Goal: Task Accomplishment & Management: Complete application form

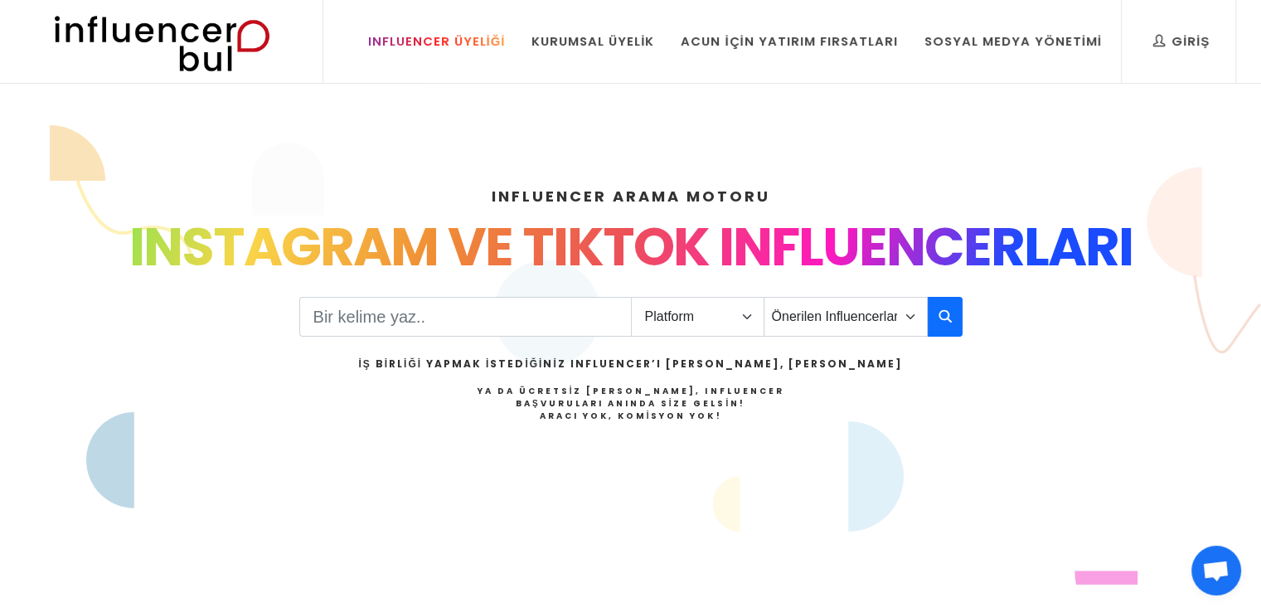
click at [400, 71] on link "Influencer Üyeliği" at bounding box center [437, 41] width 162 height 83
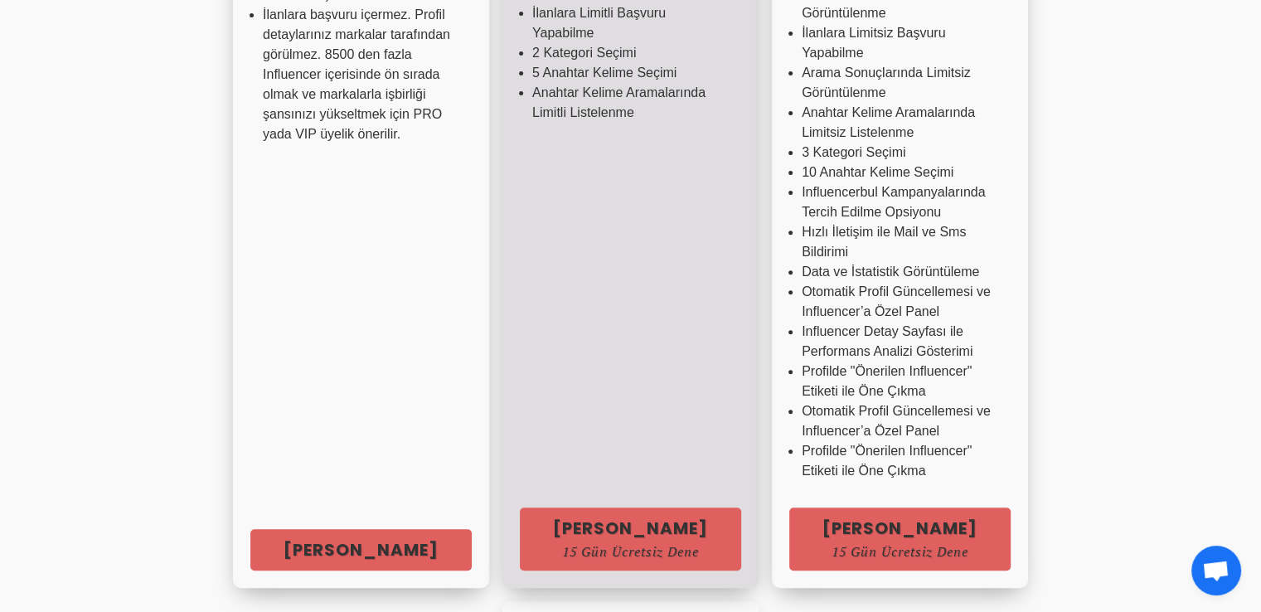
scroll to position [580, 0]
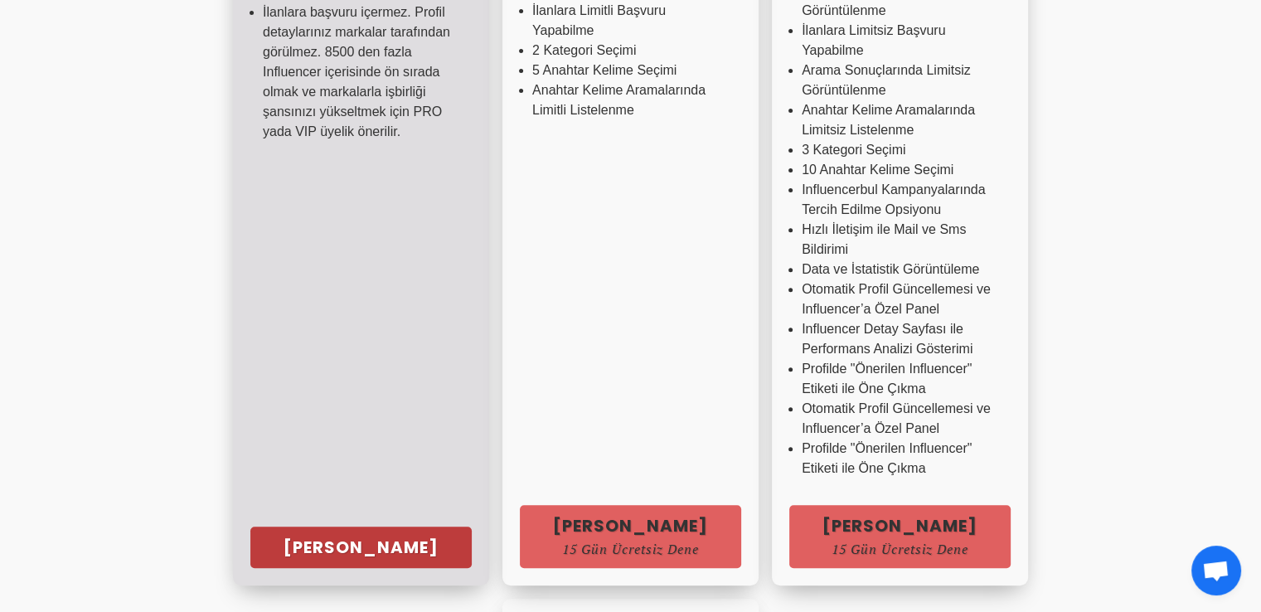
click at [250, 563] on link "Hemen Başla" at bounding box center [360, 546] width 221 height 41
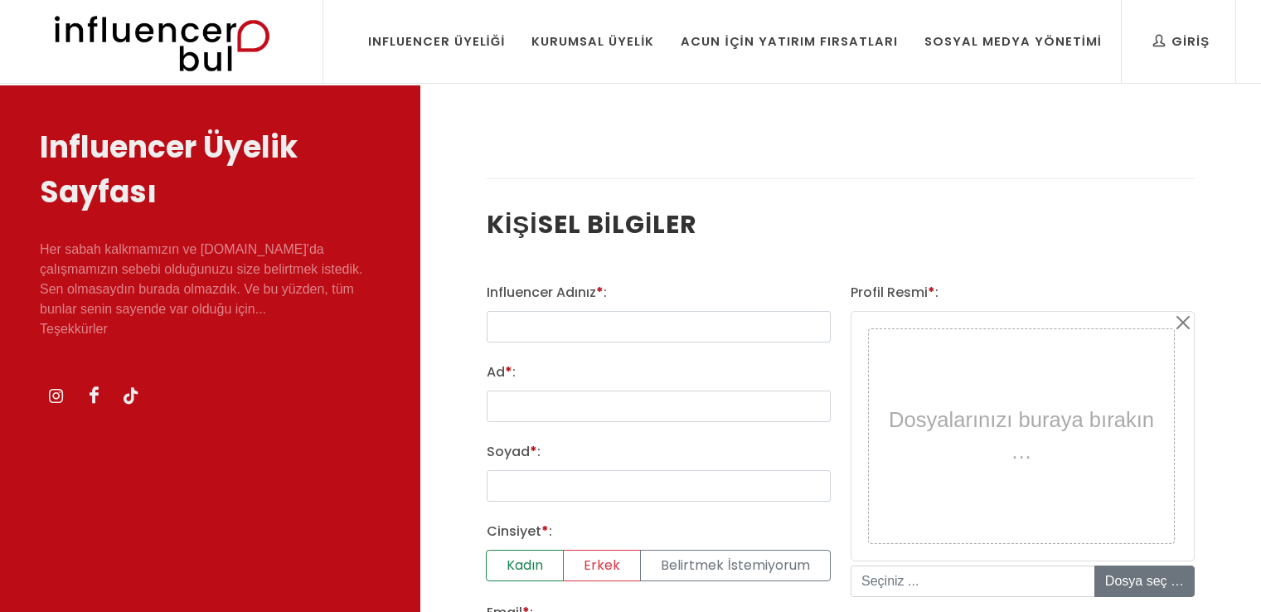
select select
click at [680, 312] on input "text" at bounding box center [658, 326] width 344 height 31
type input "mmeriimo"
click at [660, 402] on input "Ad * :" at bounding box center [658, 405] width 344 height 31
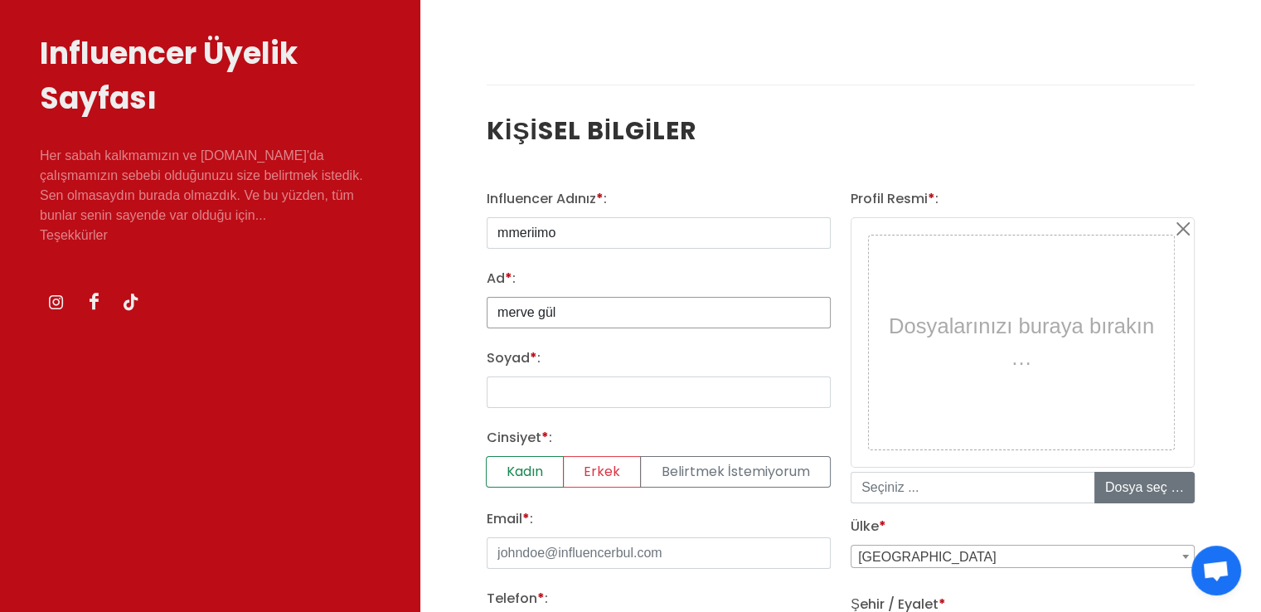
scroll to position [166, 0]
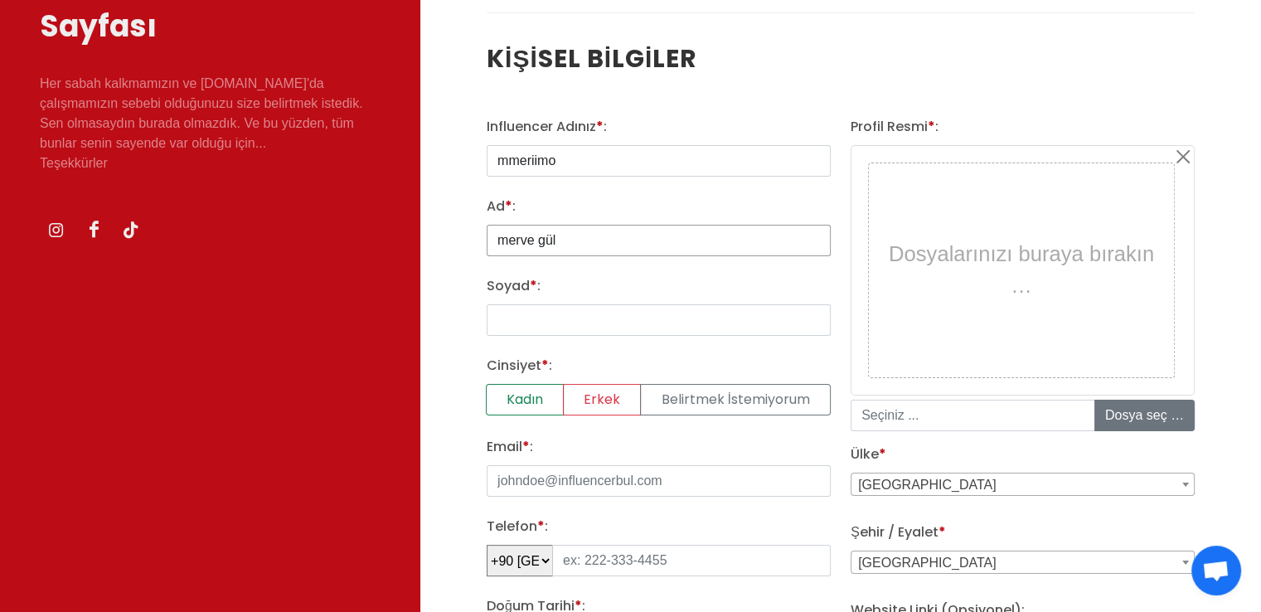
type input "merve gül"
click at [577, 317] on input "Soyad * :" at bounding box center [658, 319] width 344 height 31
type input "koç"
click at [531, 396] on label "Kadın" at bounding box center [525, 399] width 78 height 31
click at [497, 394] on input "Kadın" at bounding box center [491, 389] width 11 height 11
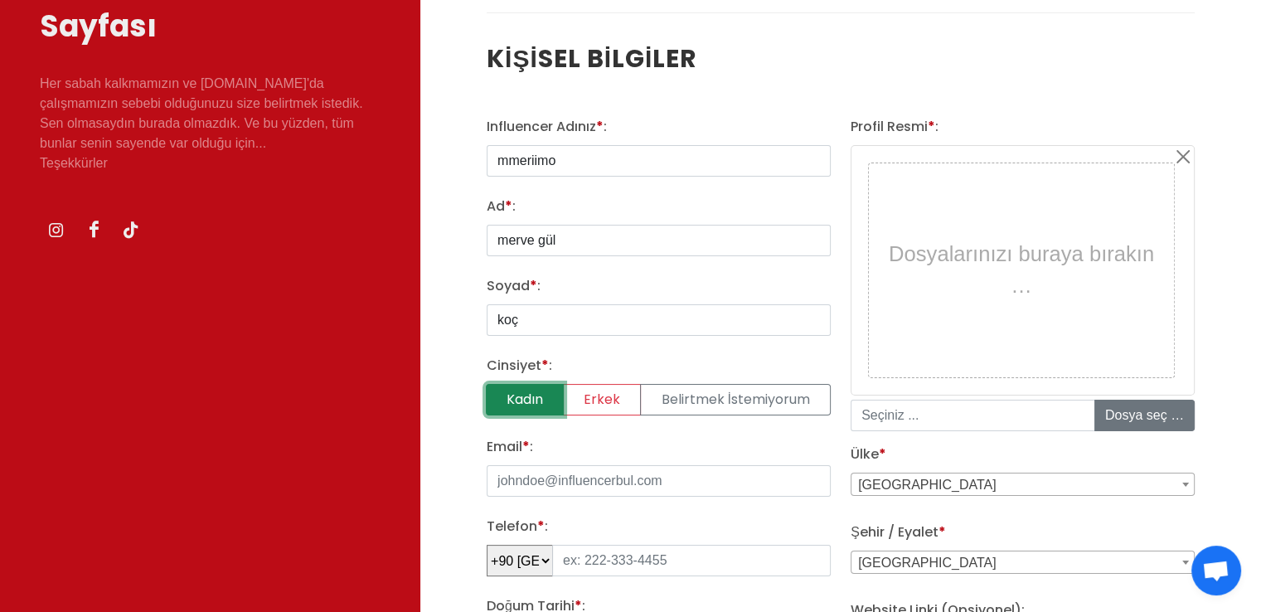
radio input "true"
drag, startPoint x: 723, startPoint y: 477, endPoint x: 531, endPoint y: 472, distance: 191.5
click at [531, 472] on input "Email * :" at bounding box center [658, 480] width 344 height 31
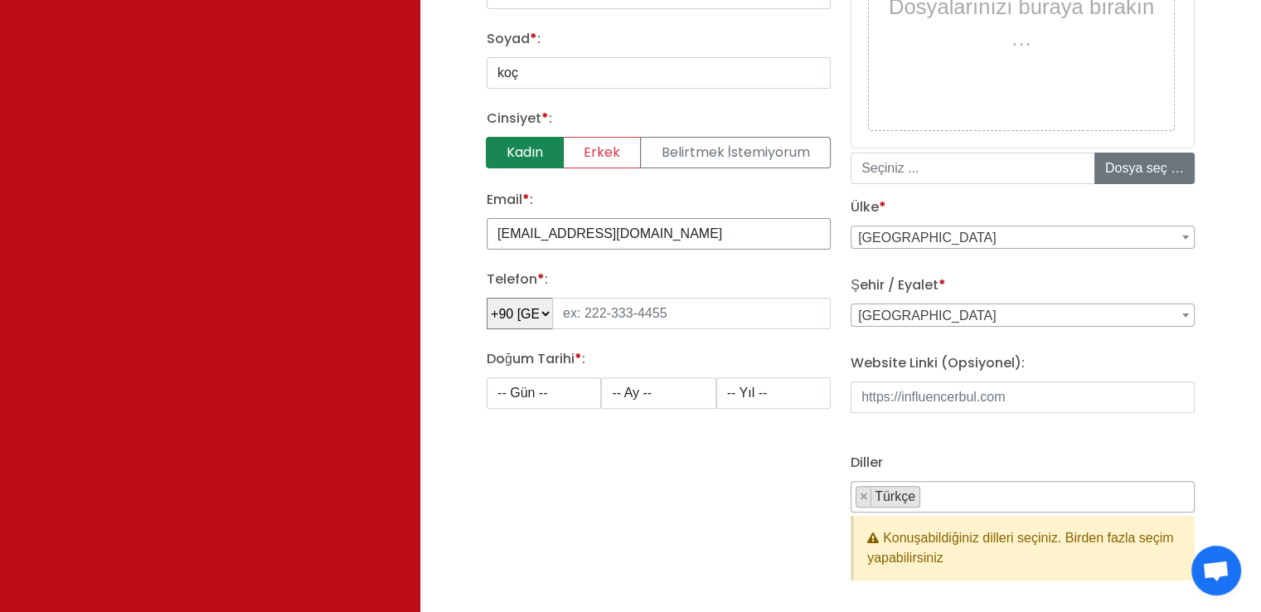
scroll to position [414, 0]
type input "mervegulkoc600@gmail.com"
click at [607, 306] on input "tel" at bounding box center [691, 311] width 278 height 31
type input "531 916 90 7"
click at [508, 392] on select "-- Gün -- 1 2 3 4 5 6 7 8 9 10 11 12 13 14 15 16 17 18 19 20 21 22 23 24 25 26 …" at bounding box center [543, 390] width 114 height 31
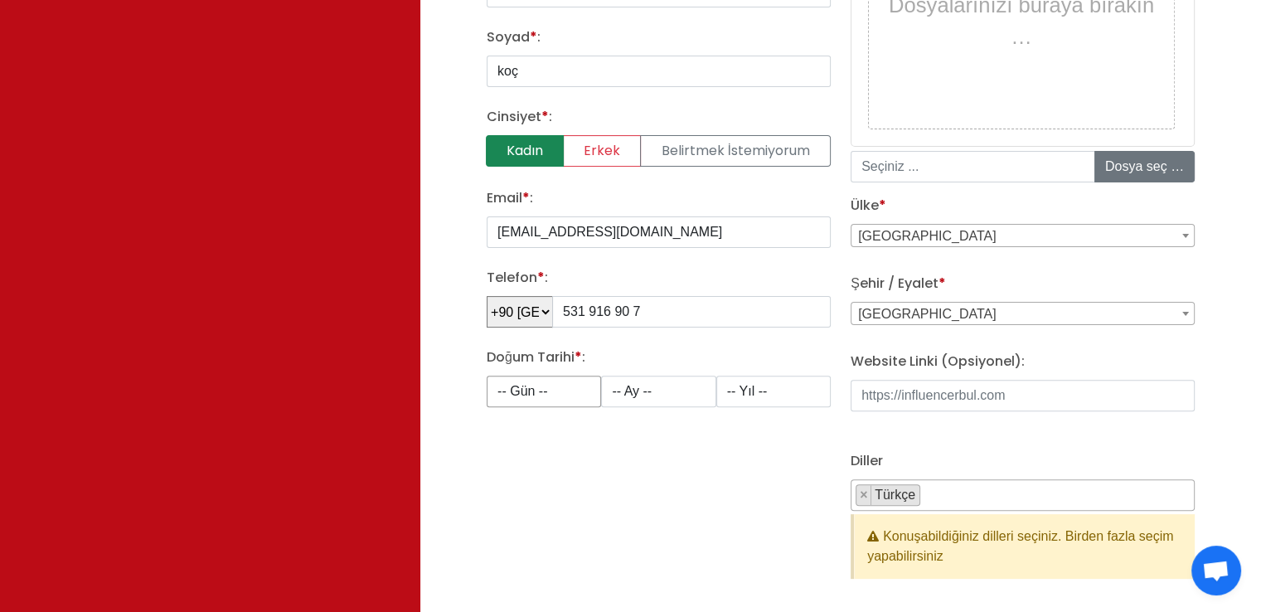
select select "25"
click at [686, 392] on select "-- Ay -- 1 2 3 4 5 6 7 8 9 10 11 12" at bounding box center [658, 390] width 114 height 31
select select "4"
click at [601, 375] on select "-- Ay -- 1 2 3 4 5 6 7 8 9 10 11 12" at bounding box center [658, 390] width 114 height 31
click at [780, 392] on select "-- Yıl -- 2008 2007 2006 2005 2004 2003 2002 2001 2000 1999 1998 1997 1996 1995…" at bounding box center [773, 390] width 114 height 31
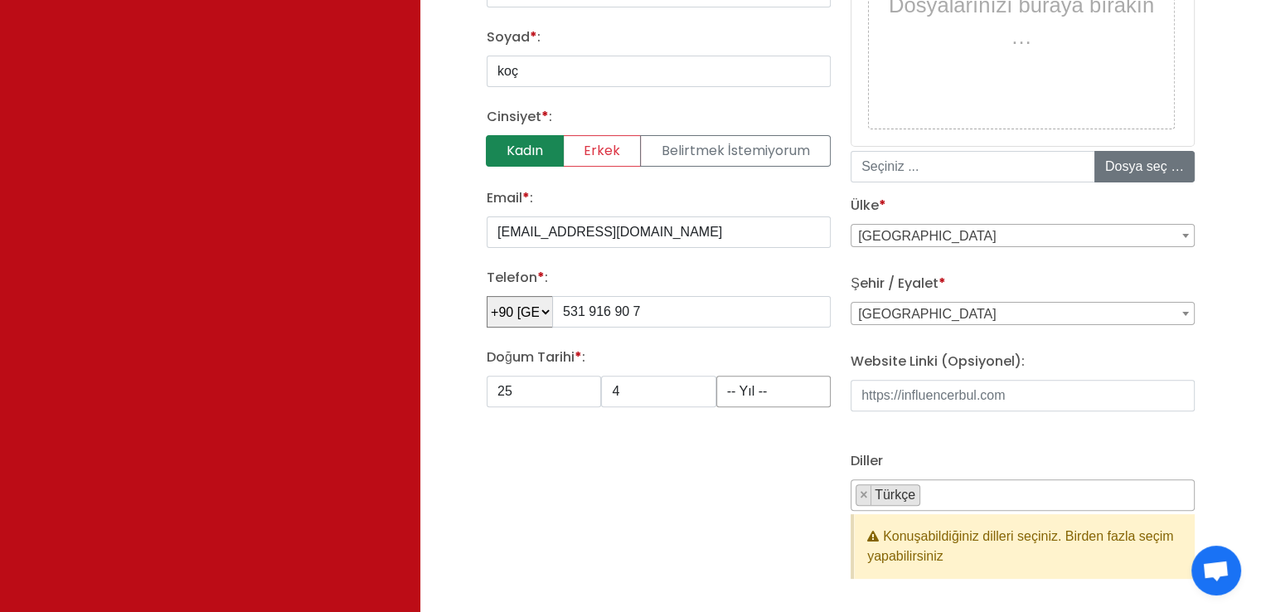
select select "2001"
click at [769, 558] on div "Influencer Adınız * : mmeriimo Ad * : merve gül Soyad * : koç Cinsiyet * : Kadı…" at bounding box center [659, 236] width 364 height 737
click at [924, 309] on span "[GEOGRAPHIC_DATA]" at bounding box center [1022, 313] width 342 height 23
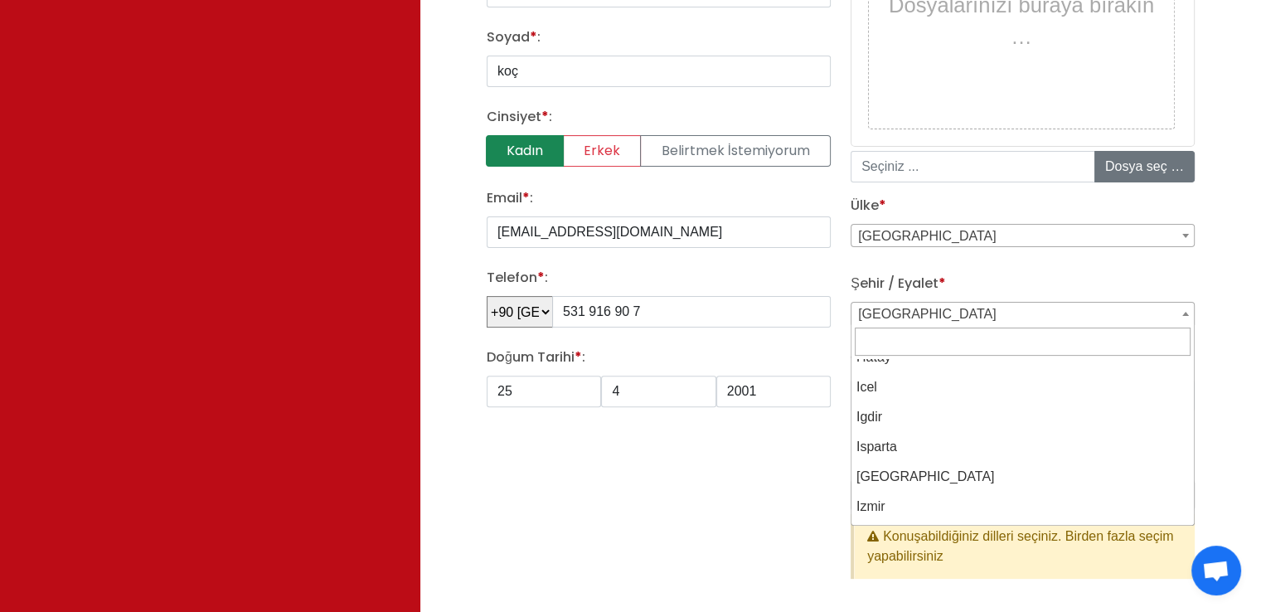
scroll to position [1160, 0]
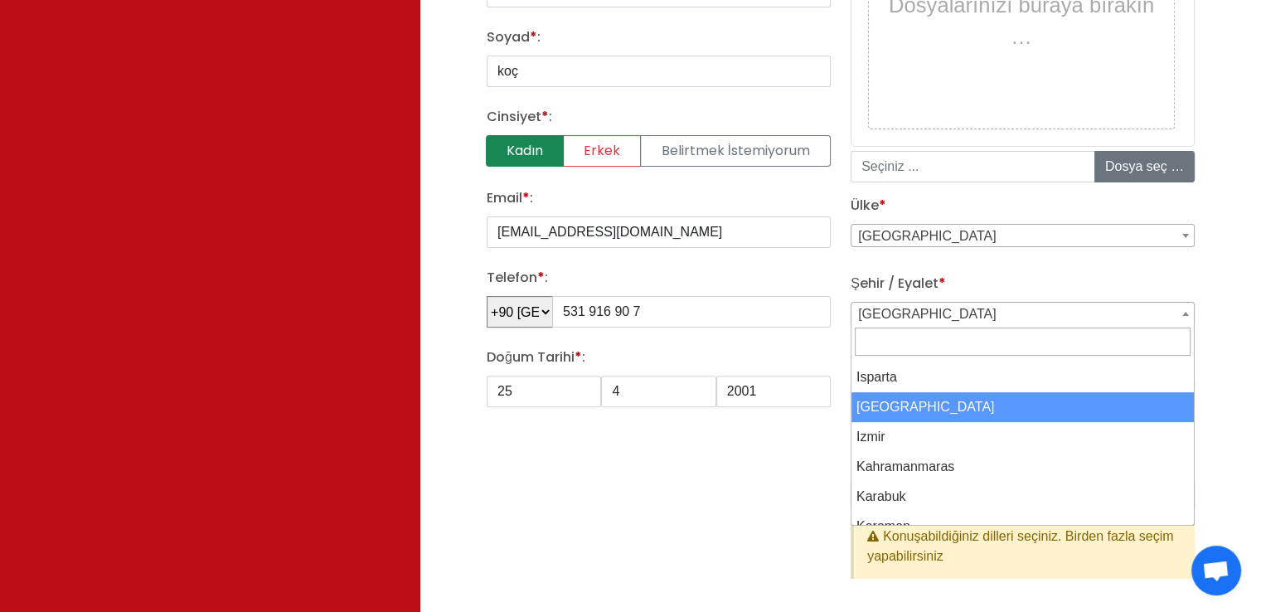
select select "3703"
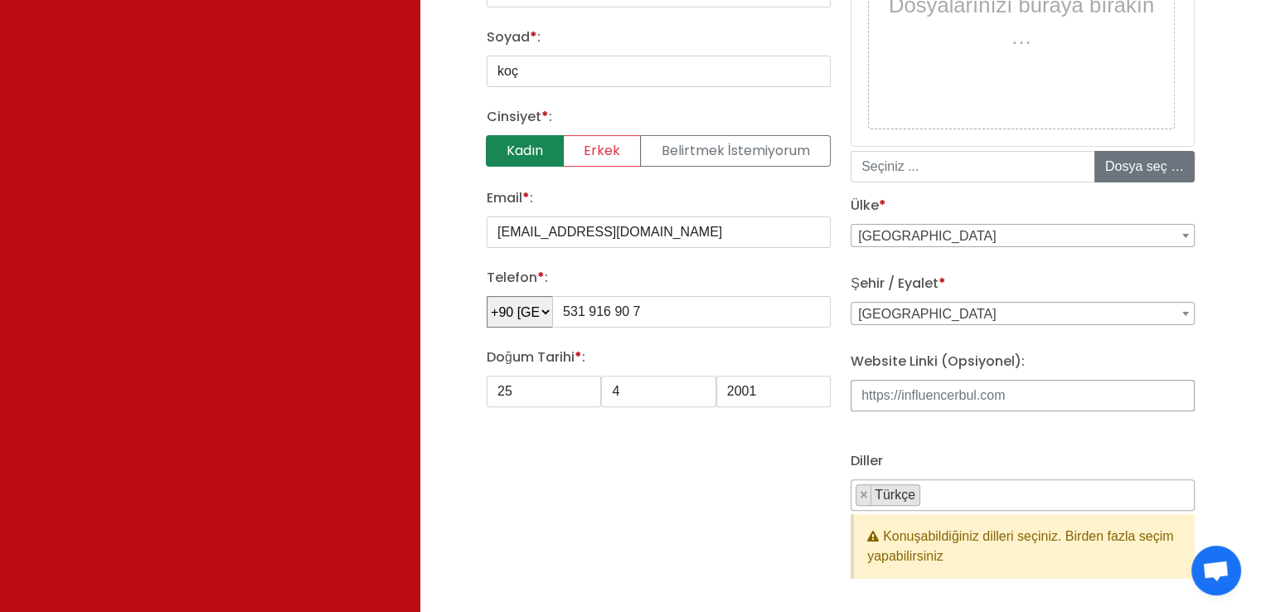
click at [920, 383] on input "Website Linki (Opsiyonel):" at bounding box center [1022, 395] width 344 height 31
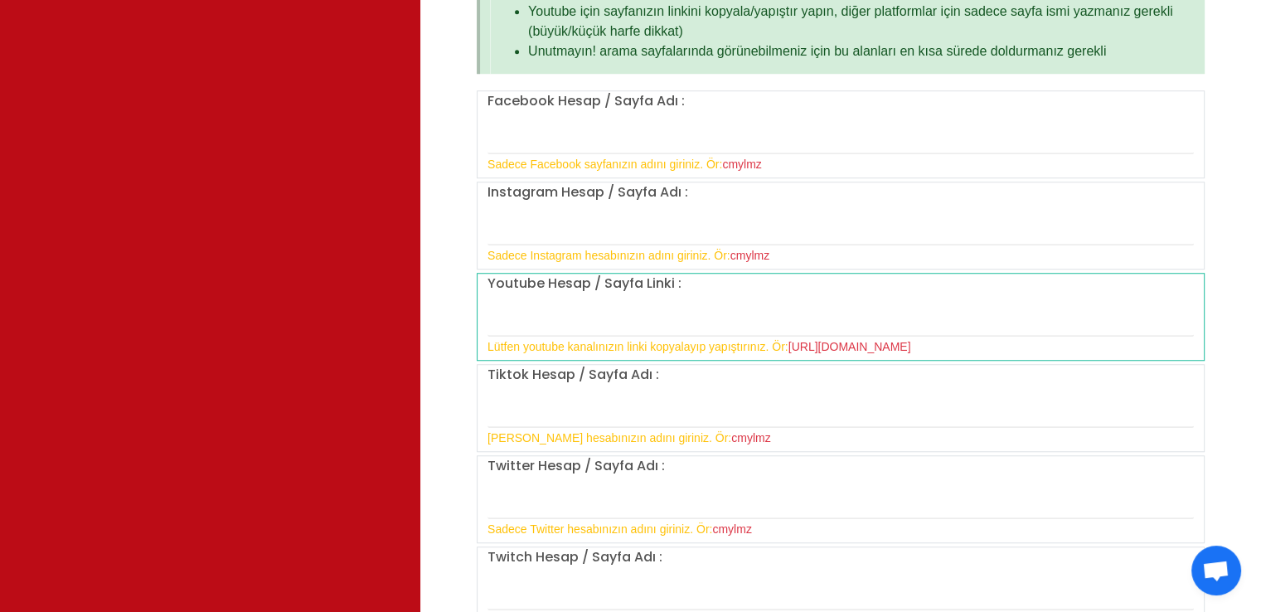
scroll to position [1243, 0]
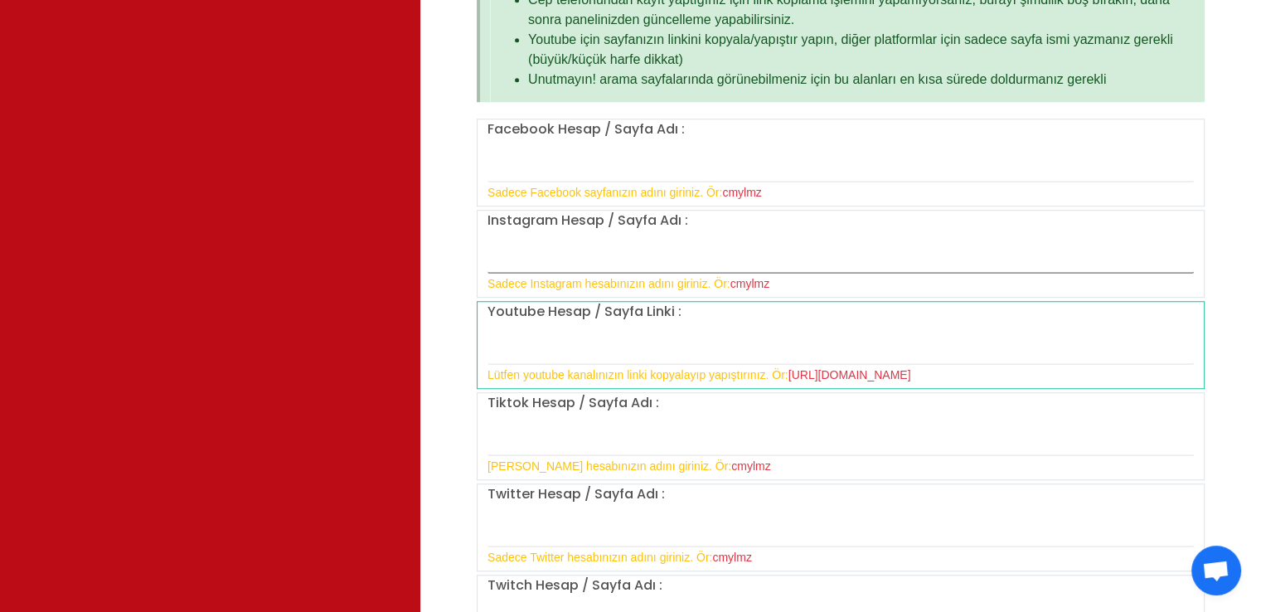
click at [708, 250] on input "text" at bounding box center [840, 256] width 706 height 35
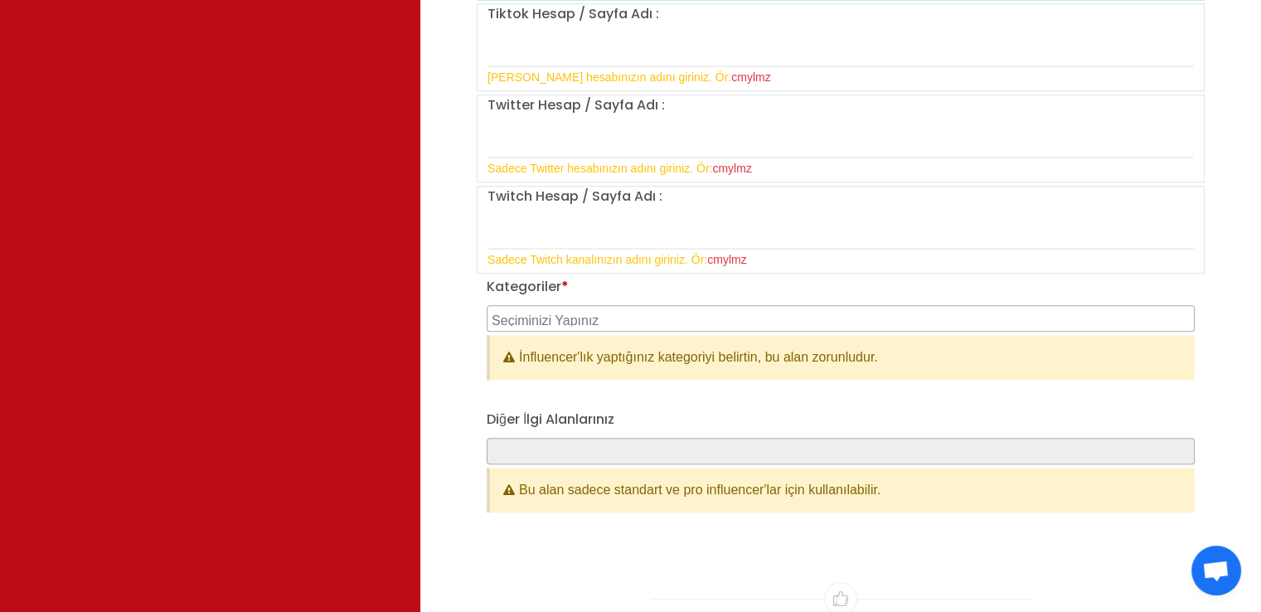
scroll to position [1658, 0]
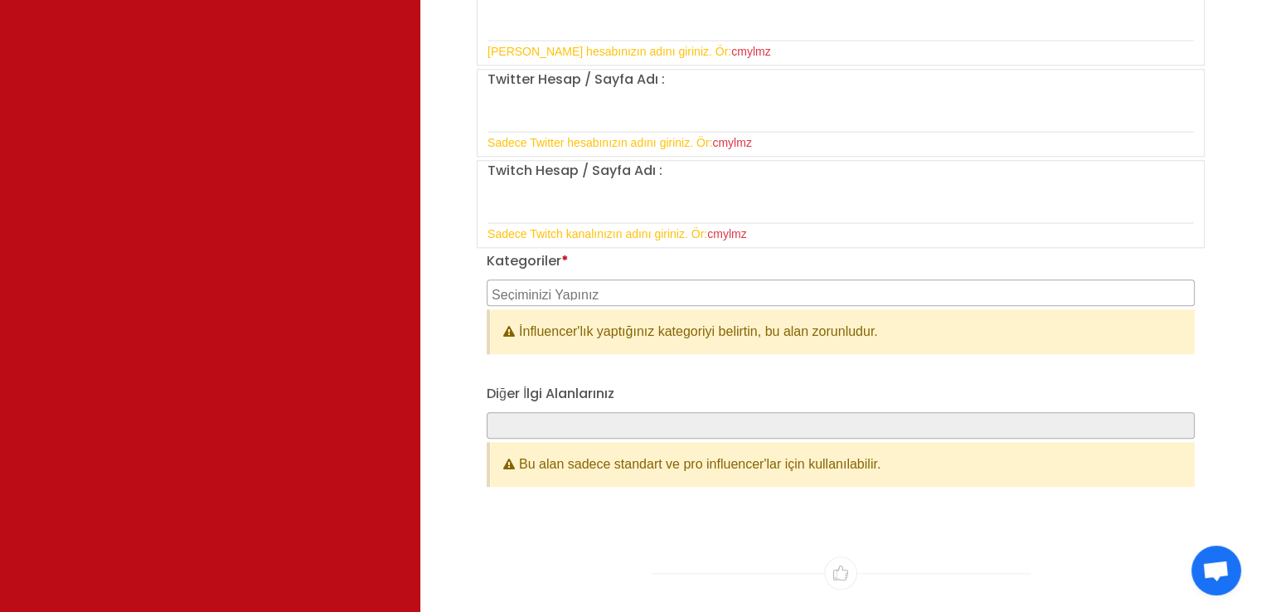
type input "mmeriimo"
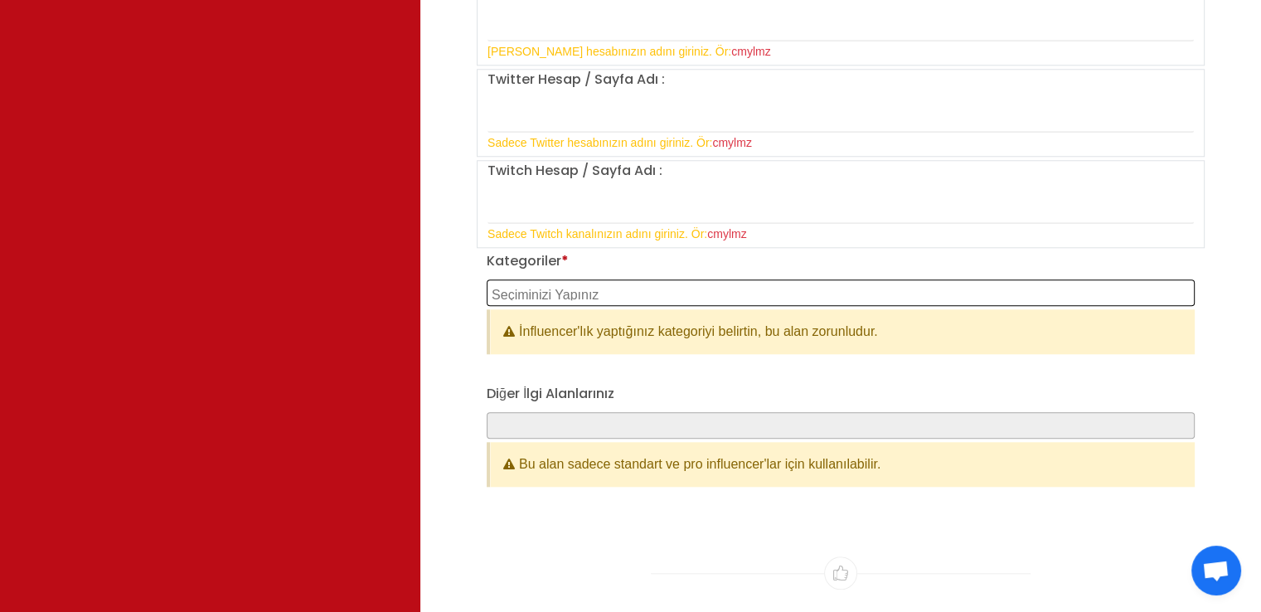
click at [570, 285] on textarea "Search" at bounding box center [842, 292] width 702 height 15
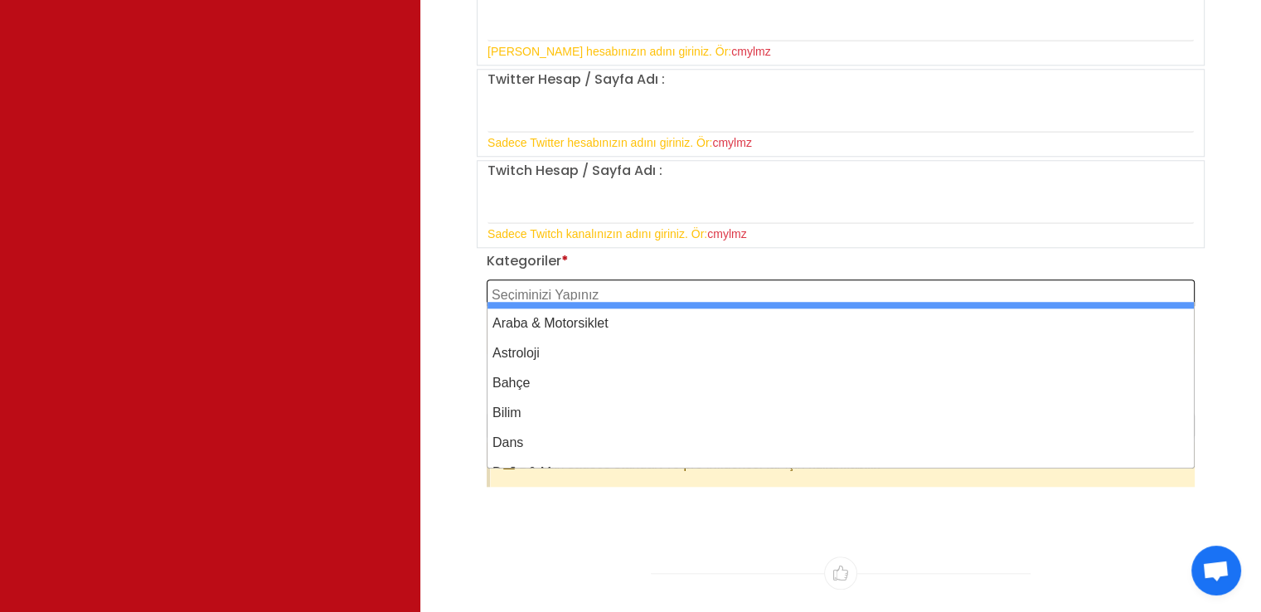
scroll to position [0, 0]
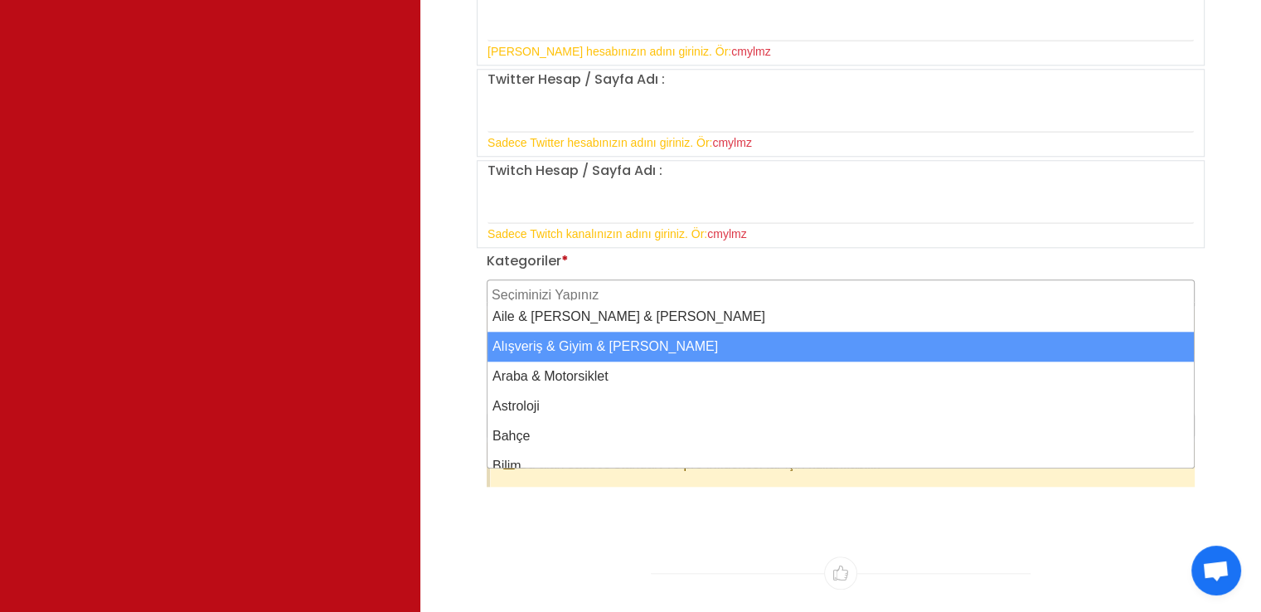
select select "2"
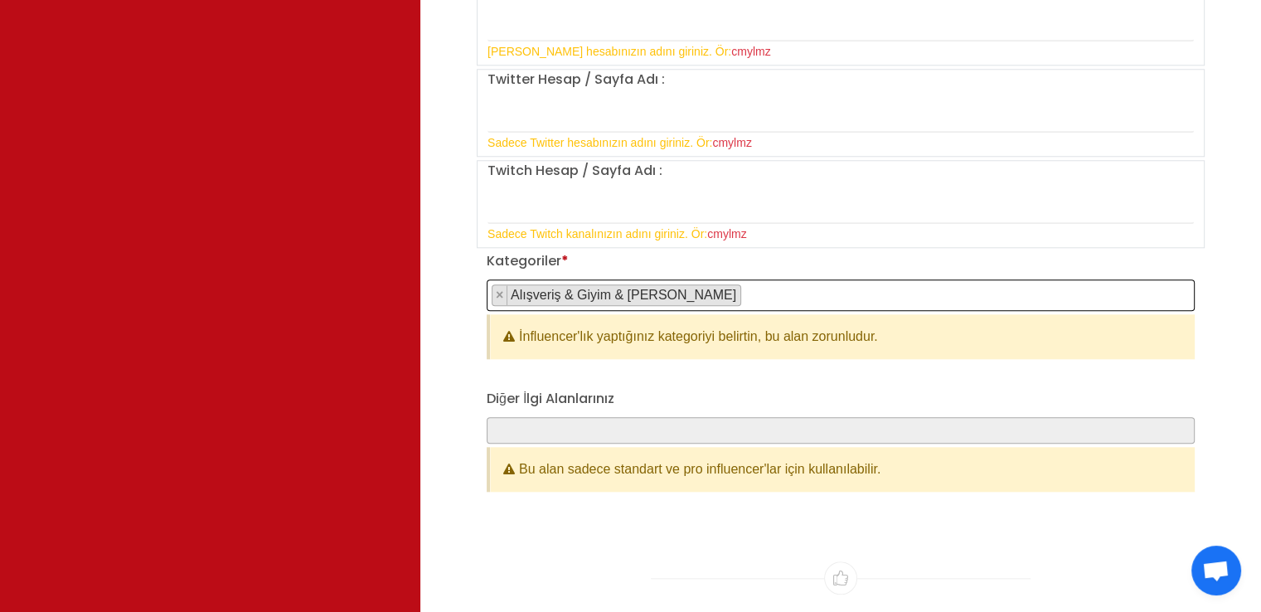
click at [745, 286] on span "× Alışveriş & Giyim & Aksesuar" at bounding box center [840, 294] width 708 height 31
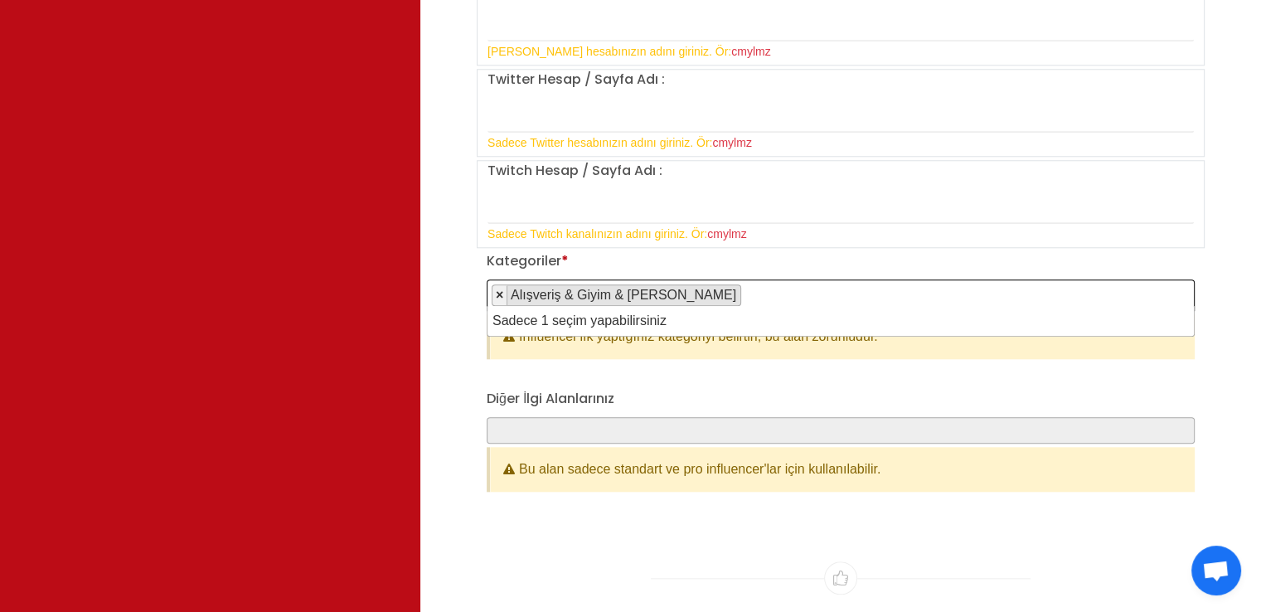
click at [498, 295] on span "×" at bounding box center [499, 295] width 7 height 14
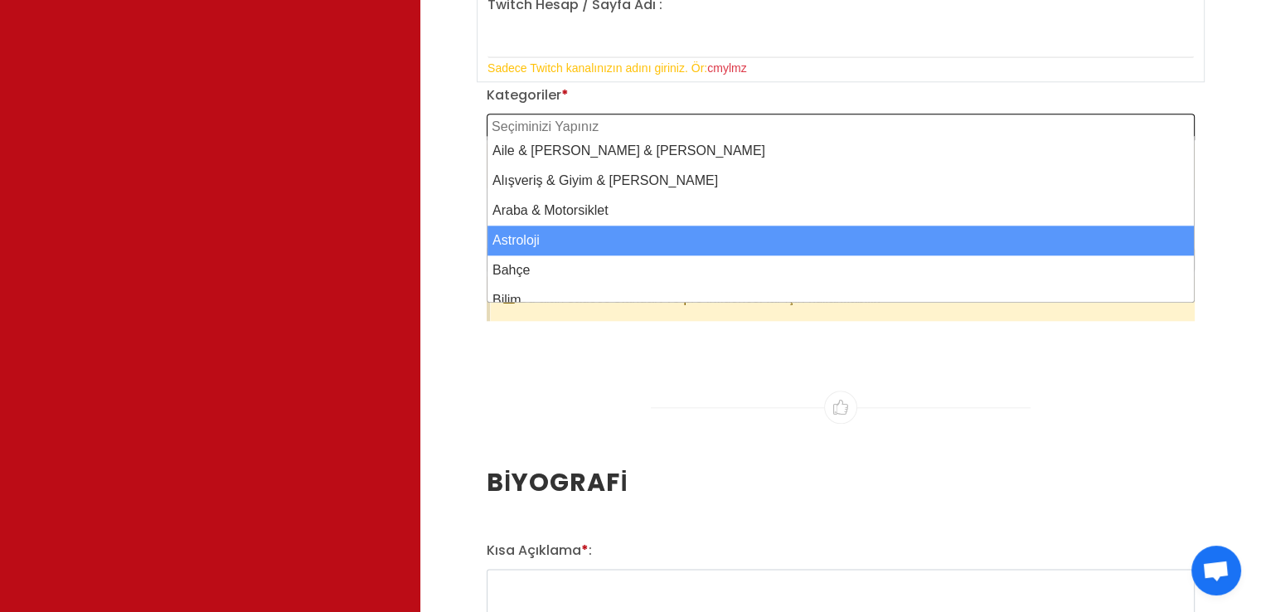
scroll to position [1326, 0]
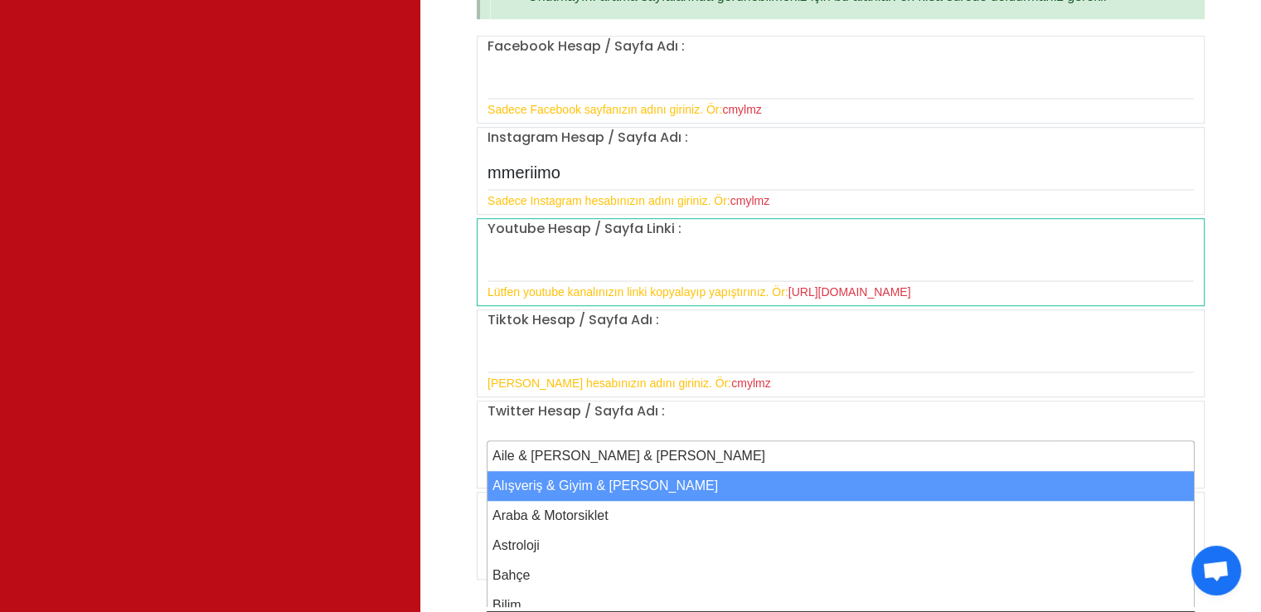
select select "2"
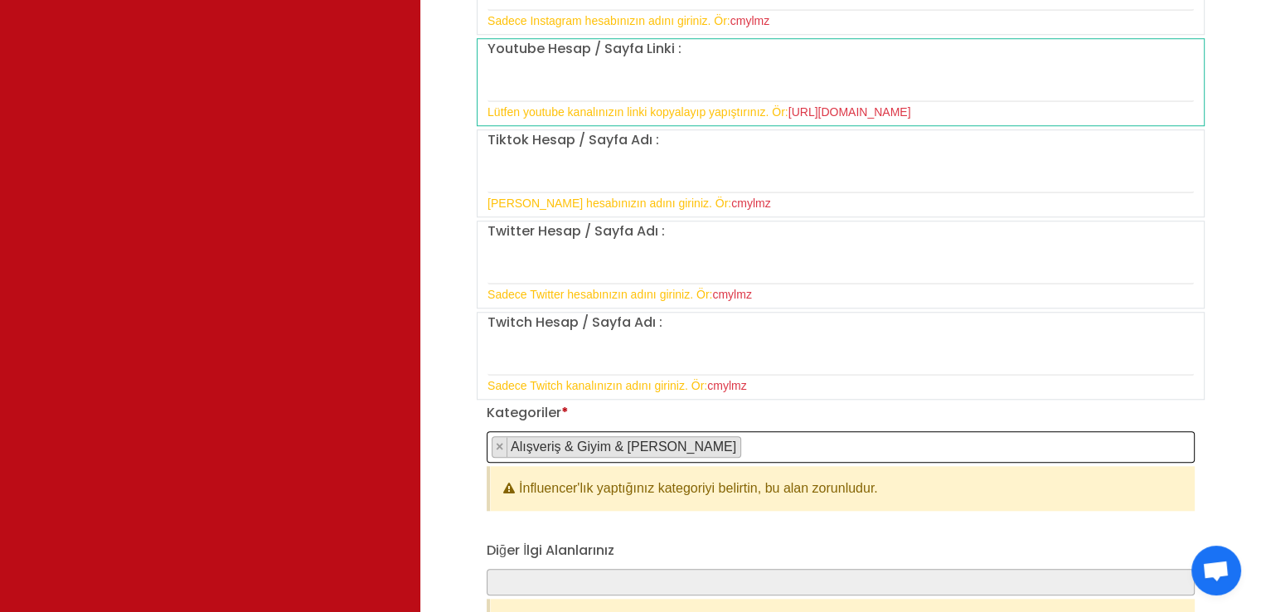
scroll to position [1601, 0]
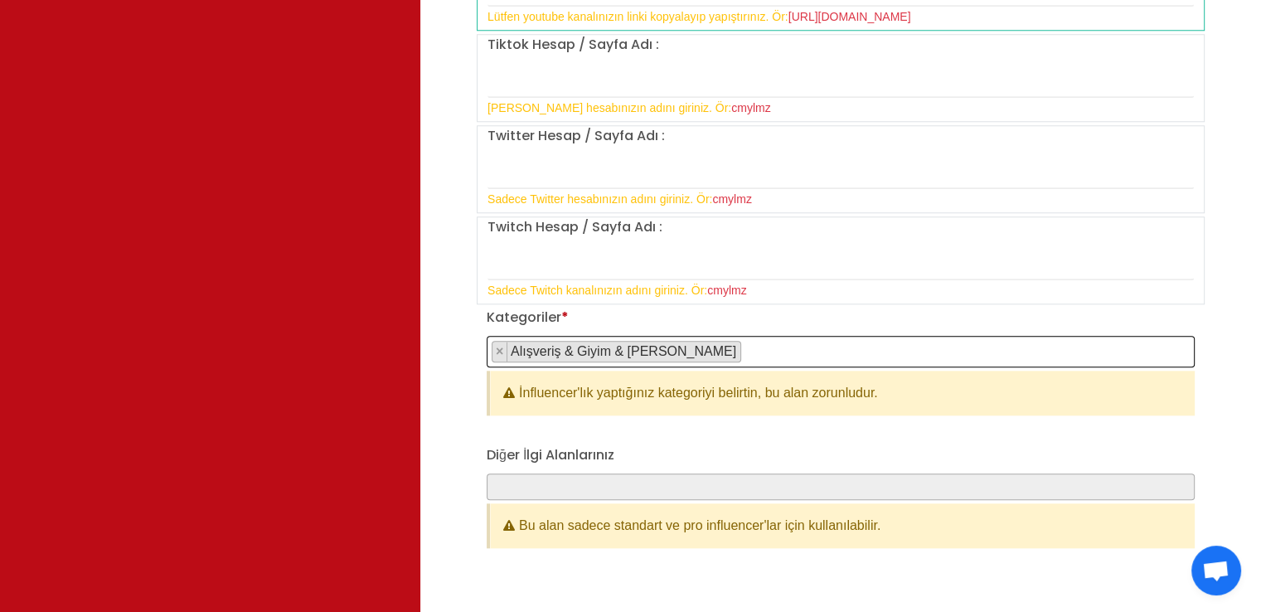
click at [567, 473] on span at bounding box center [840, 486] width 708 height 27
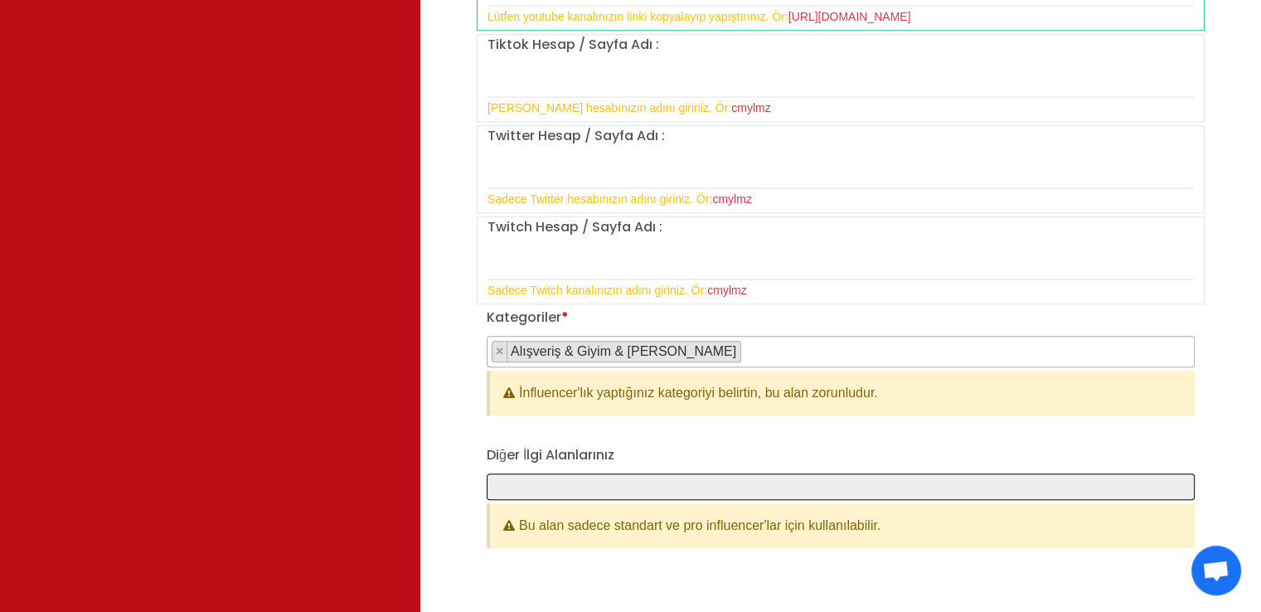
click at [617, 488] on span at bounding box center [840, 486] width 708 height 27
click at [643, 482] on span at bounding box center [840, 486] width 708 height 27
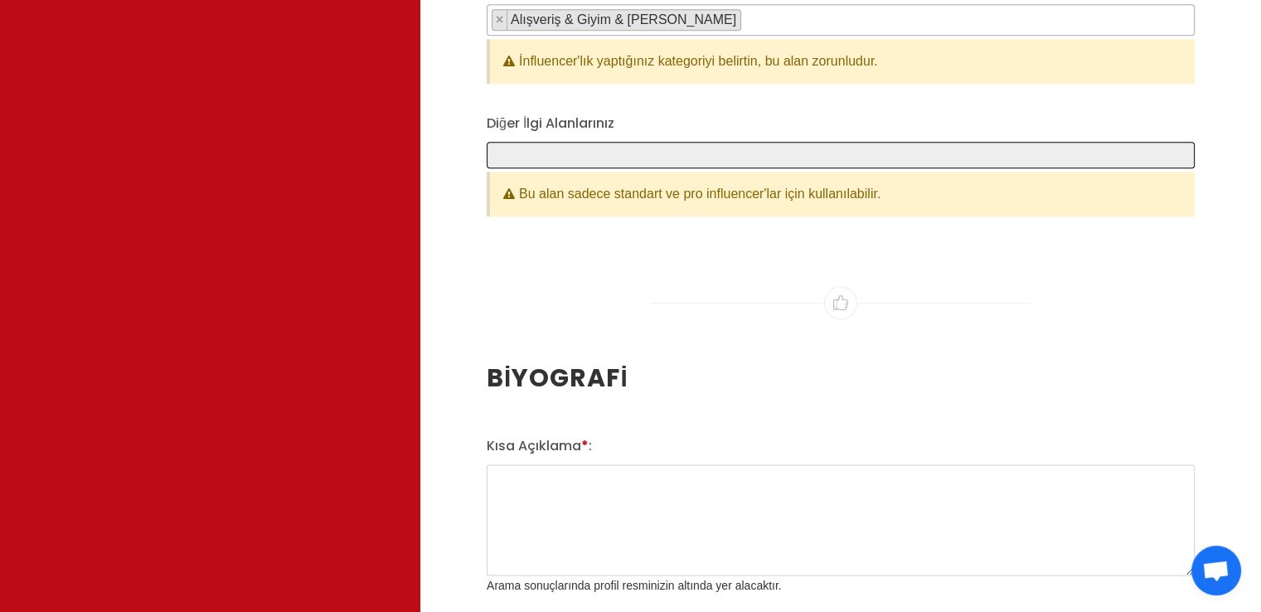
scroll to position [2016, 0]
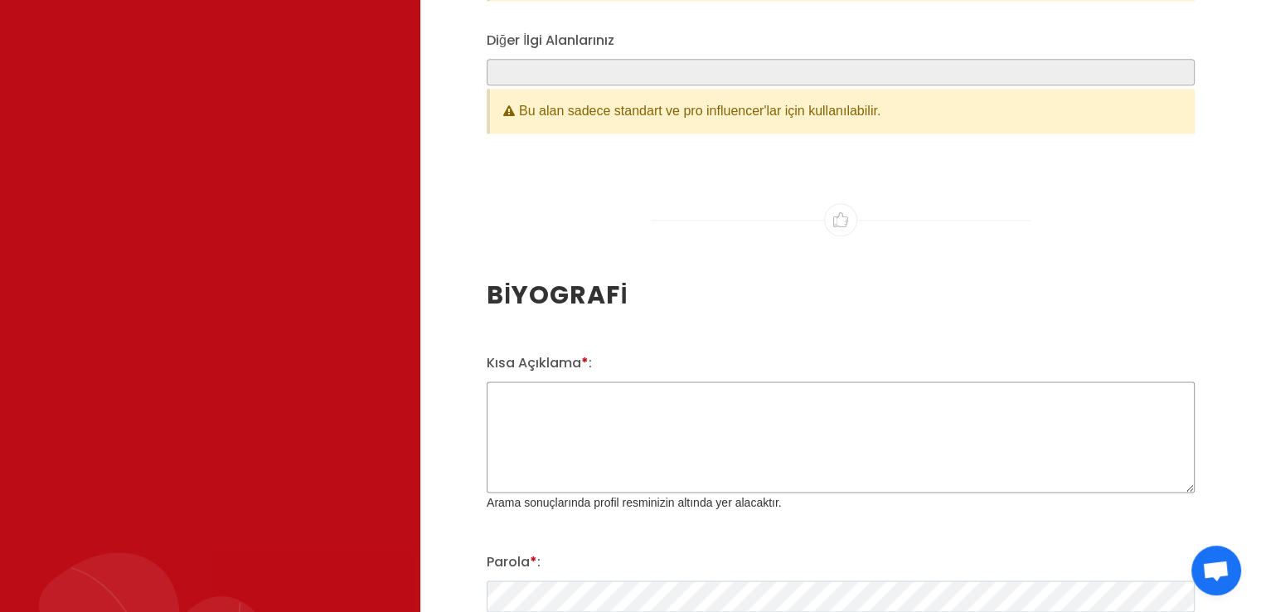
click at [612, 409] on textarea "Kısa Açıklama * :" at bounding box center [840, 436] width 708 height 111
type textarea "m"
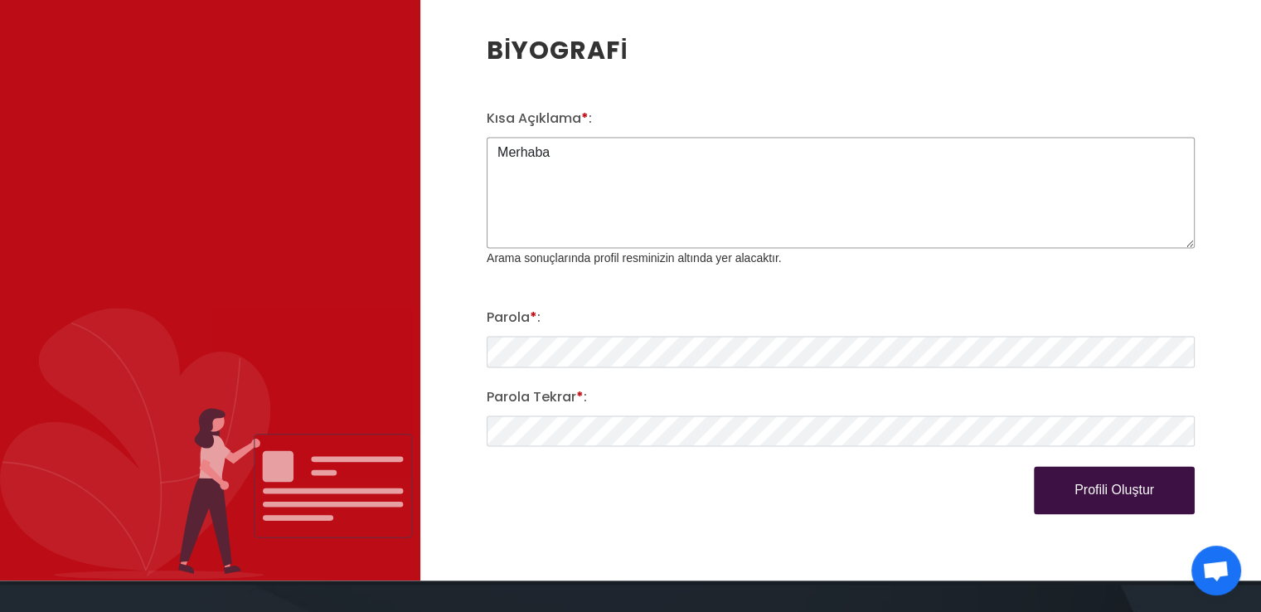
scroll to position [2264, 0]
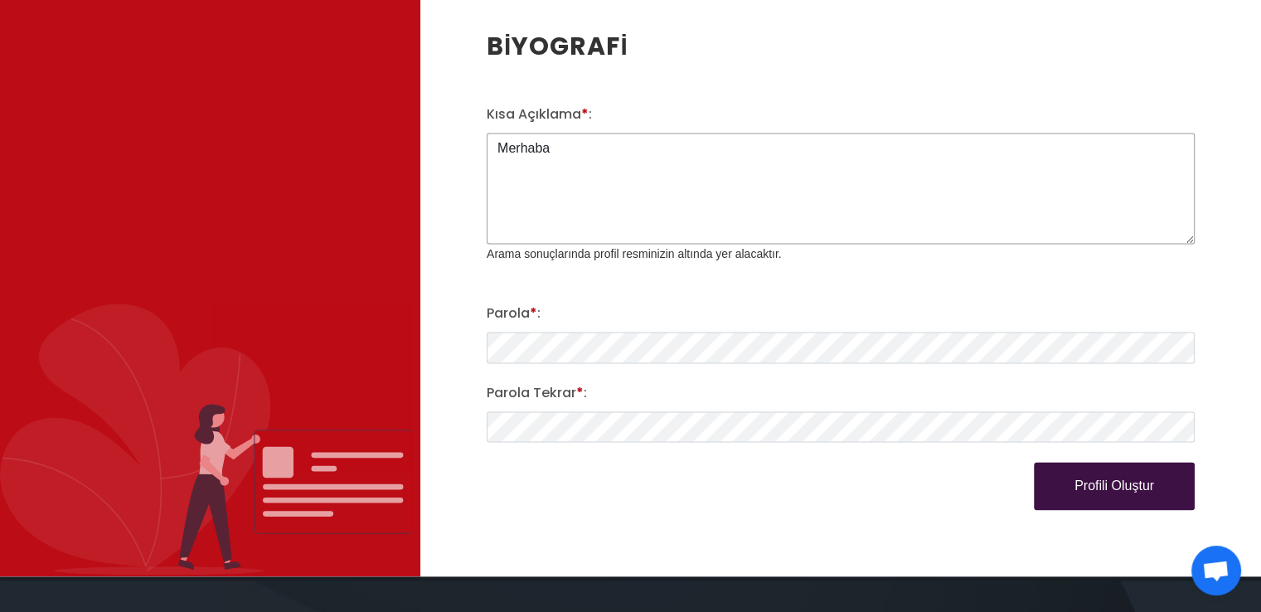
click at [603, 133] on textarea "Merhaba" at bounding box center [840, 188] width 708 height 111
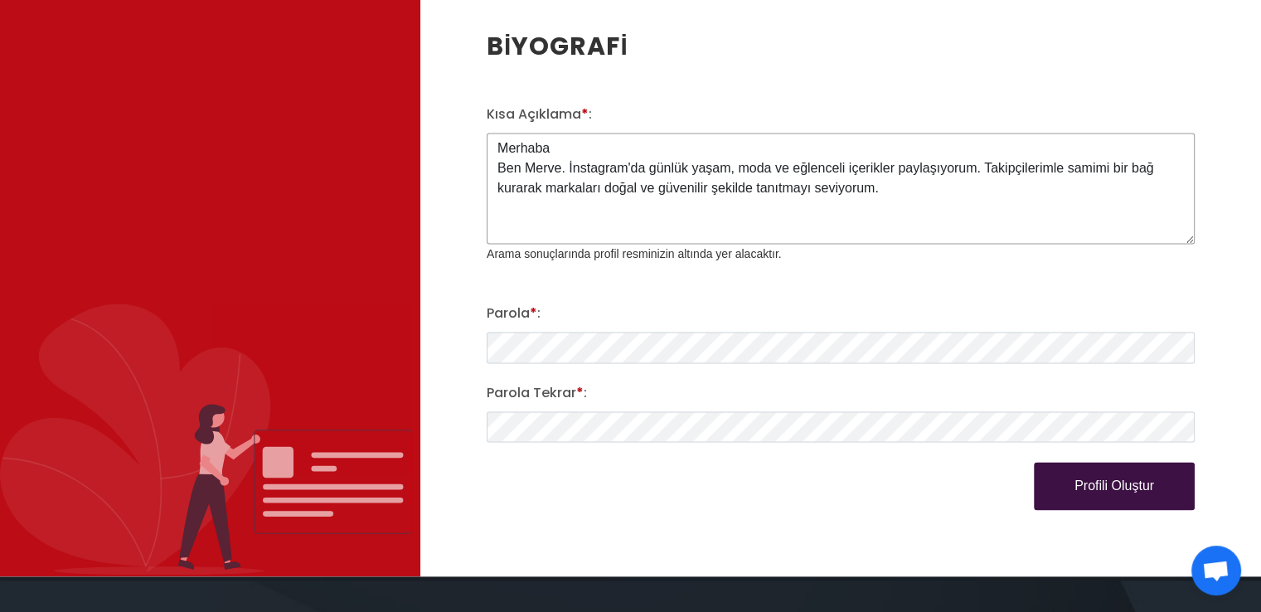
click at [594, 154] on textarea "Merhaba Ben Merve. İnstagram'da günlük yaşam, moda ve eğlenceli içerikler payla…" at bounding box center [840, 188] width 708 height 111
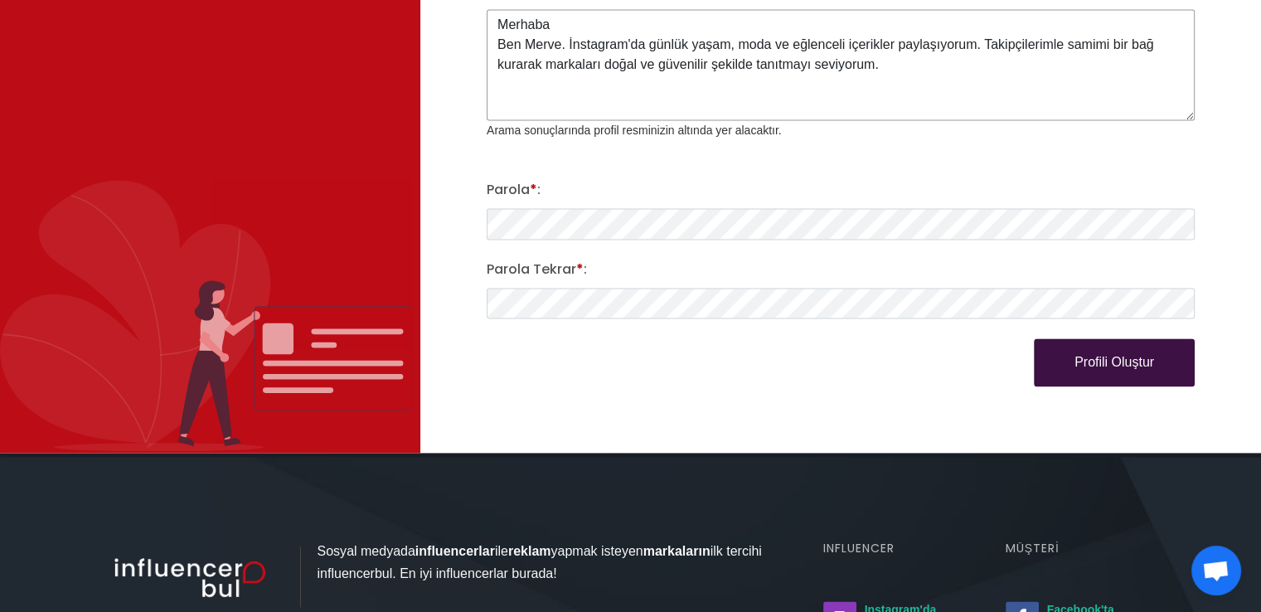
scroll to position [2596, 0]
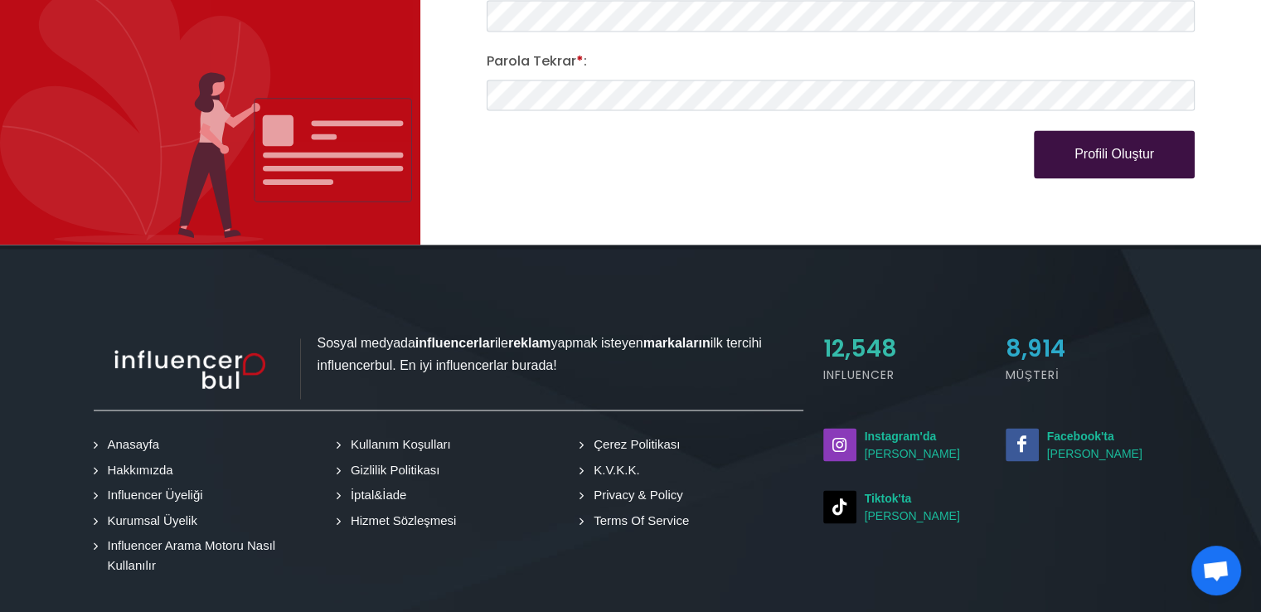
type textarea "Merhaba Ben Merve. İnstagram'da günlük yaşam, moda ve eğlenceli içerikler payla…"
click at [1152, 147] on button "Profili Oluştur" at bounding box center [1113, 154] width 161 height 48
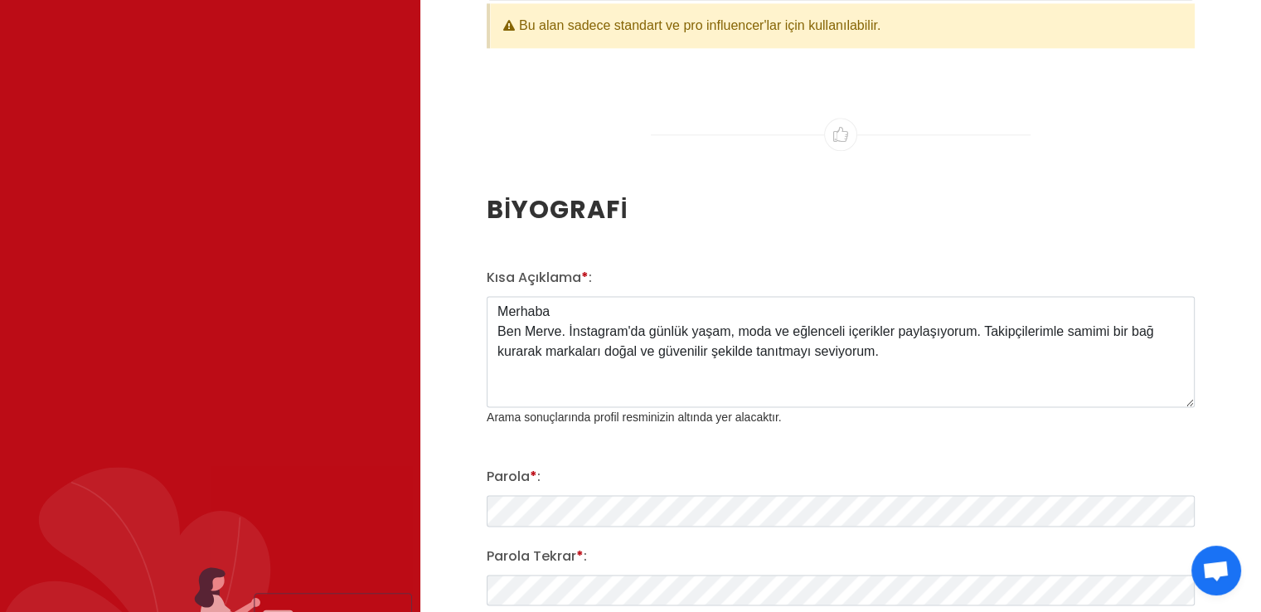
scroll to position [2264, 0]
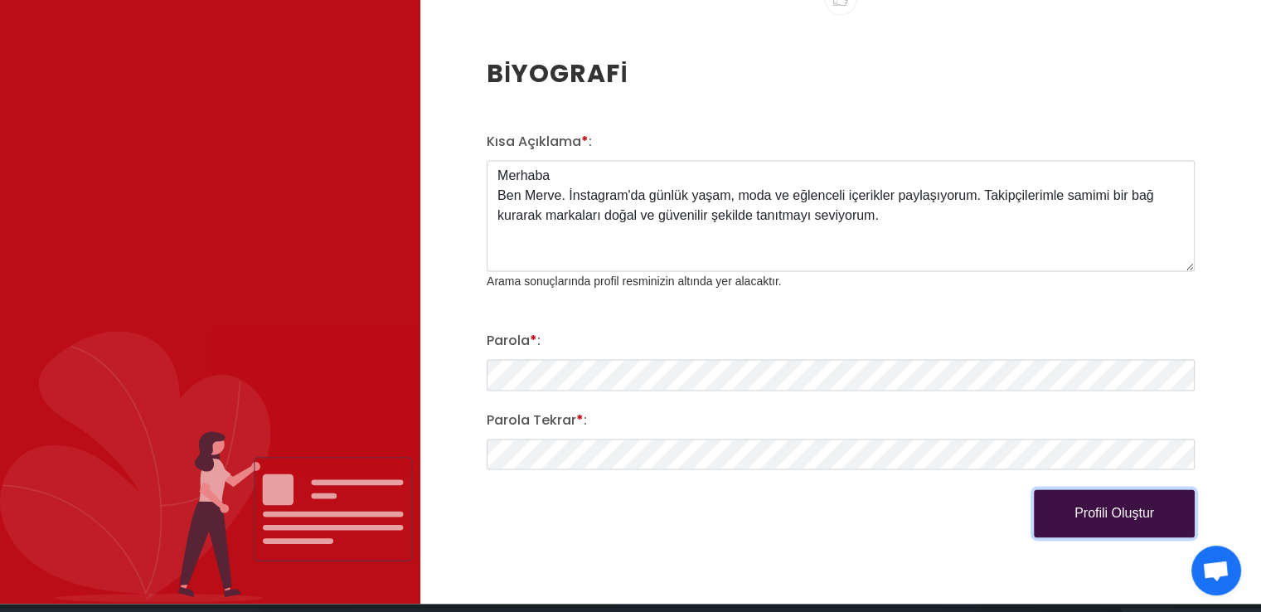
click at [1153, 508] on button "Profili Oluştur" at bounding box center [1113, 513] width 161 height 48
click at [1143, 512] on button "Profili Oluştur" at bounding box center [1113, 513] width 161 height 48
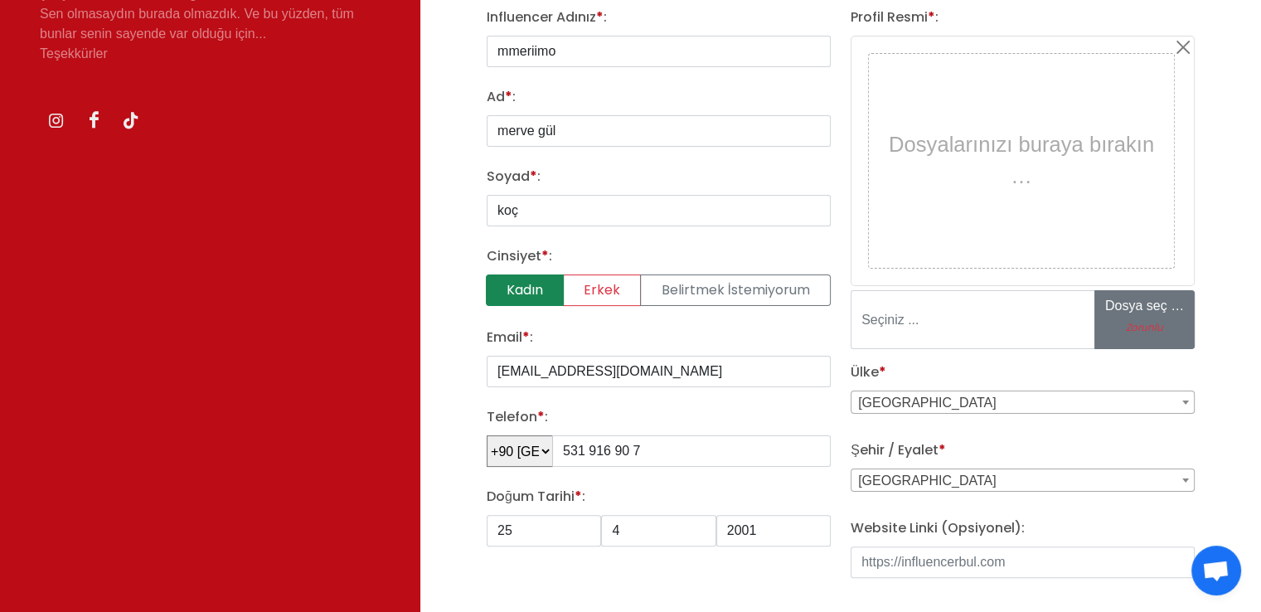
scroll to position [109, 0]
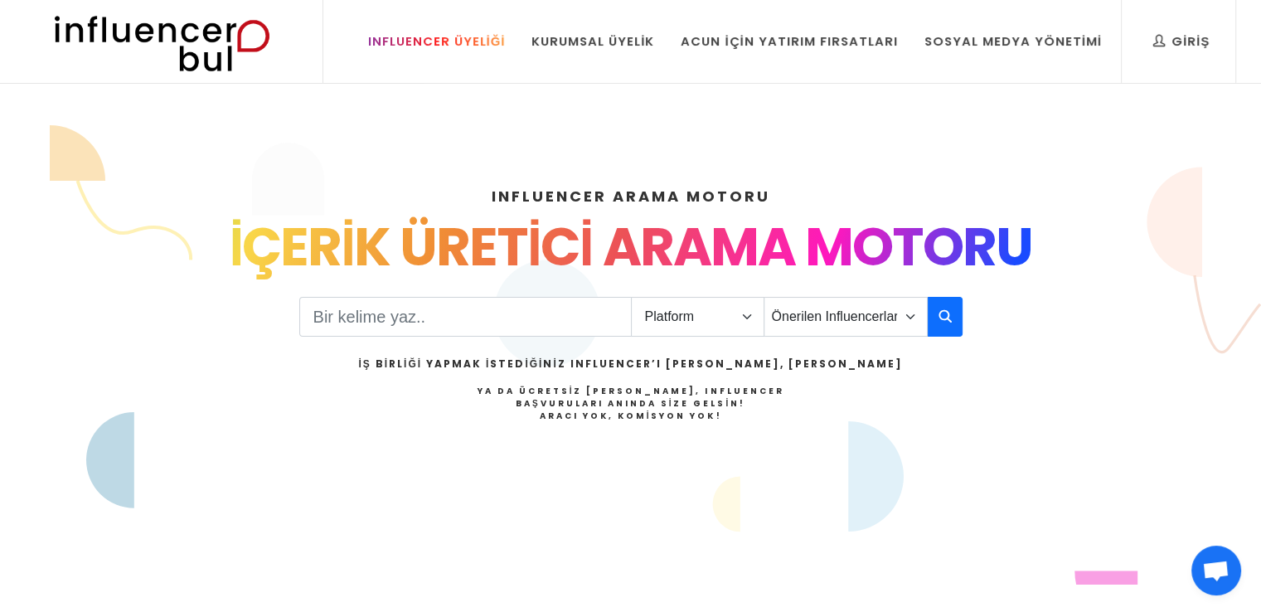
click at [473, 57] on link "Influencer Üyeliği" at bounding box center [437, 41] width 162 height 83
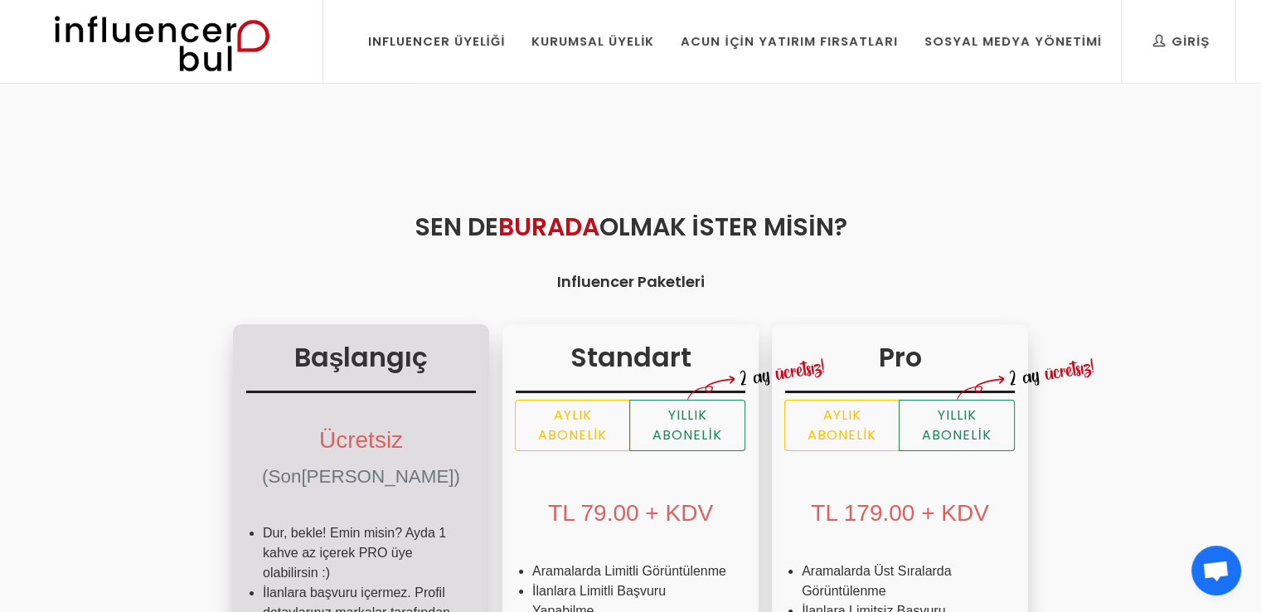
click at [263, 525] on li "Dur, bekle! Emin misin? Ayda 1 kahve az içerek PRO üye olabilirsin :)" at bounding box center [361, 553] width 196 height 60
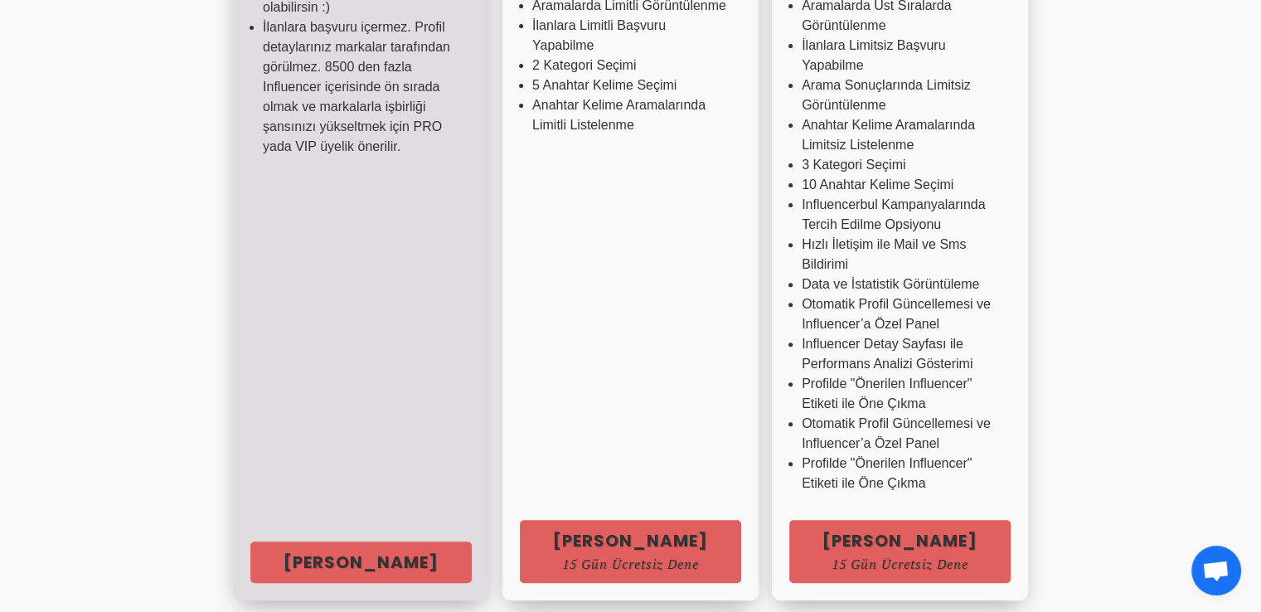
scroll to position [663, 0]
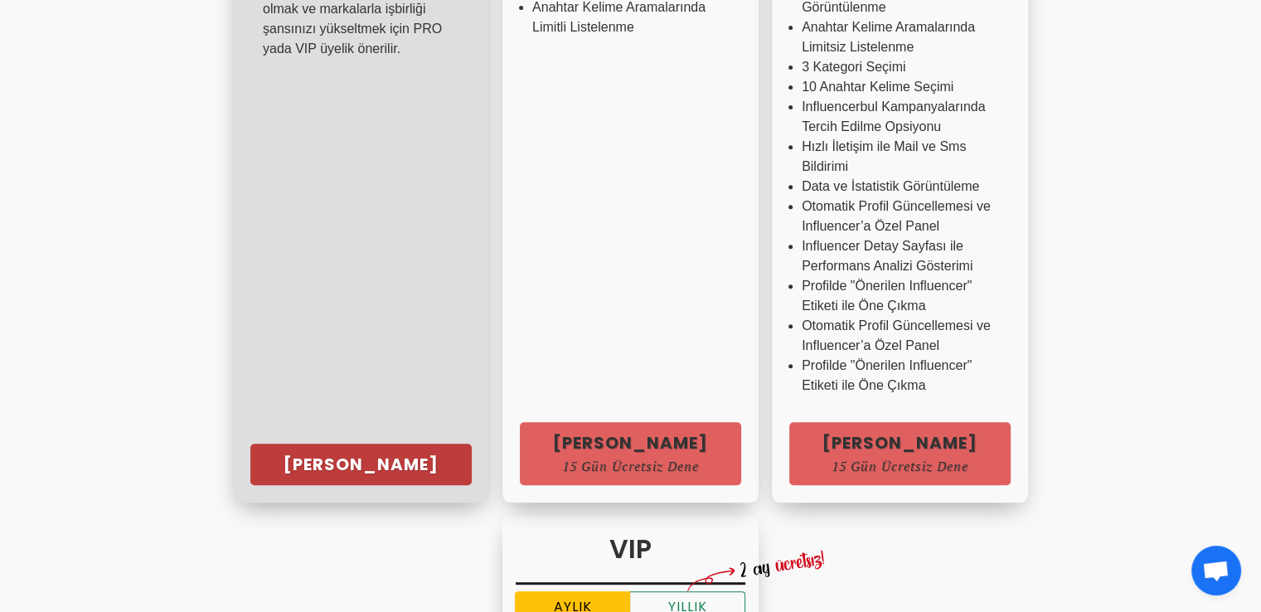
click at [276, 458] on link "Hemen Başla" at bounding box center [360, 463] width 221 height 41
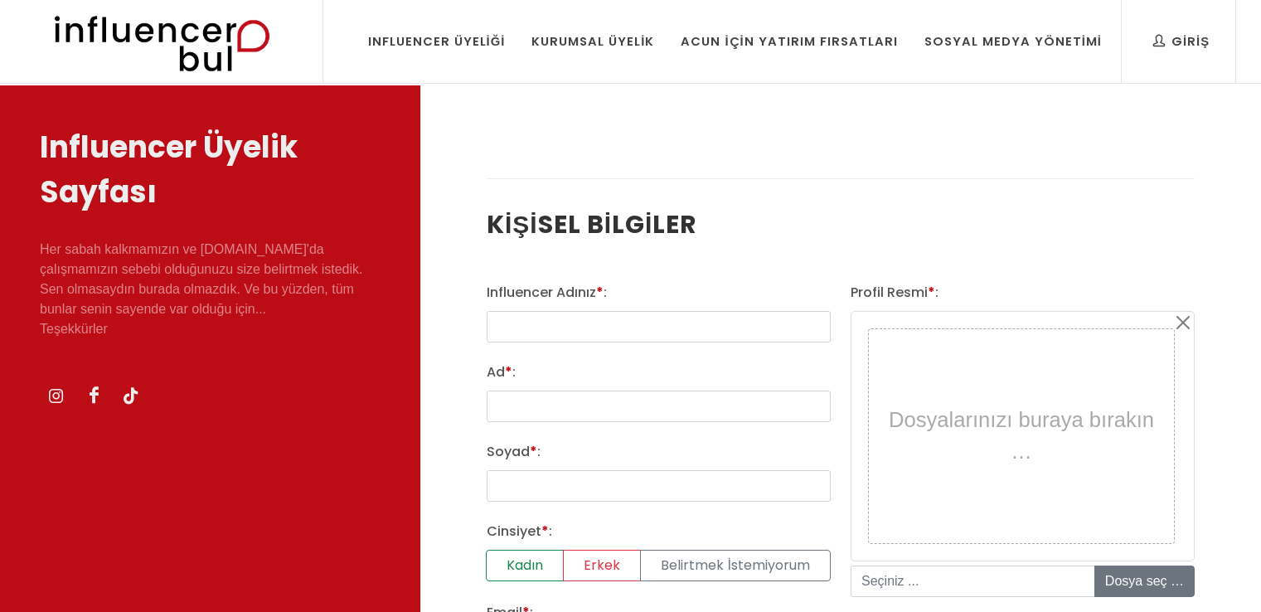
select select
click at [726, 332] on input "text" at bounding box center [658, 326] width 344 height 31
type input "mmeriimo"
click at [756, 402] on input "Ad * :" at bounding box center [658, 405] width 344 height 31
type input "merve gül"
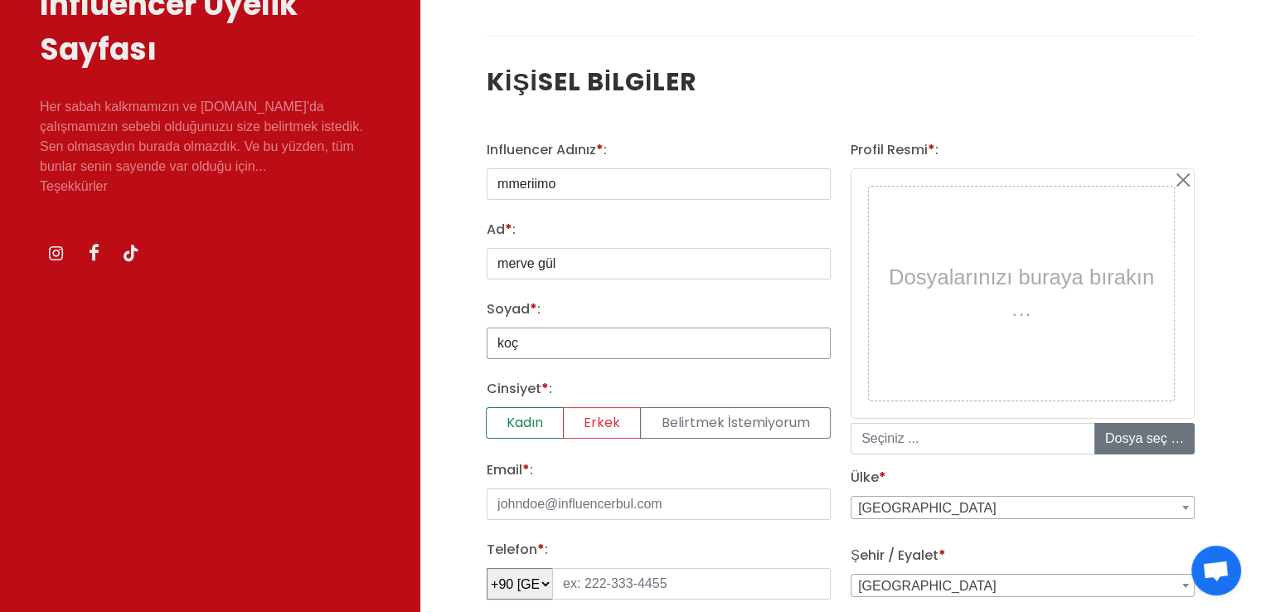
scroll to position [249, 0]
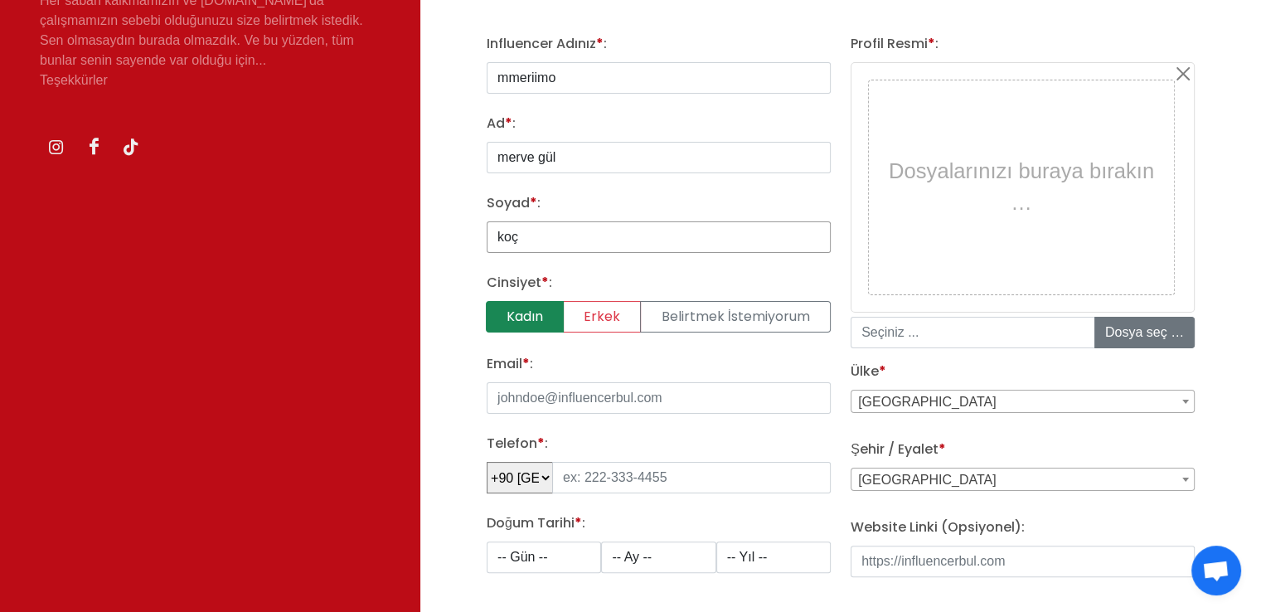
type input "koç"
click at [495, 320] on label "Kadın" at bounding box center [525, 316] width 78 height 31
click at [495, 312] on input "Kadın" at bounding box center [491, 306] width 11 height 11
radio input "true"
click at [593, 395] on input "Email * :" at bounding box center [658, 397] width 344 height 31
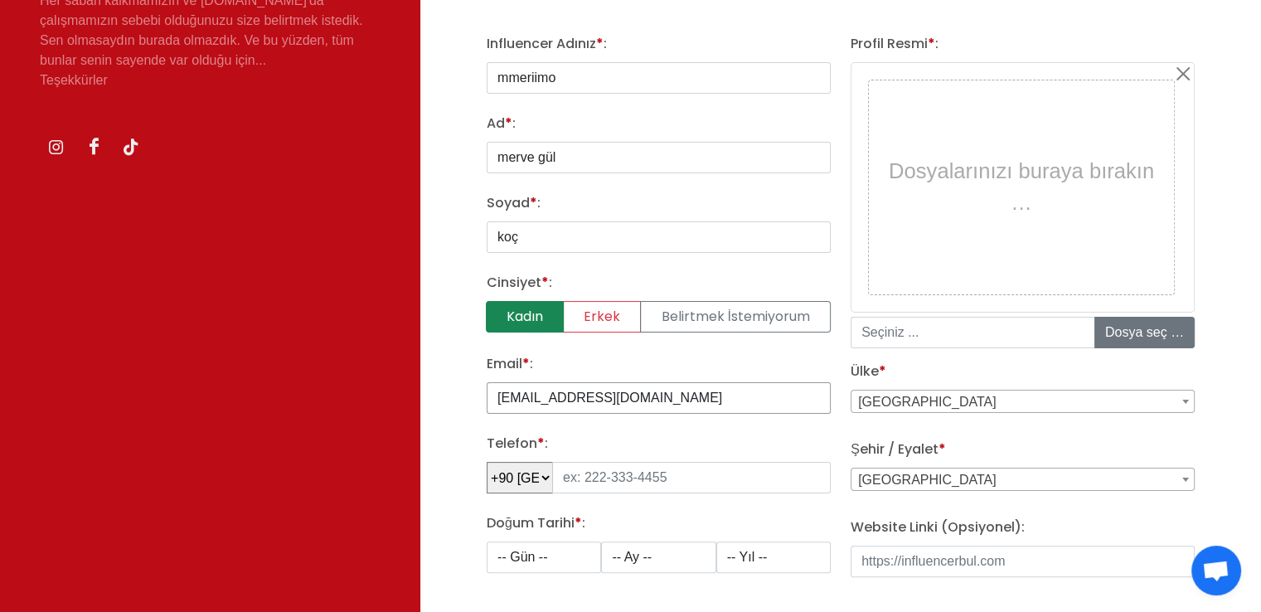
type input "mervegulkoc600@gmail.com"
click at [593, 486] on input "tel" at bounding box center [691, 477] width 278 height 31
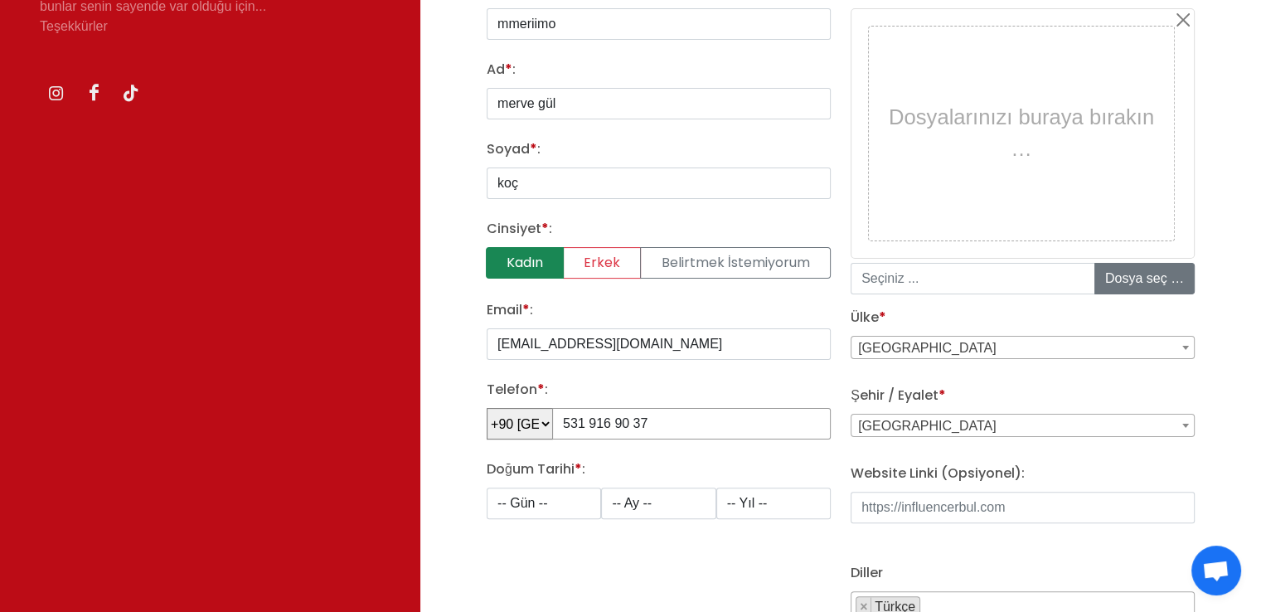
scroll to position [332, 0]
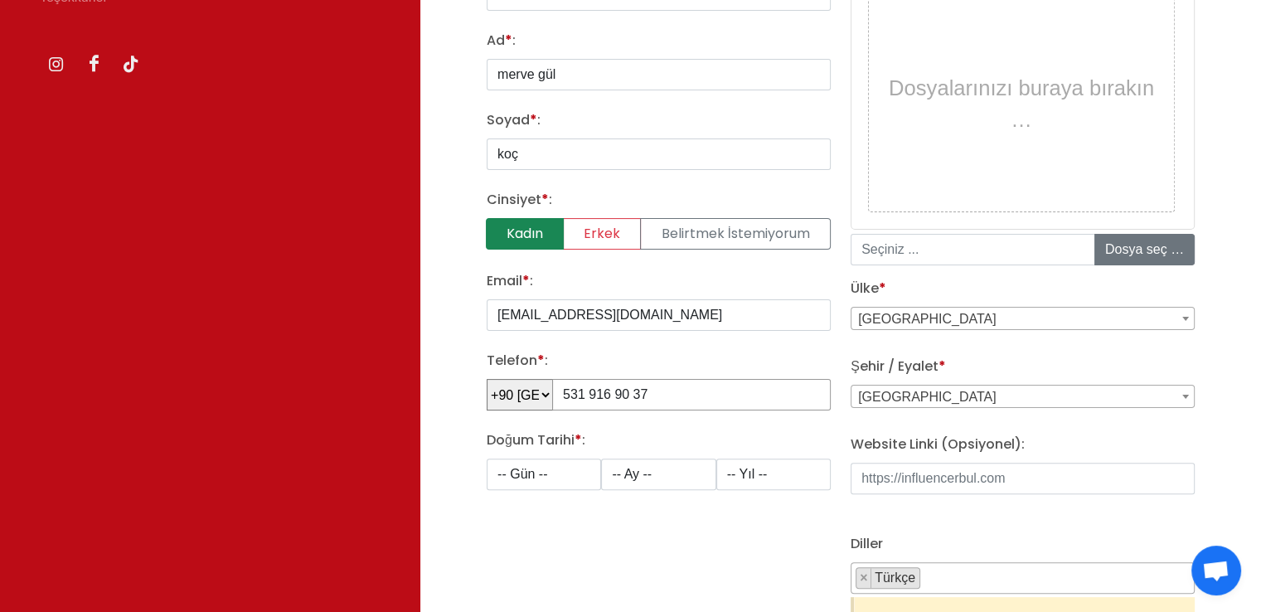
type input "531 916 90 37"
click at [917, 392] on span "Adana" at bounding box center [1022, 396] width 342 height 23
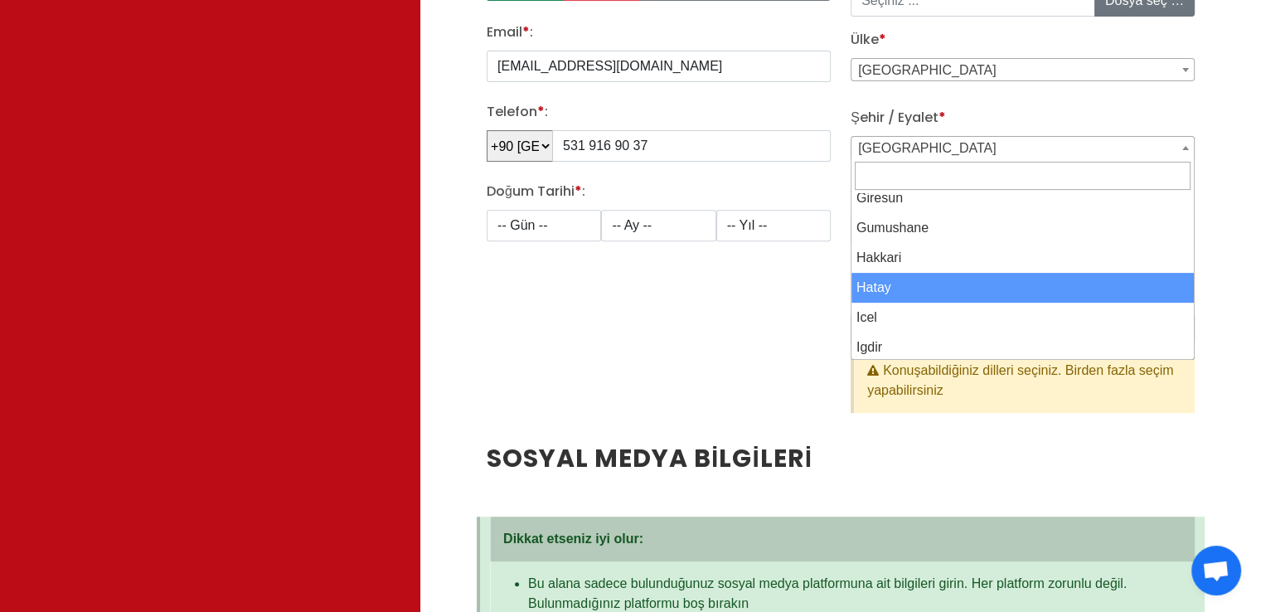
scroll to position [1077, 0]
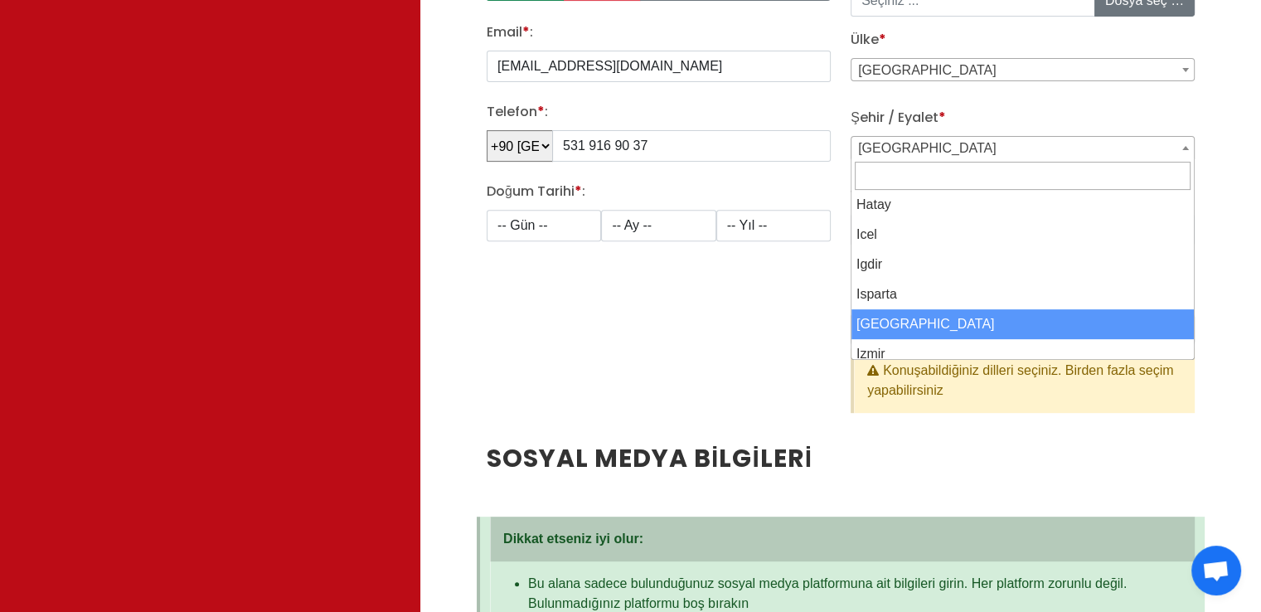
select select "3703"
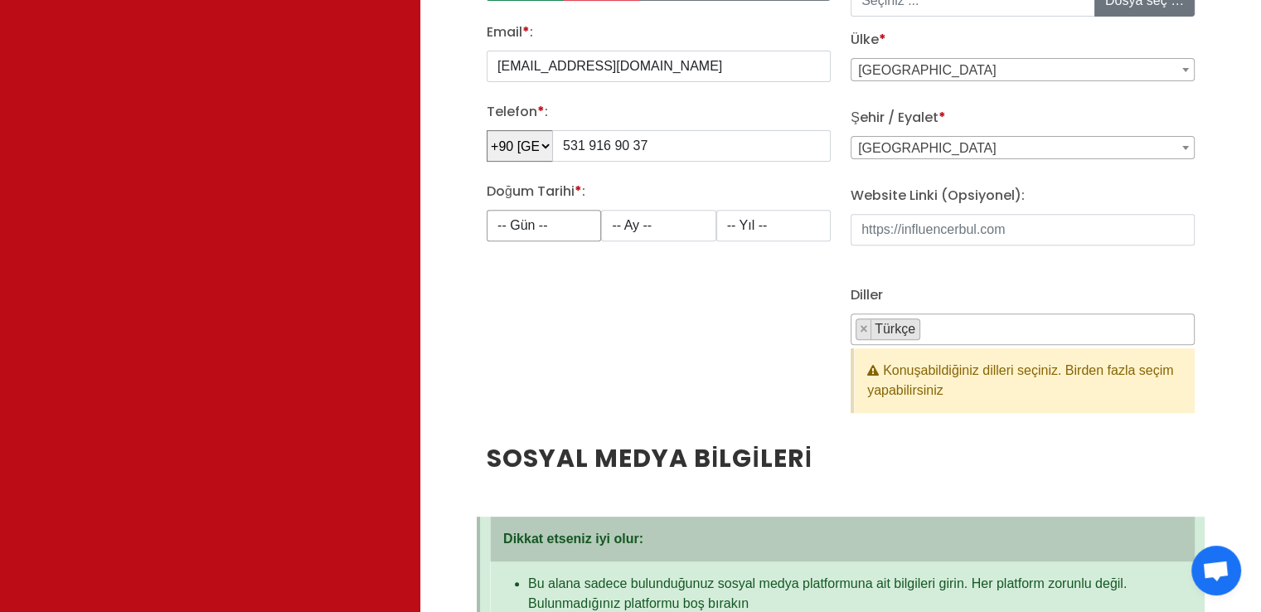
click at [519, 215] on select "-- Gün -- 1 2 3 4 5 6 7 8 9 10 11 12 13 14 15 16 17 18 19 20 21 22 23 24 25 26 …" at bounding box center [543, 225] width 114 height 31
select select "25"
click at [656, 221] on select "-- Ay -- 1 2 3 4 5 6 7 8 9 10 11 12" at bounding box center [658, 225] width 114 height 31
select select "4"
click at [753, 211] on select "-- Yıl -- 2008 2007 2006 2005 2004 2003 2002 2001 2000 1999 1998 1997 1996 1995…" at bounding box center [773, 225] width 114 height 31
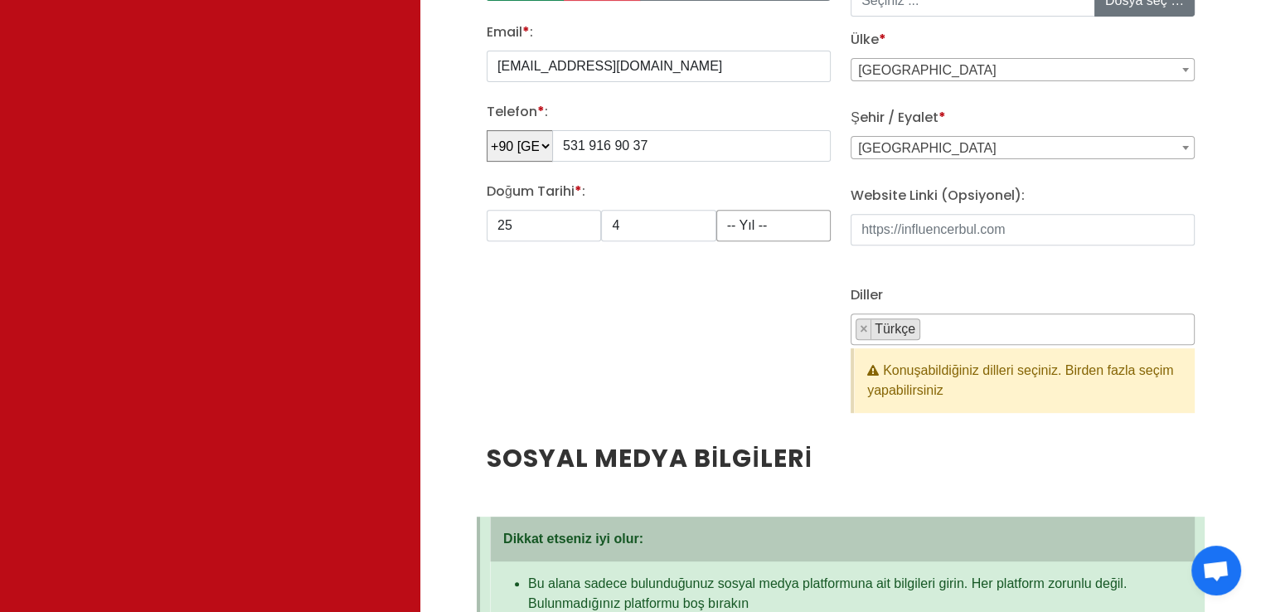
select select "2001"
click at [716, 210] on select "-- Yıl -- 2008 2007 2006 2005 2004 2003 2002 2001 2000 1999 1998 1997 1996 1995…" at bounding box center [773, 225] width 114 height 31
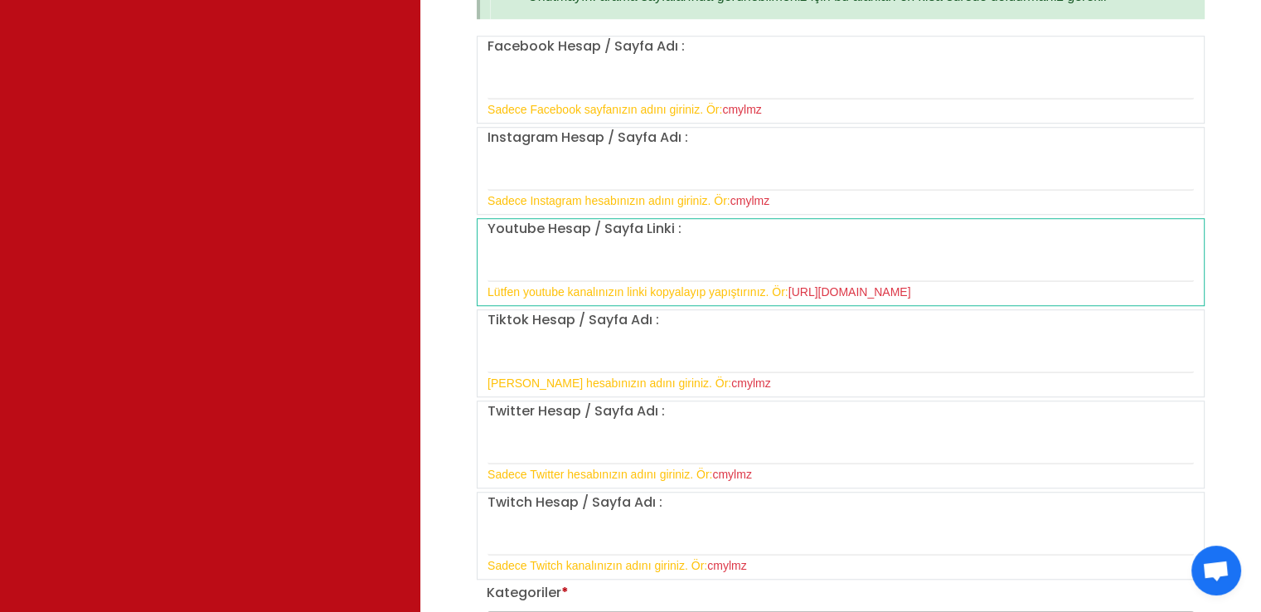
scroll to position [1243, 0]
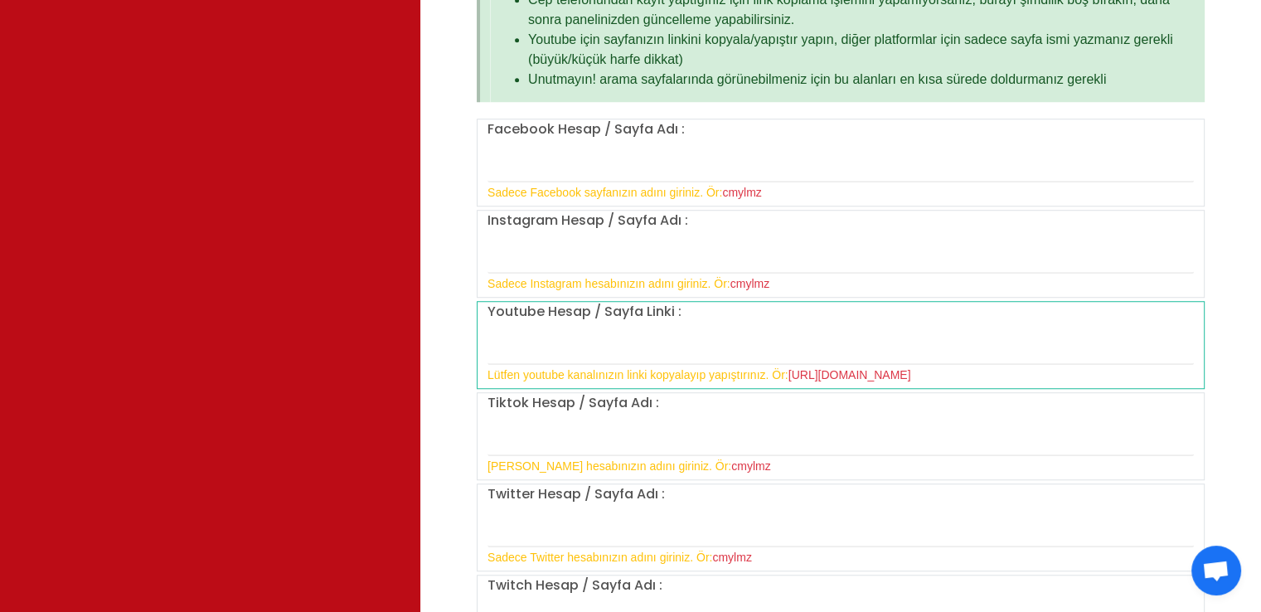
click at [600, 320] on div "Youtube Hesap / Sayfa Linki : Lütfen youtube kanalınızın linki kopyalayıp yapış…" at bounding box center [840, 343] width 726 height 83
click at [748, 326] on div "Youtube Hesap / Sayfa Linki : Lütfen youtube kanalınızın linki kopyalayıp yapış…" at bounding box center [840, 343] width 726 height 83
click at [712, 308] on div "Youtube Hesap / Sayfa Linki : Lütfen youtube kanalınızın linki kopyalayıp yapış…" at bounding box center [840, 343] width 726 height 83
click at [661, 335] on input "text" at bounding box center [840, 347] width 706 height 35
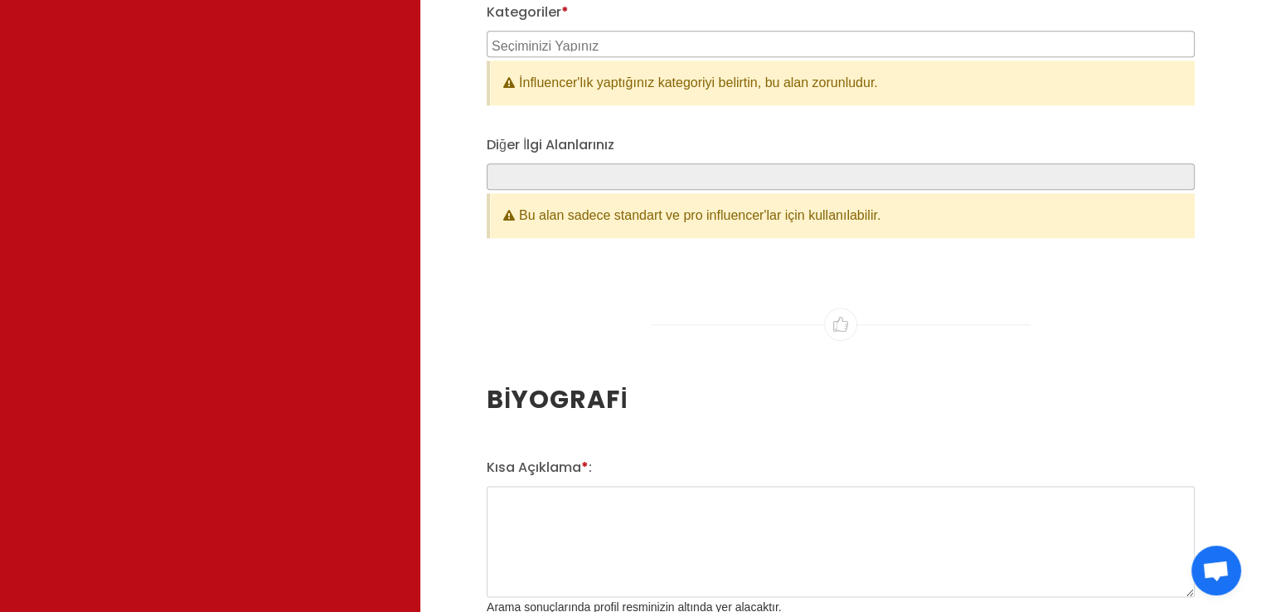
scroll to position [1823, 0]
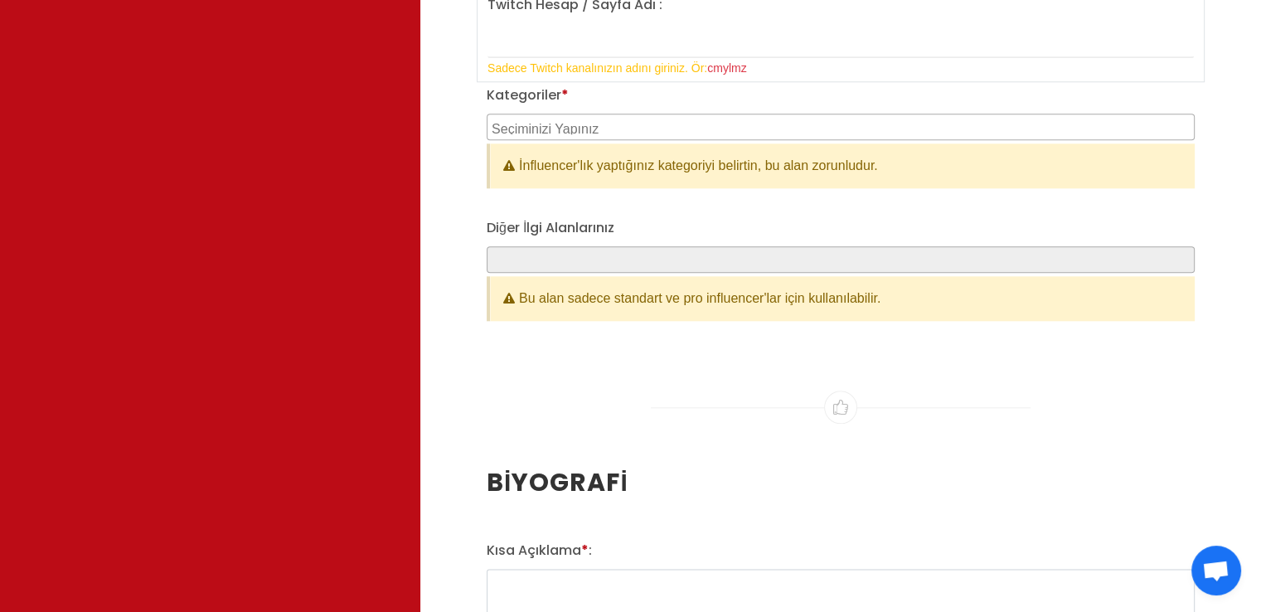
type input "mmeriimo"
click at [566, 114] on span at bounding box center [840, 127] width 708 height 27
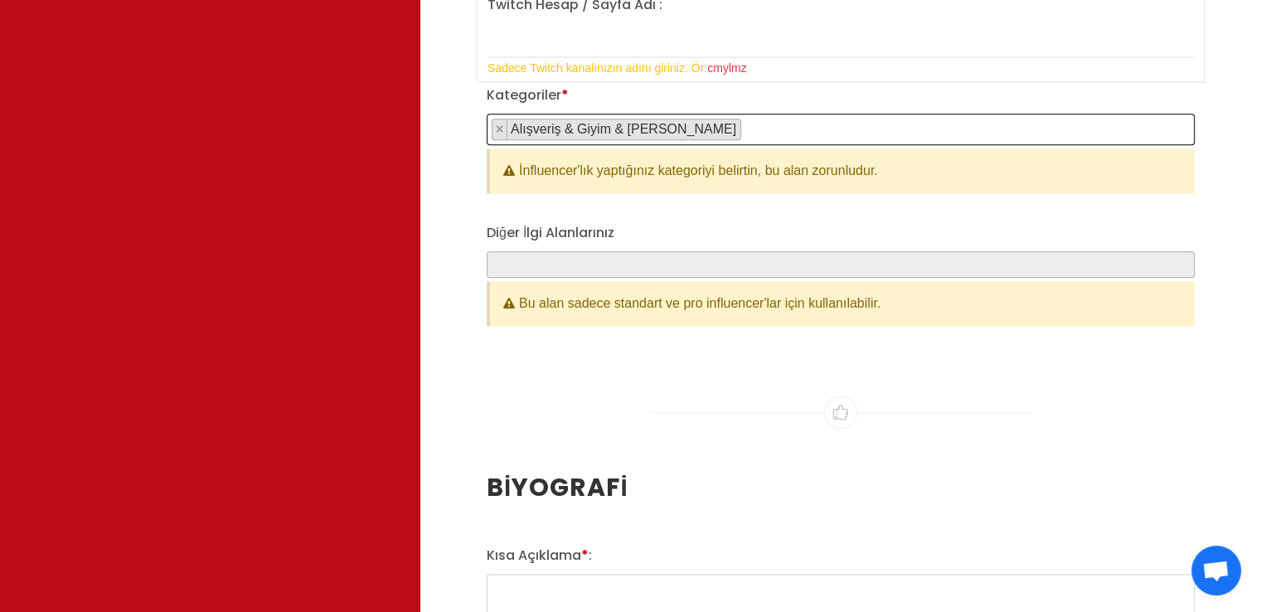
select select "2"
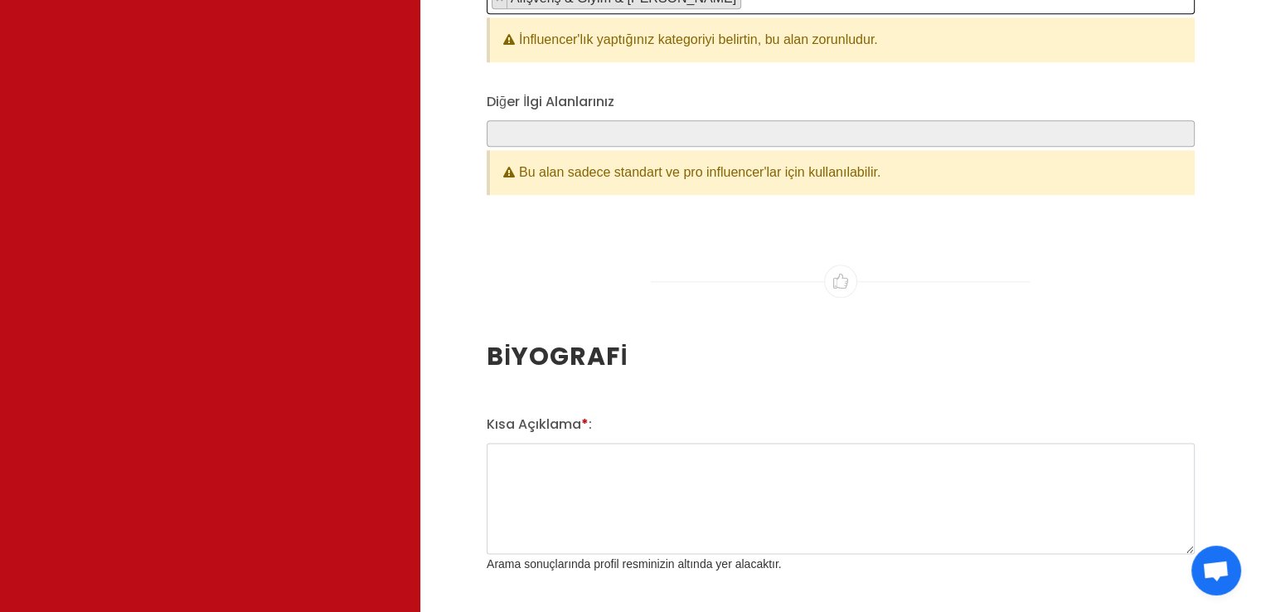
scroll to position [2072, 0]
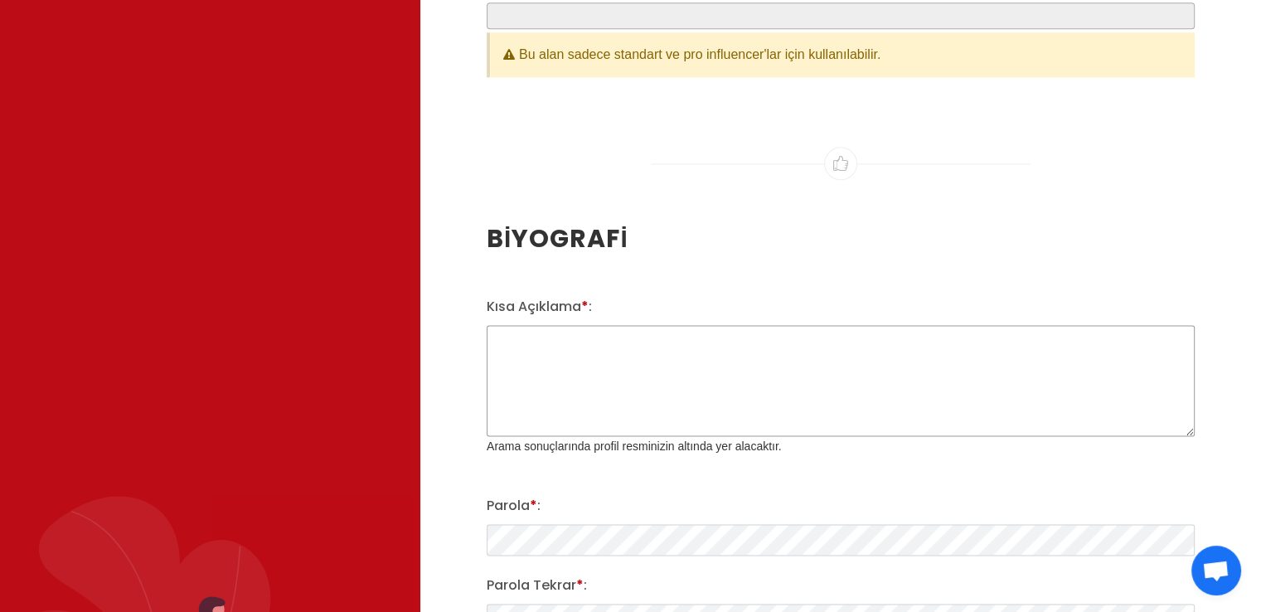
click at [607, 358] on textarea "Kısa Açıklama * :" at bounding box center [840, 380] width 708 height 111
click at [607, 358] on textarea "M" at bounding box center [840, 380] width 708 height 111
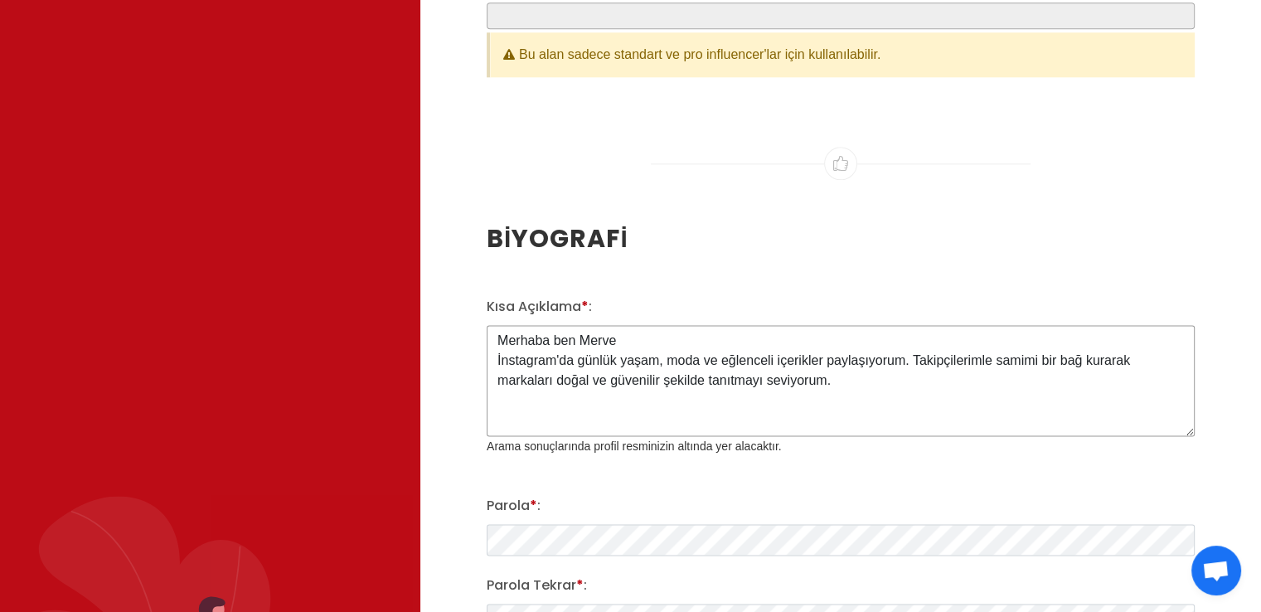
click at [501, 352] on textarea "Merhaba ben Merve İnstagram'da günlük yaşam, moda ve eğlenceli içerikler paylaş…" at bounding box center [840, 380] width 708 height 111
click at [640, 395] on textarea "Merhaba ben Merve Instagram'da günlük yaşam, moda ve eğlenceli içerikler paylaş…" at bounding box center [840, 380] width 708 height 111
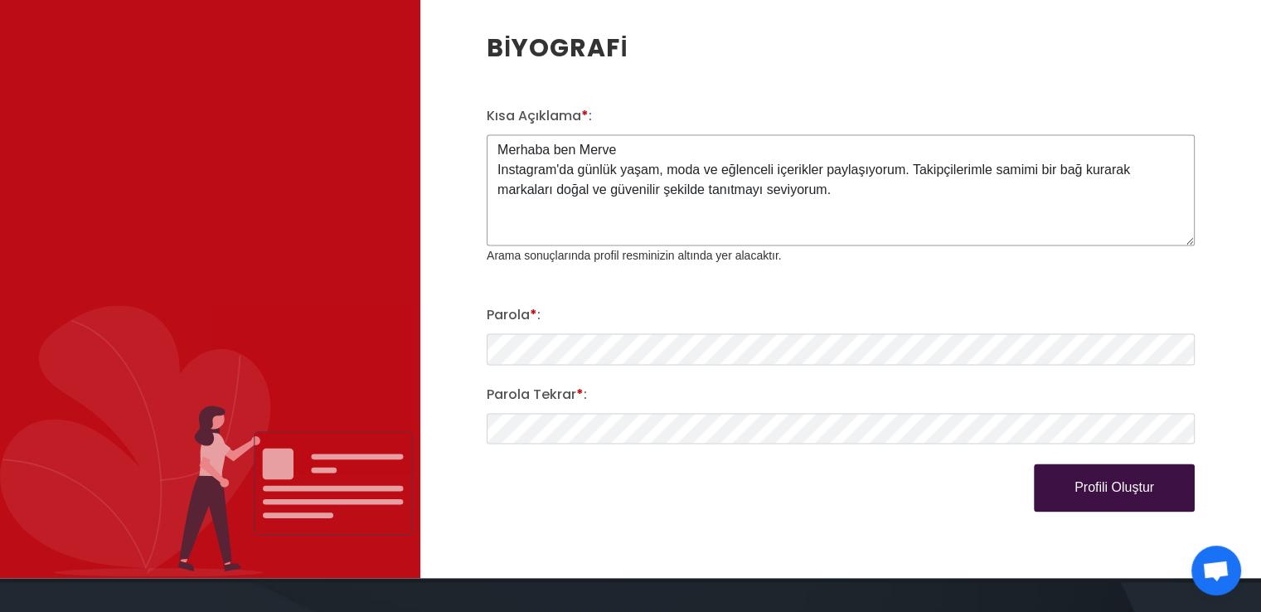
scroll to position [2486, 0]
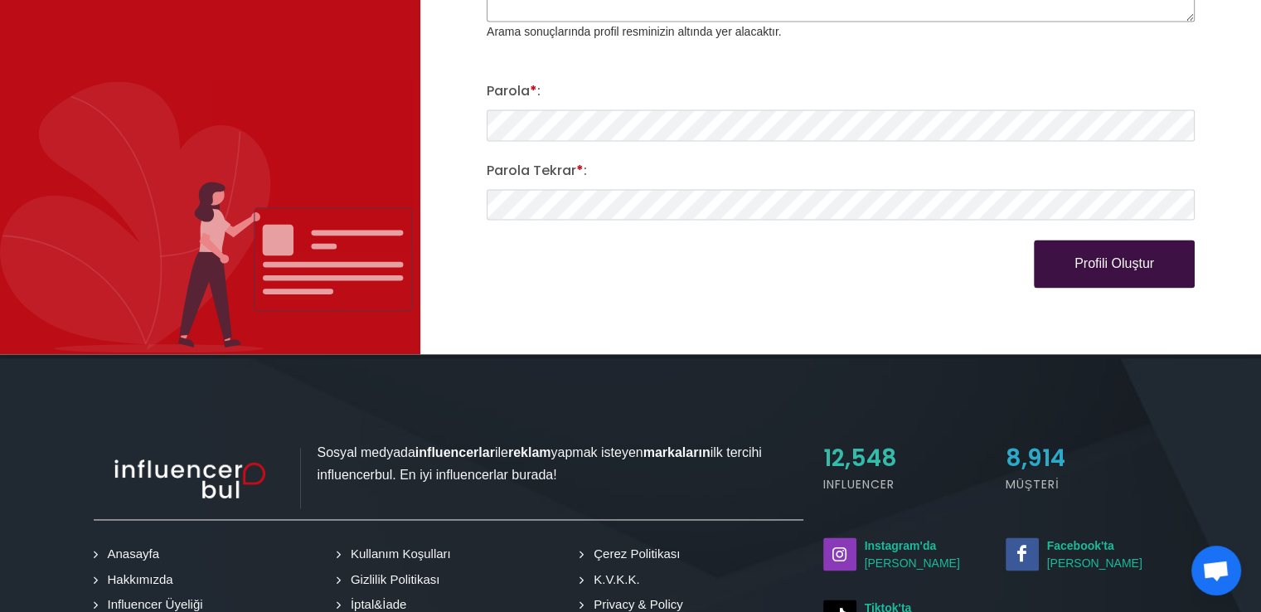
type textarea "Merhaba ben Merve Instagram'da günlük yaşam, moda ve eğlenceli içerikler paylaş…"
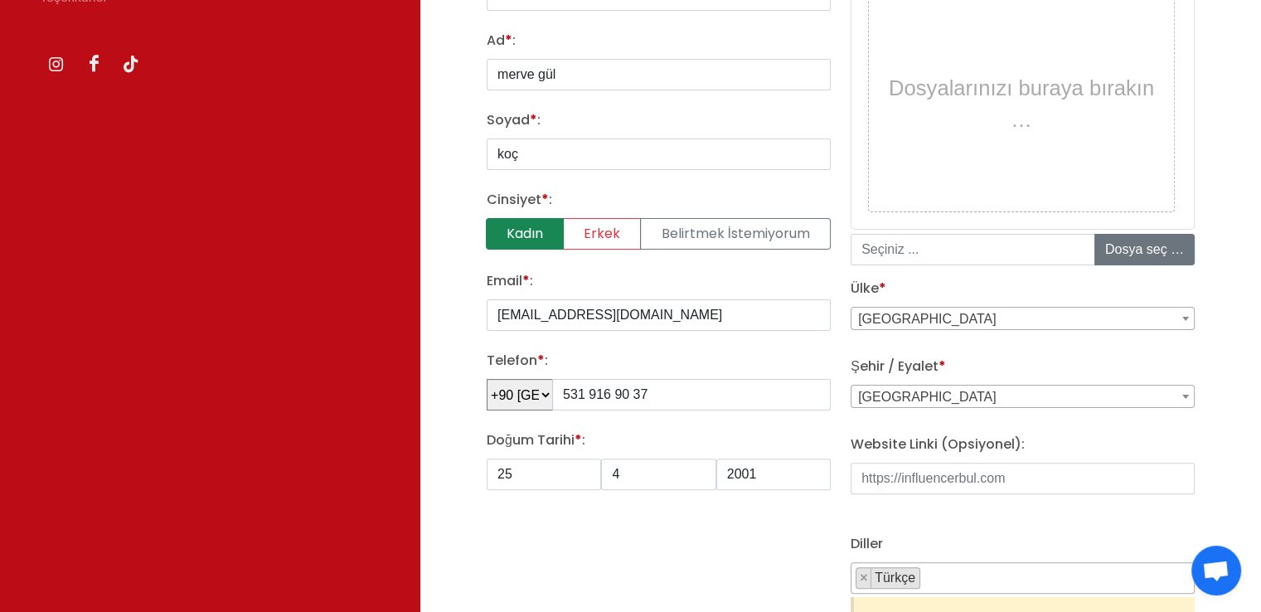
scroll to position [83, 0]
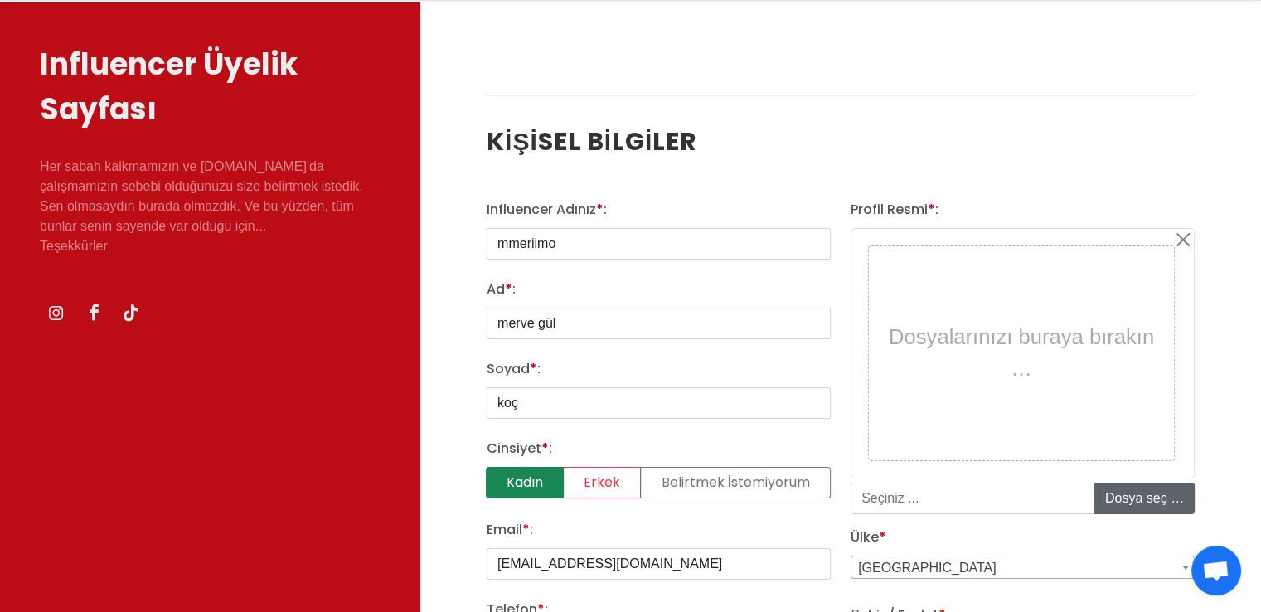
click at [1117, 503] on input "file" at bounding box center [1220, 498] width 251 height 30
type input "C:\fakepath\798b68de-91d3-46a2-9bc7-2291eb1ce131.jpeg"
type input "798b68de-91d3-46a2-9bc7-2291eb1ce131.jpeg"
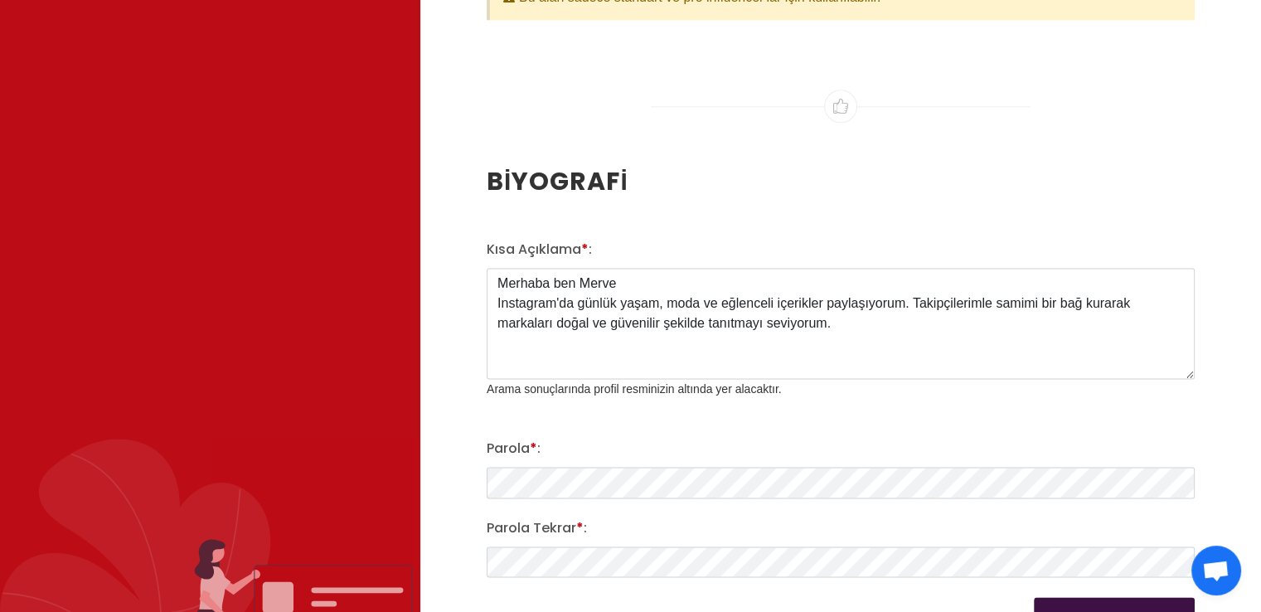
scroll to position [2486, 0]
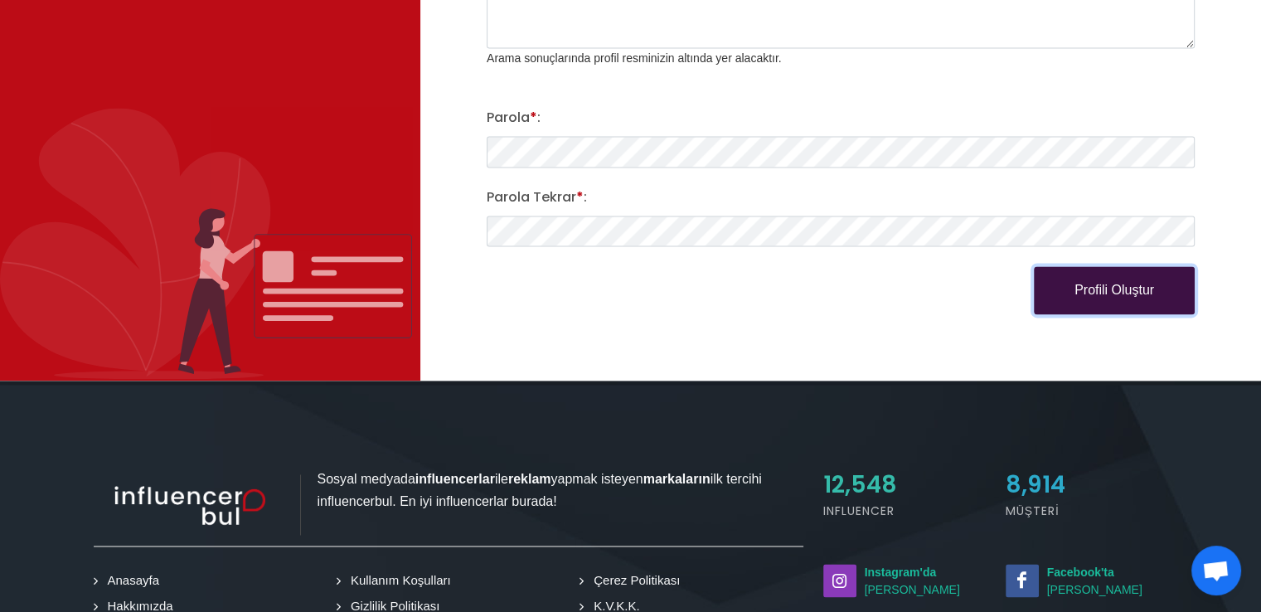
click at [1158, 289] on button "Profili Oluştur" at bounding box center [1113, 290] width 161 height 48
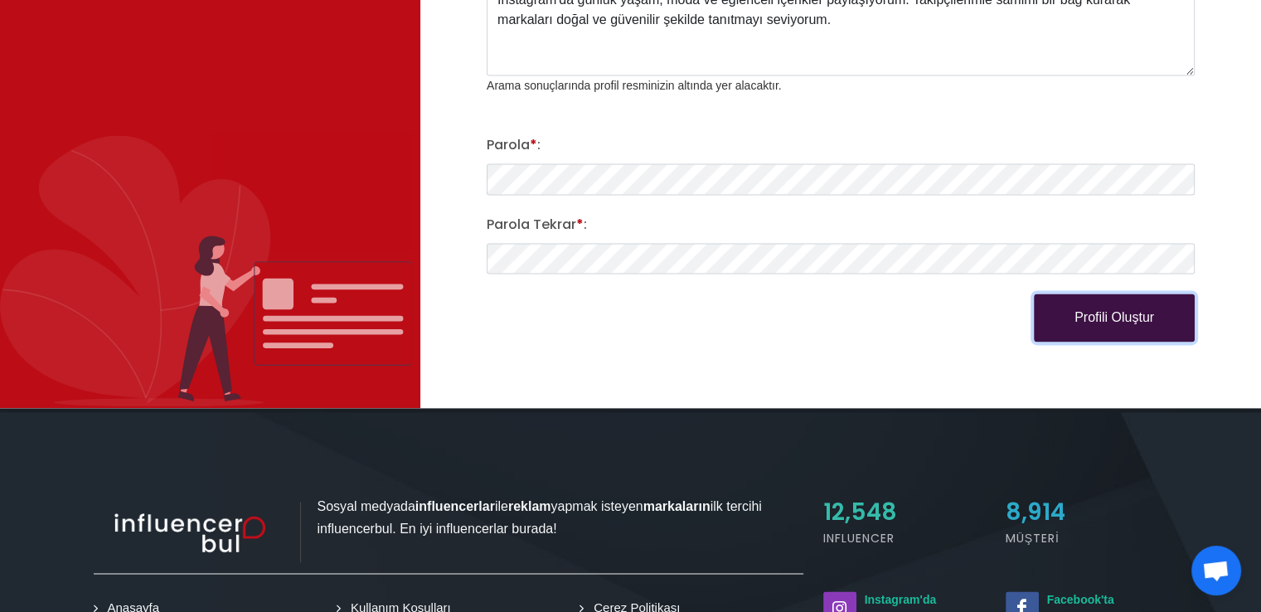
click at [1117, 304] on button "Profili Oluştur" at bounding box center [1113, 317] width 161 height 48
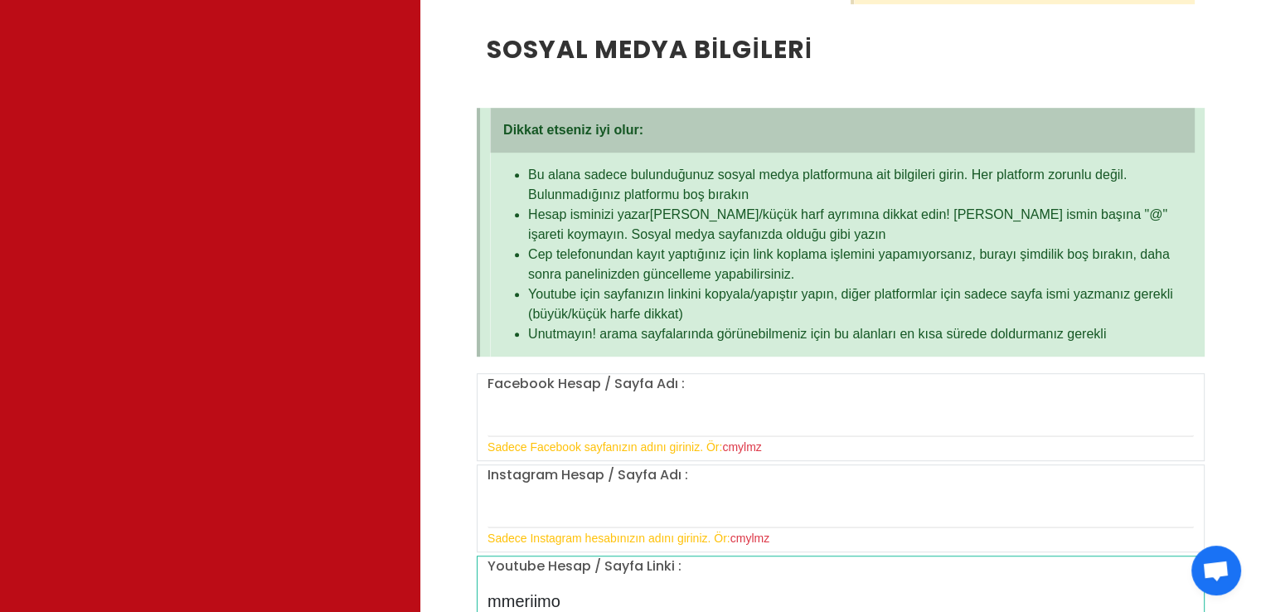
scroll to position [1160, 0]
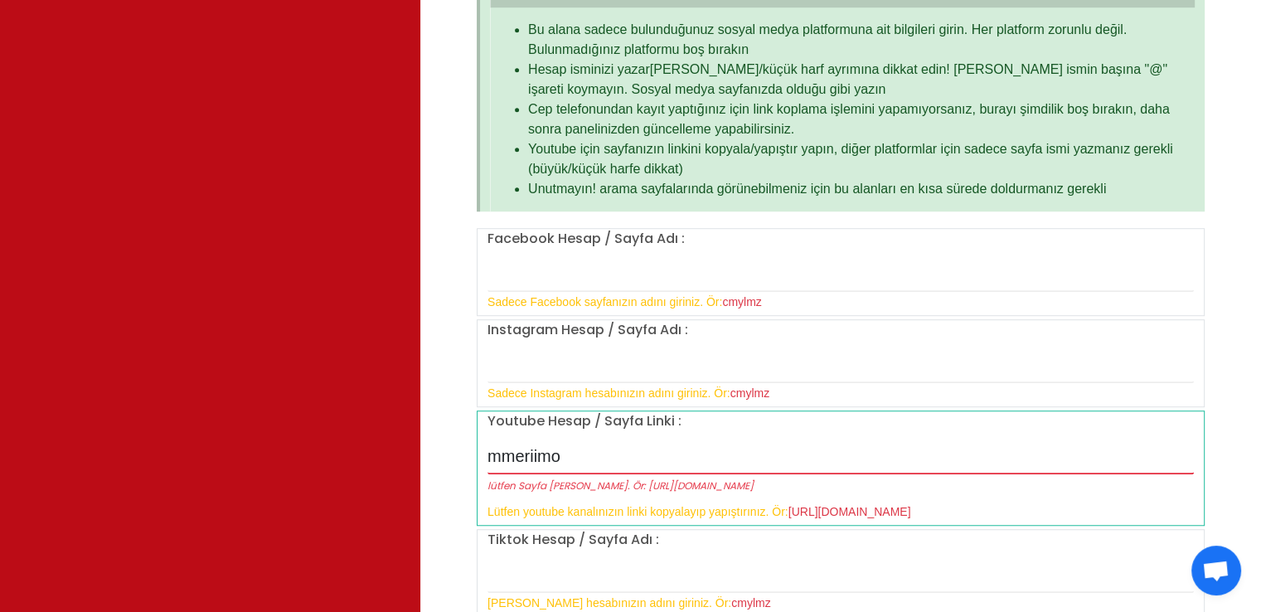
click at [622, 455] on input "mmeriimo" at bounding box center [840, 456] width 706 height 35
type input "m"
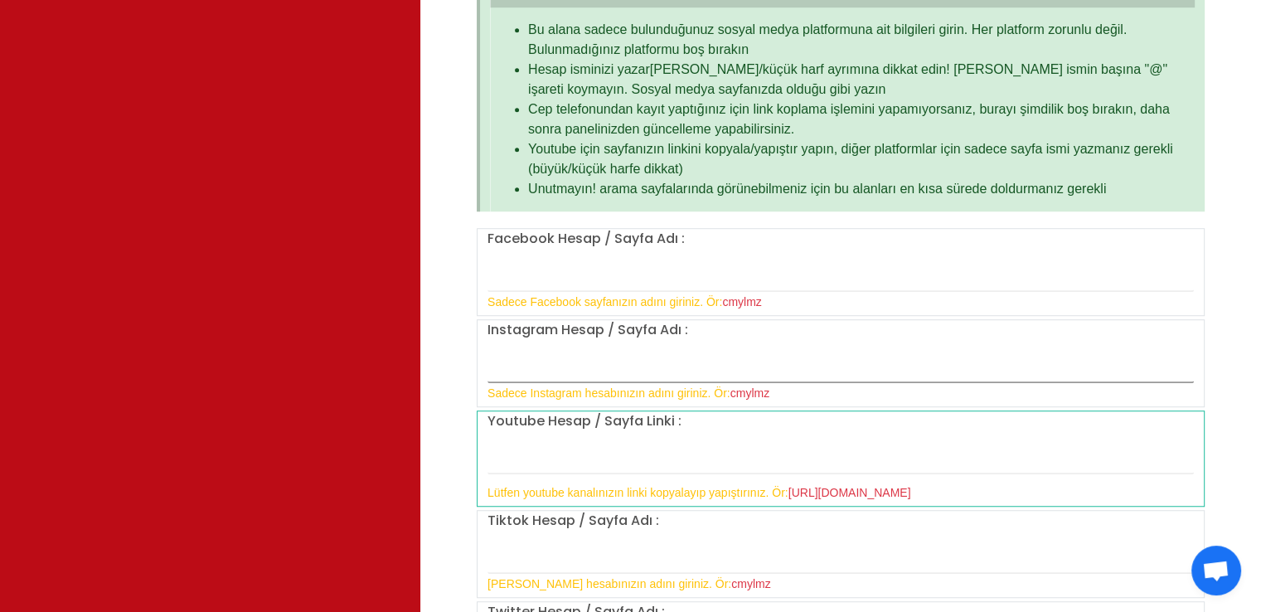
click at [762, 349] on input "text" at bounding box center [840, 365] width 706 height 35
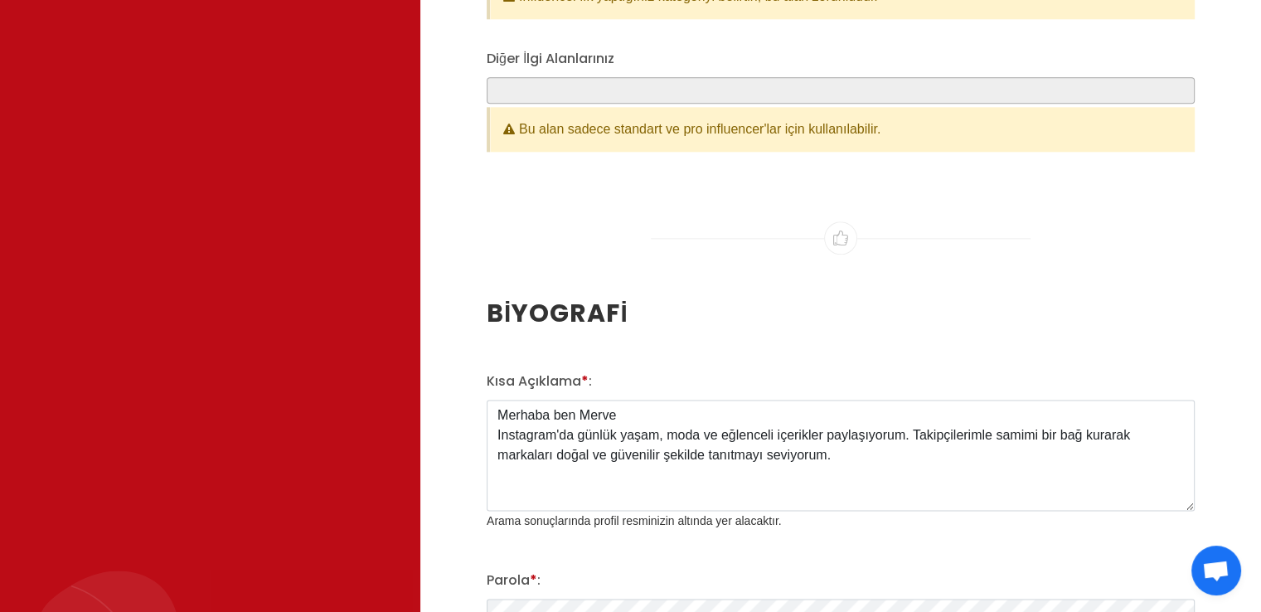
scroll to position [2321, 0]
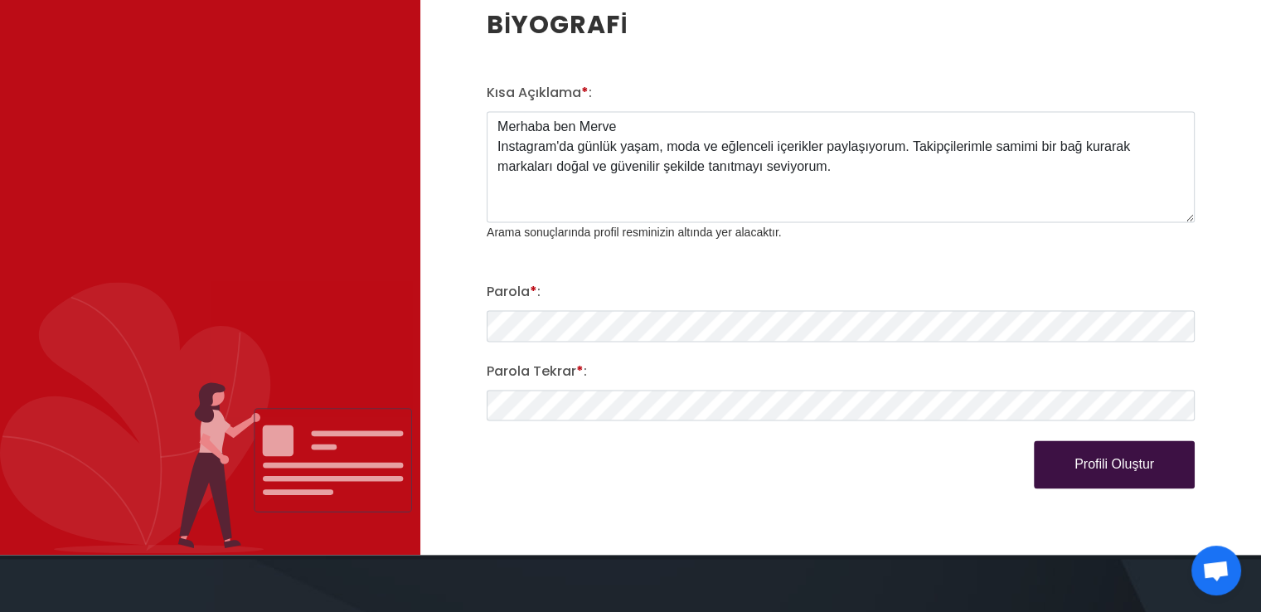
type input "mmeriimo"
click at [1117, 445] on button "Profili Oluştur" at bounding box center [1113, 464] width 161 height 48
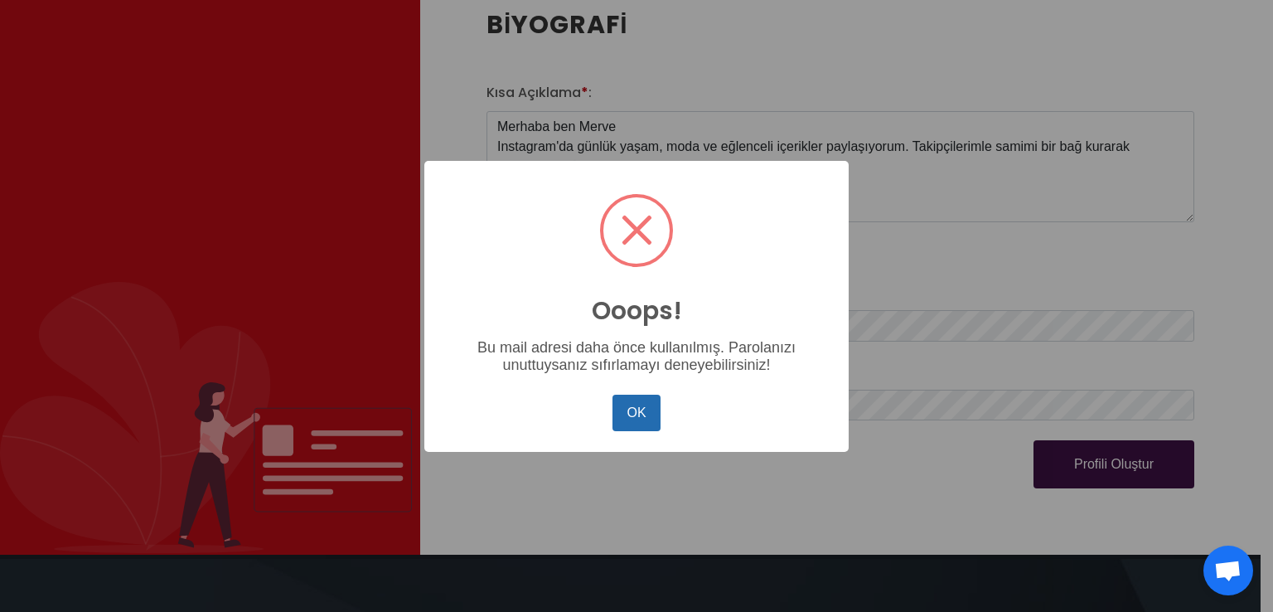
click at [646, 409] on button "OK" at bounding box center [636, 412] width 48 height 36
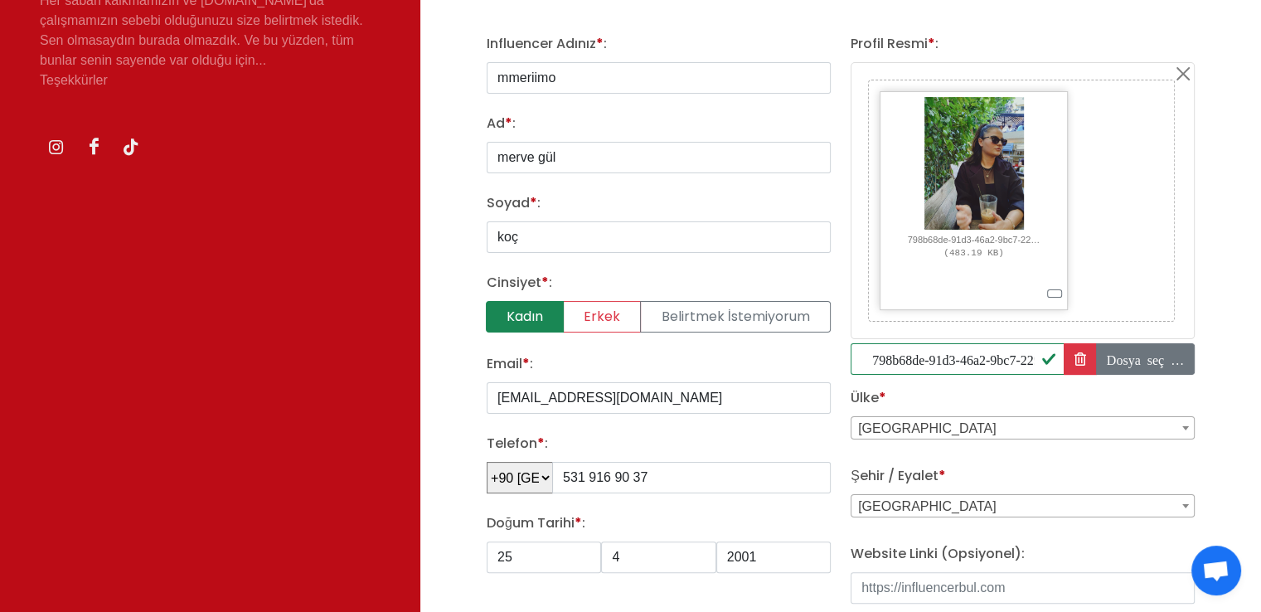
scroll to position [0, 0]
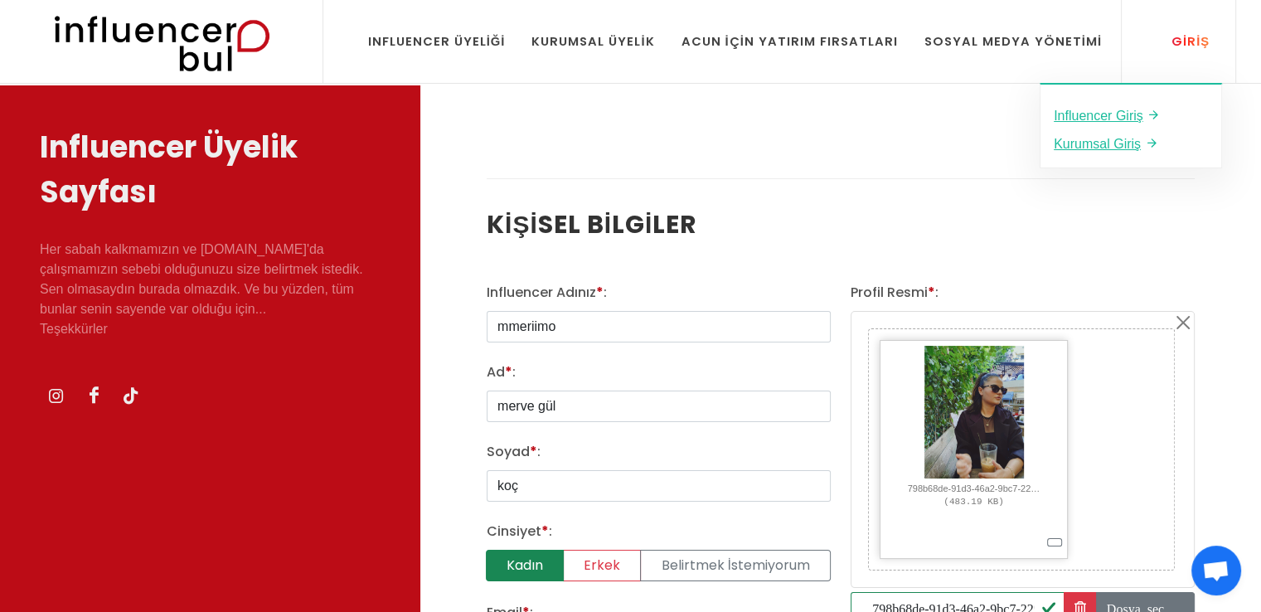
click at [1166, 56] on link "Giriş" at bounding box center [1180, 41] width 81 height 83
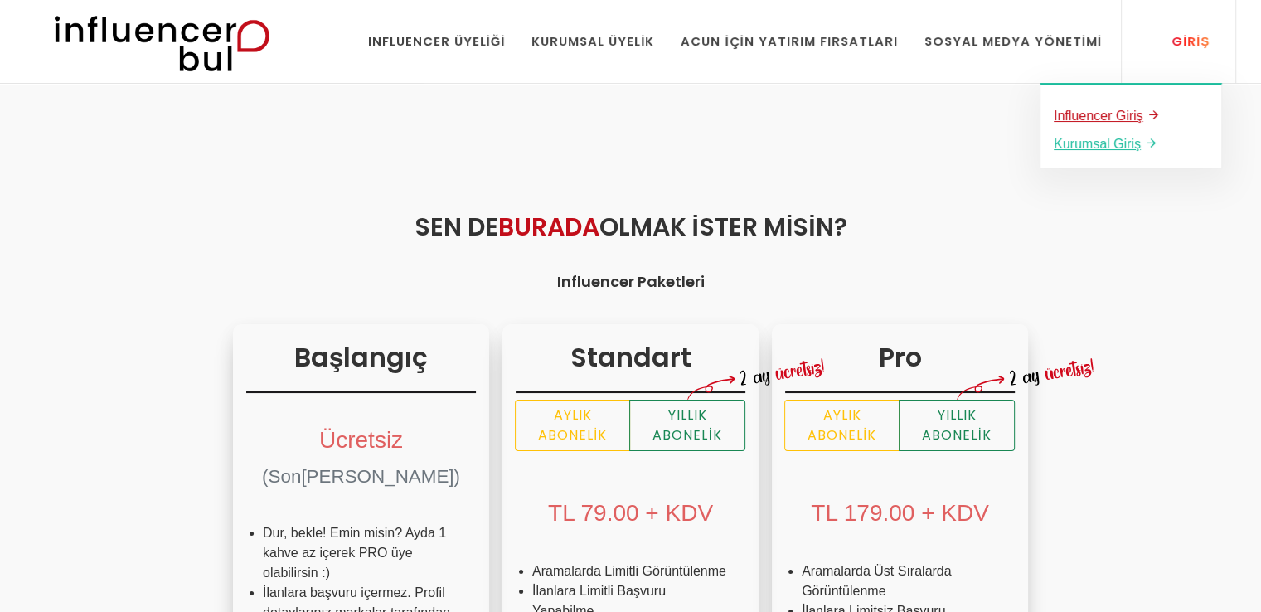
click at [1110, 114] on u "Influencer Giriş" at bounding box center [1098, 116] width 90 height 14
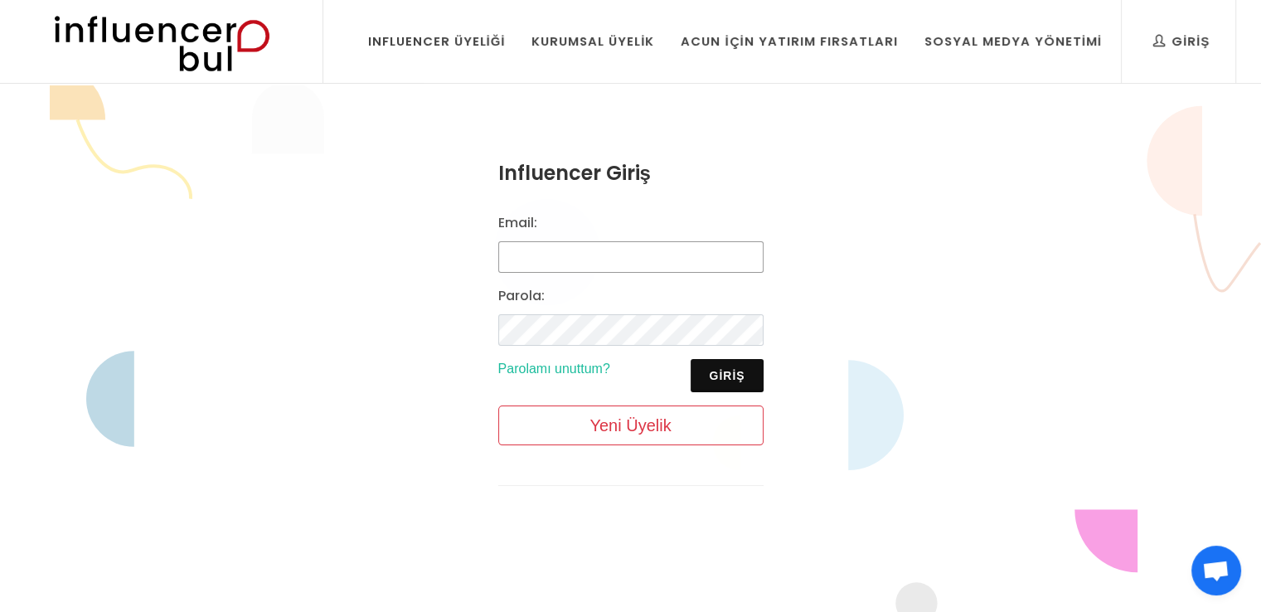
click at [610, 247] on input "Email:" at bounding box center [630, 256] width 265 height 31
type input "[EMAIL_ADDRESS][DOMAIN_NAME]"
click at [551, 377] on div "Giriş Parolamı unuttum?" at bounding box center [630, 375] width 285 height 33
click at [587, 361] on link "Parolamı unuttum?" at bounding box center [554, 368] width 112 height 14
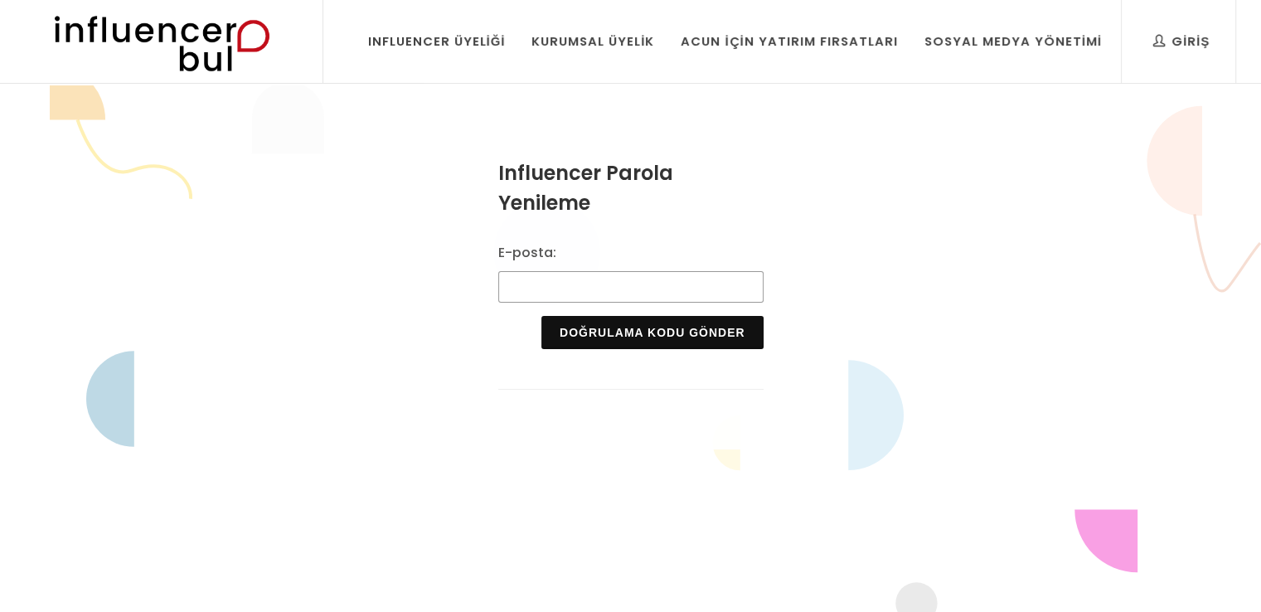
click at [638, 285] on input "E-posta:" at bounding box center [630, 286] width 265 height 31
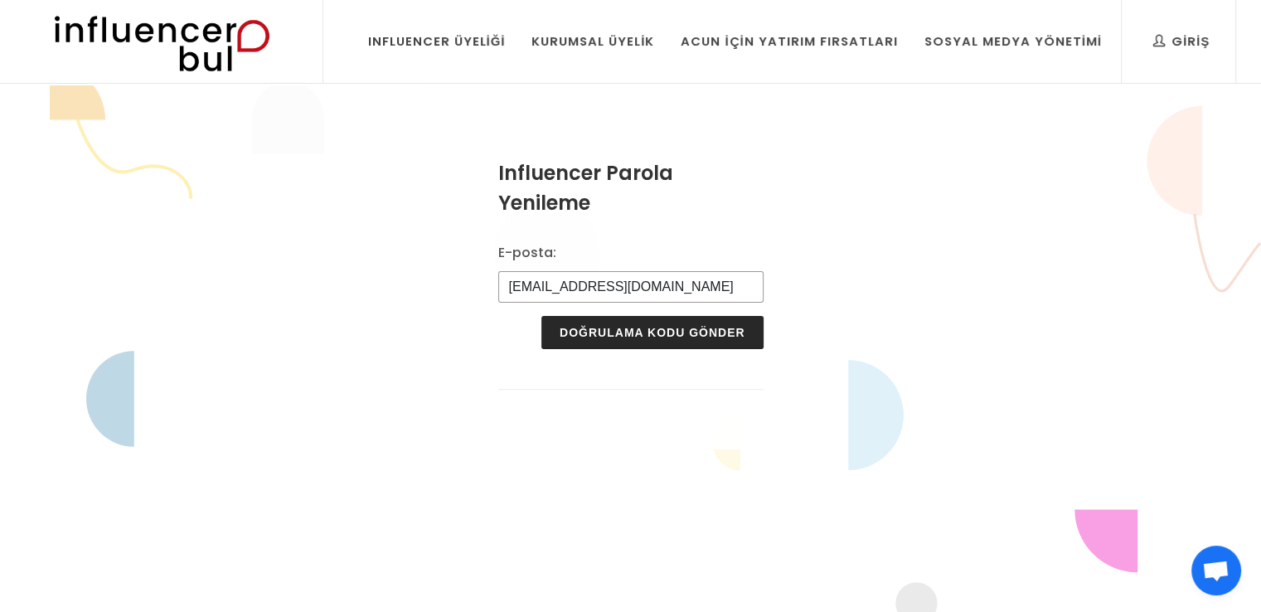
type input "[EMAIL_ADDRESS][DOMAIN_NAME]"
click at [660, 327] on button "Doğrulama Kodu Gönder" at bounding box center [651, 332] width 221 height 33
click at [646, 326] on button "Doğrulama Kodu Gönder" at bounding box center [651, 332] width 221 height 33
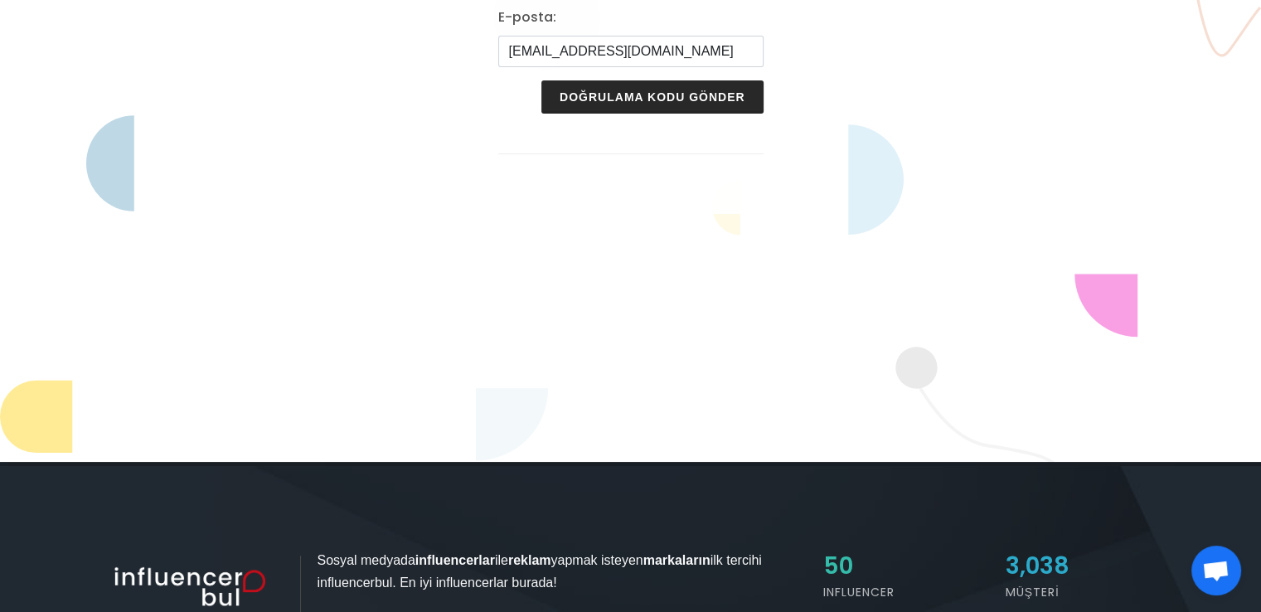
scroll to position [83, 0]
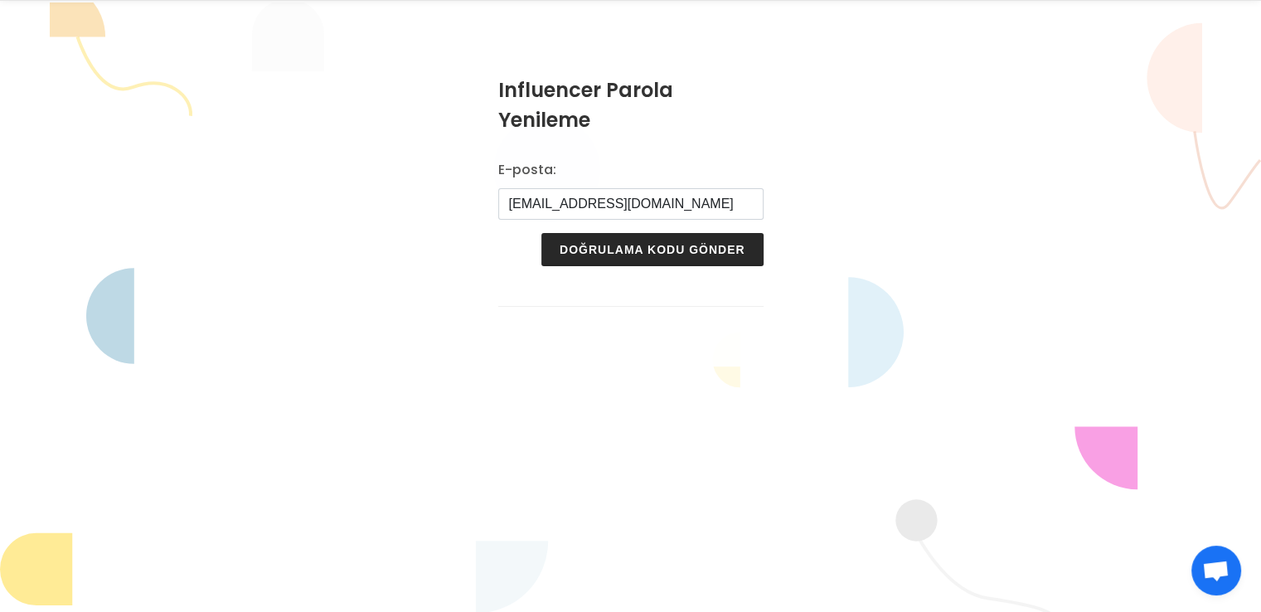
click at [658, 233] on button "Doğrulama Kodu Gönder" at bounding box center [651, 249] width 221 height 33
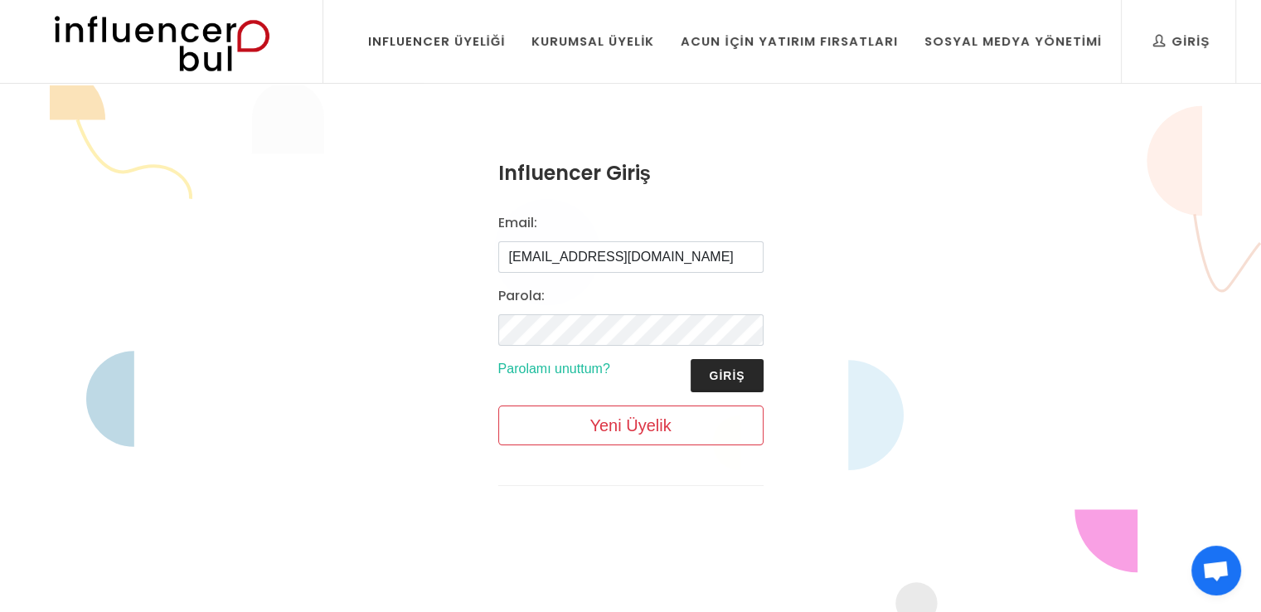
click at [753, 384] on button "Giriş" at bounding box center [726, 375] width 72 height 33
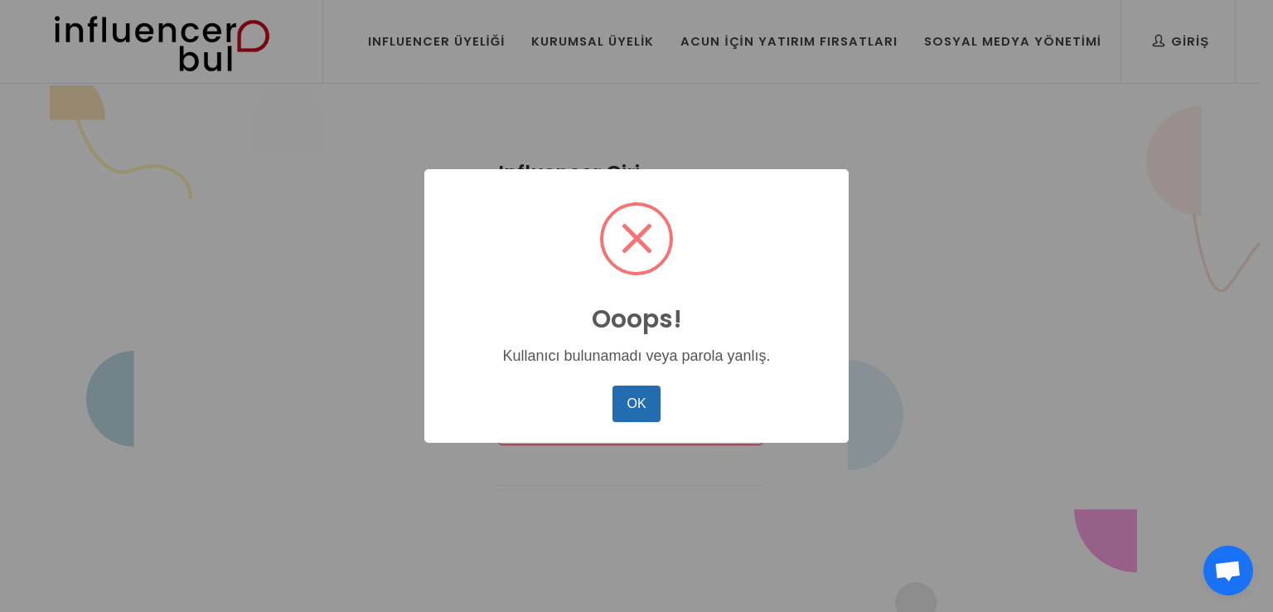
click at [641, 393] on button "OK" at bounding box center [636, 403] width 48 height 36
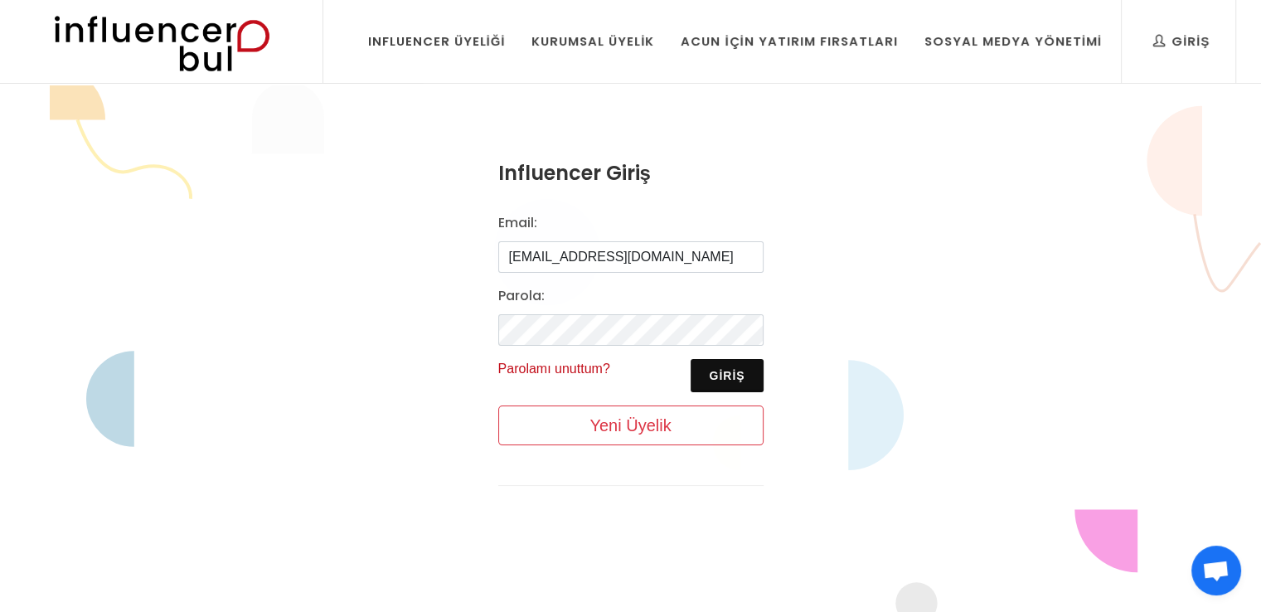
click at [588, 365] on link "Parolamı unuttum?" at bounding box center [554, 368] width 112 height 14
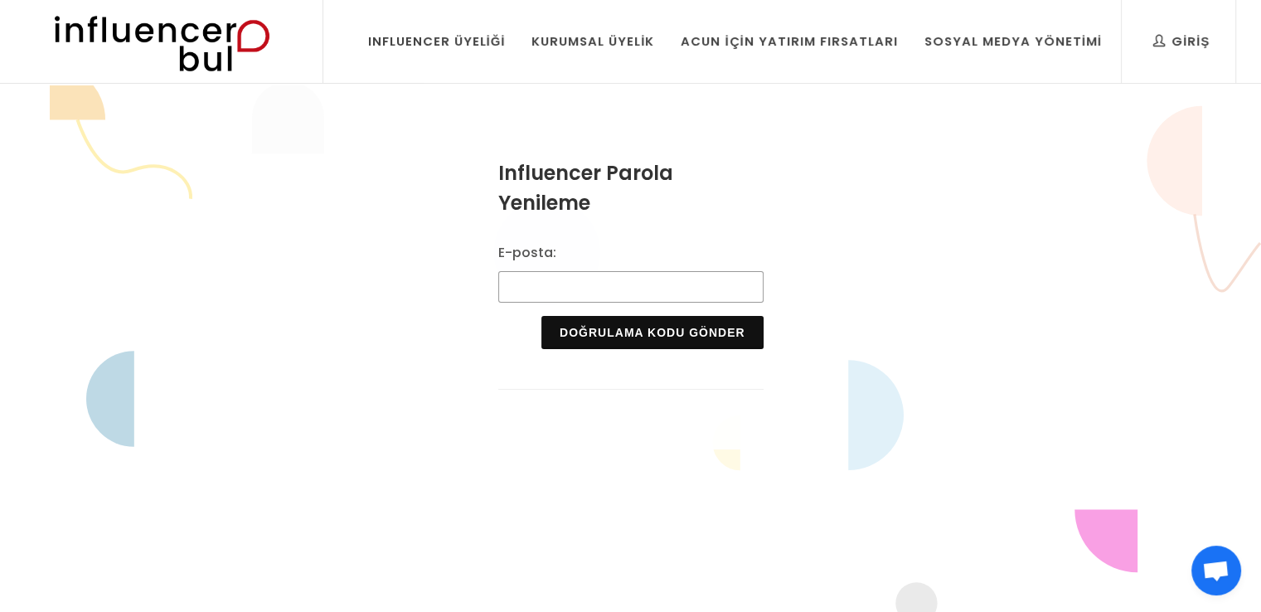
click at [613, 297] on input "E-posta:" at bounding box center [630, 286] width 265 height 31
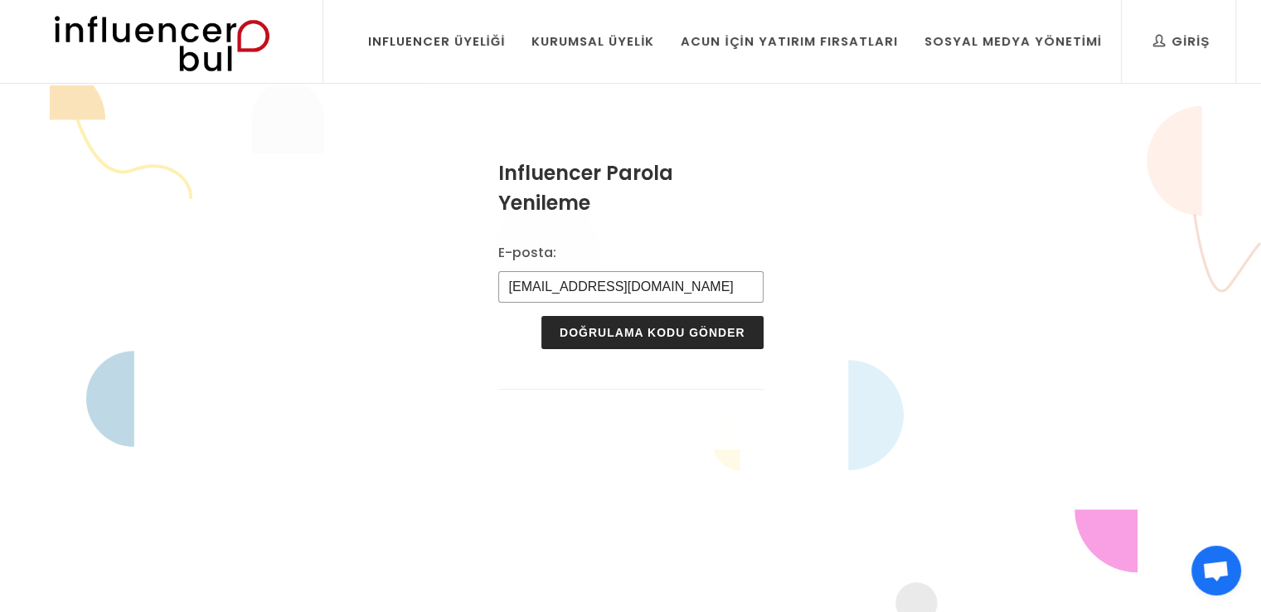
type input "[EMAIL_ADDRESS][DOMAIN_NAME]"
click at [623, 336] on button "Doğrulama Kodu Gönder" at bounding box center [651, 332] width 221 height 33
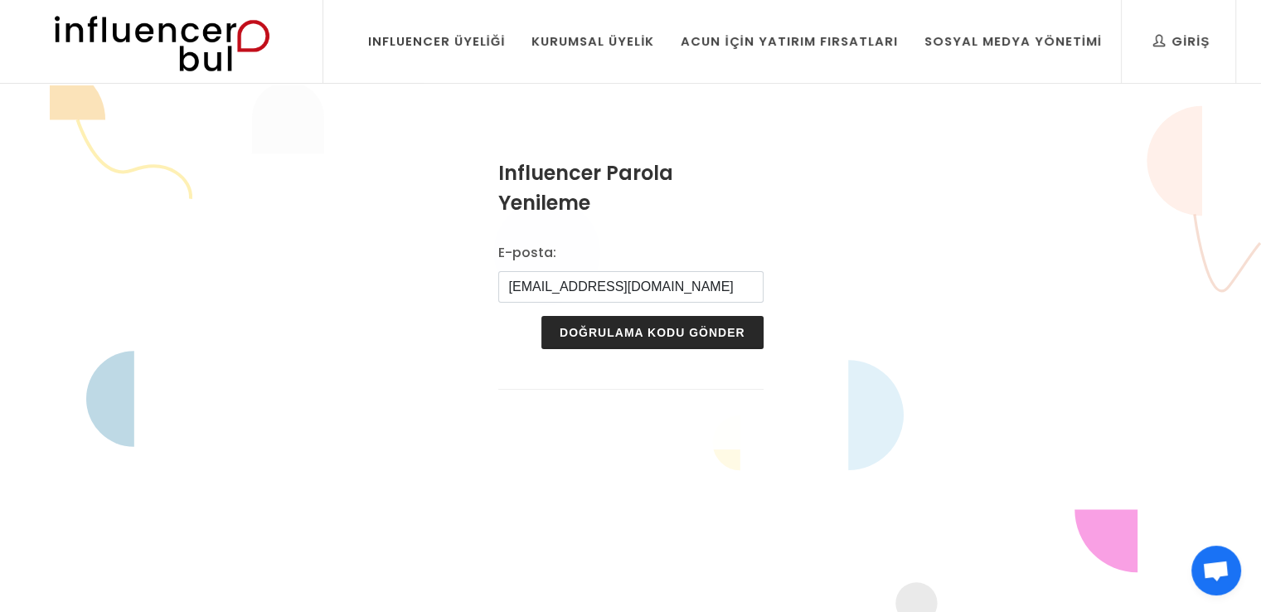
click at [623, 336] on button "Doğrulama Kodu Gönder" at bounding box center [651, 332] width 221 height 33
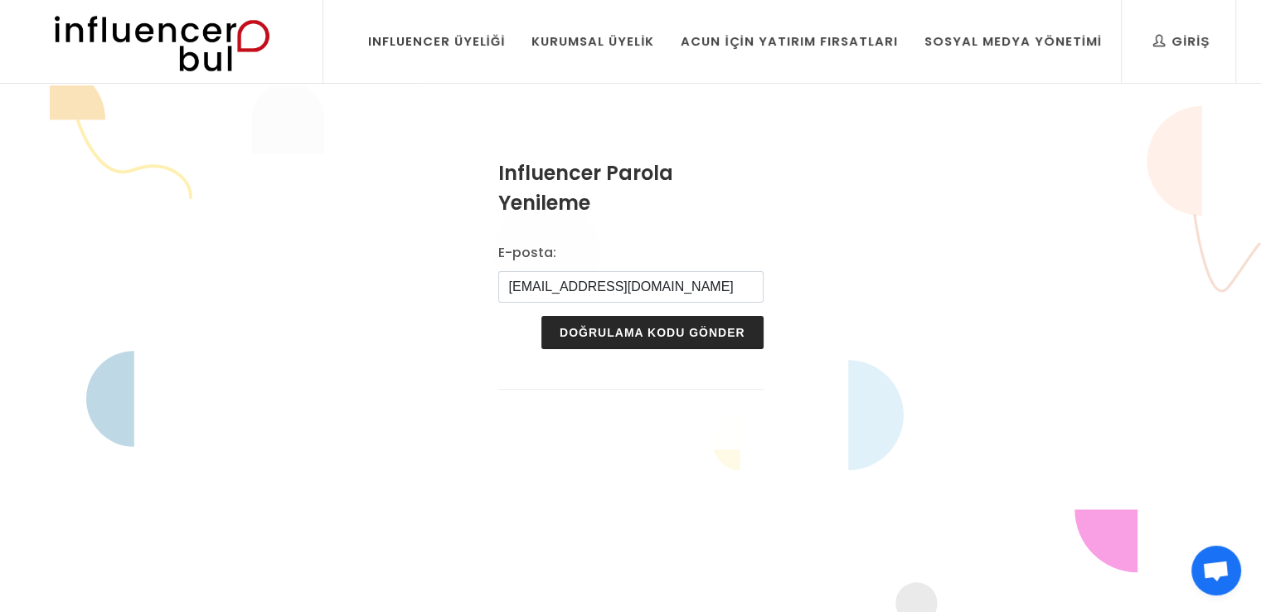
click at [623, 336] on button "Doğrulama Kodu Gönder" at bounding box center [651, 332] width 221 height 33
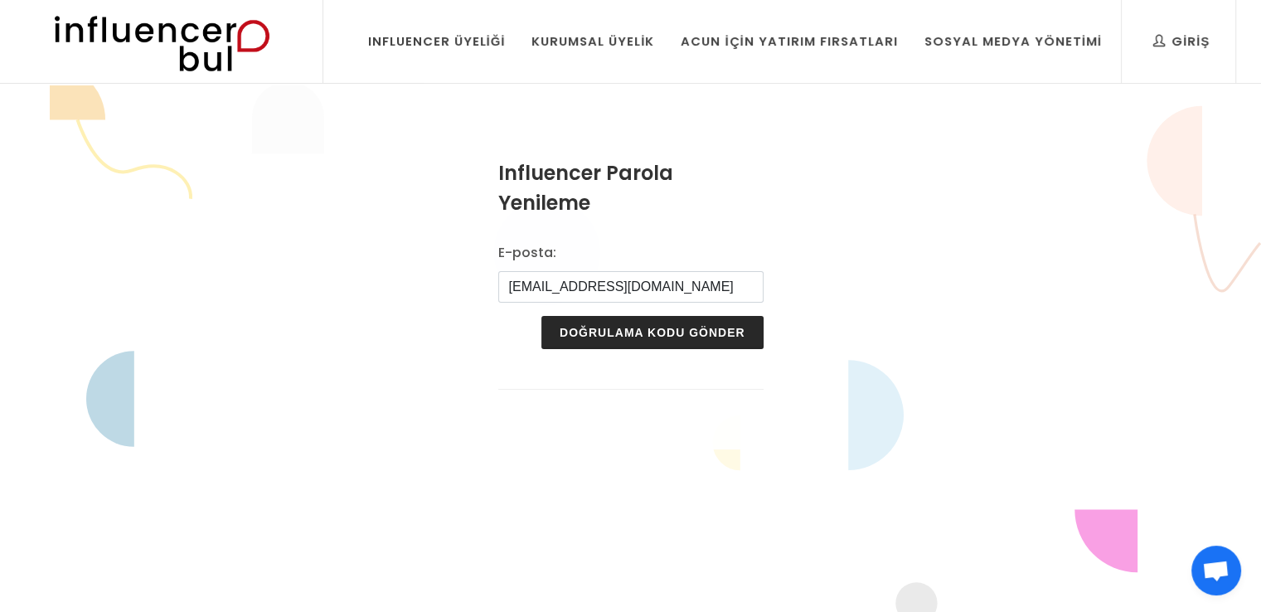
click at [623, 336] on button "Doğrulama Kodu Gönder" at bounding box center [651, 332] width 221 height 33
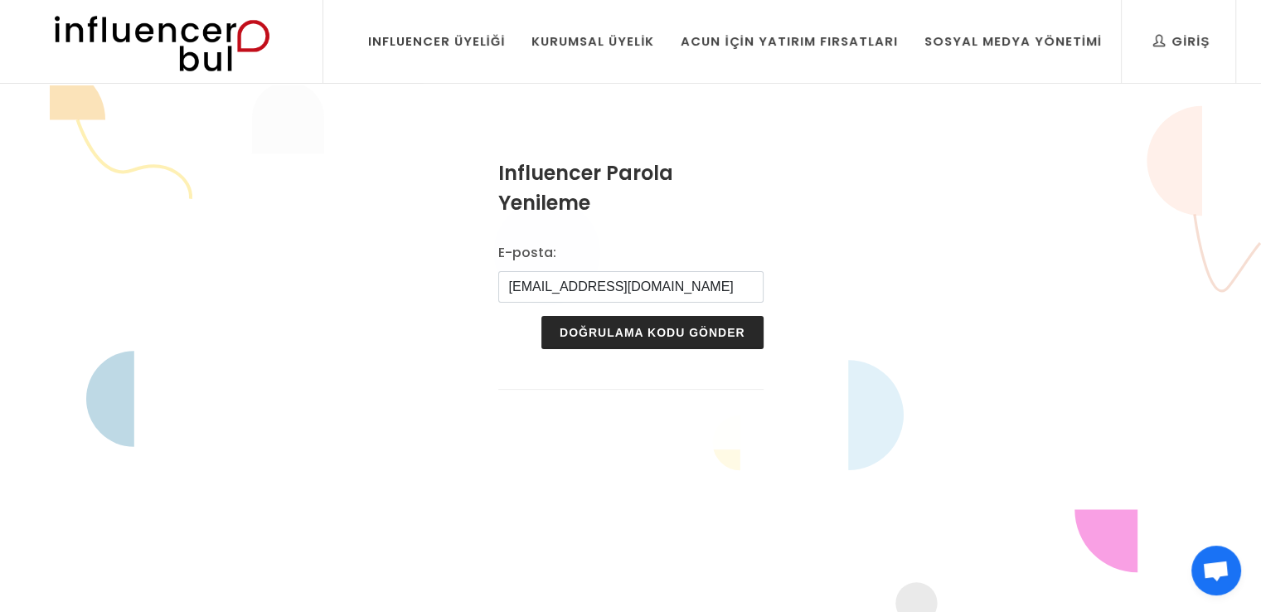
click at [623, 336] on button "Doğrulama Kodu Gönder" at bounding box center [651, 332] width 221 height 33
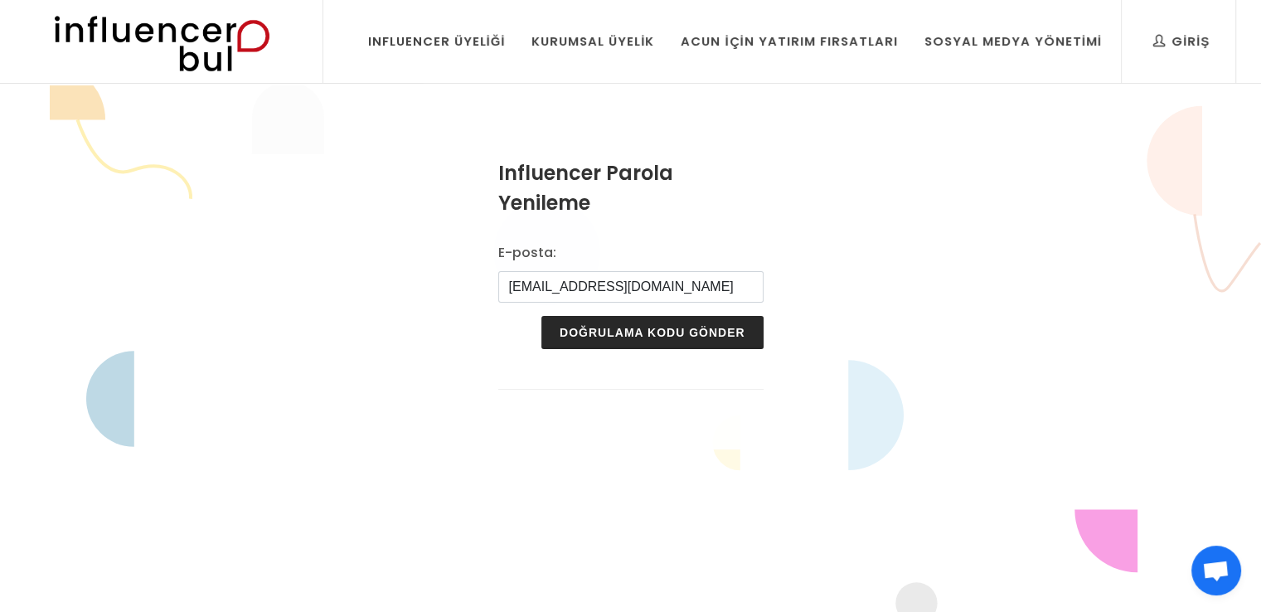
click at [623, 336] on button "Doğrulama Kodu Gönder" at bounding box center [651, 332] width 221 height 33
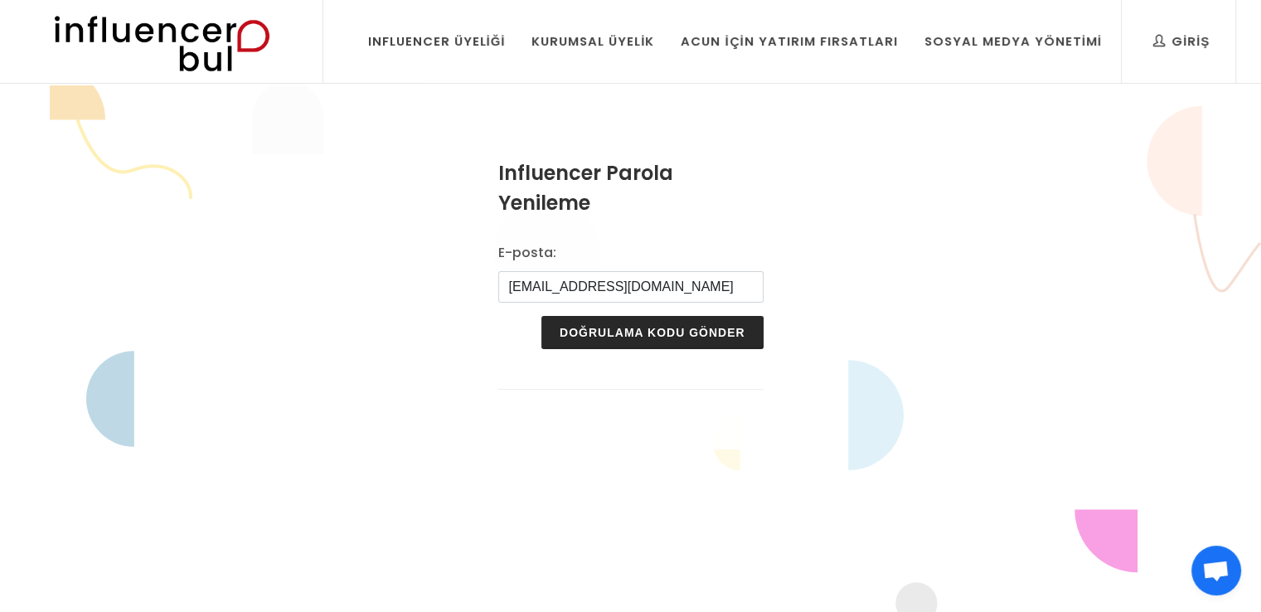
click at [623, 336] on button "Doğrulama Kodu Gönder" at bounding box center [651, 332] width 221 height 33
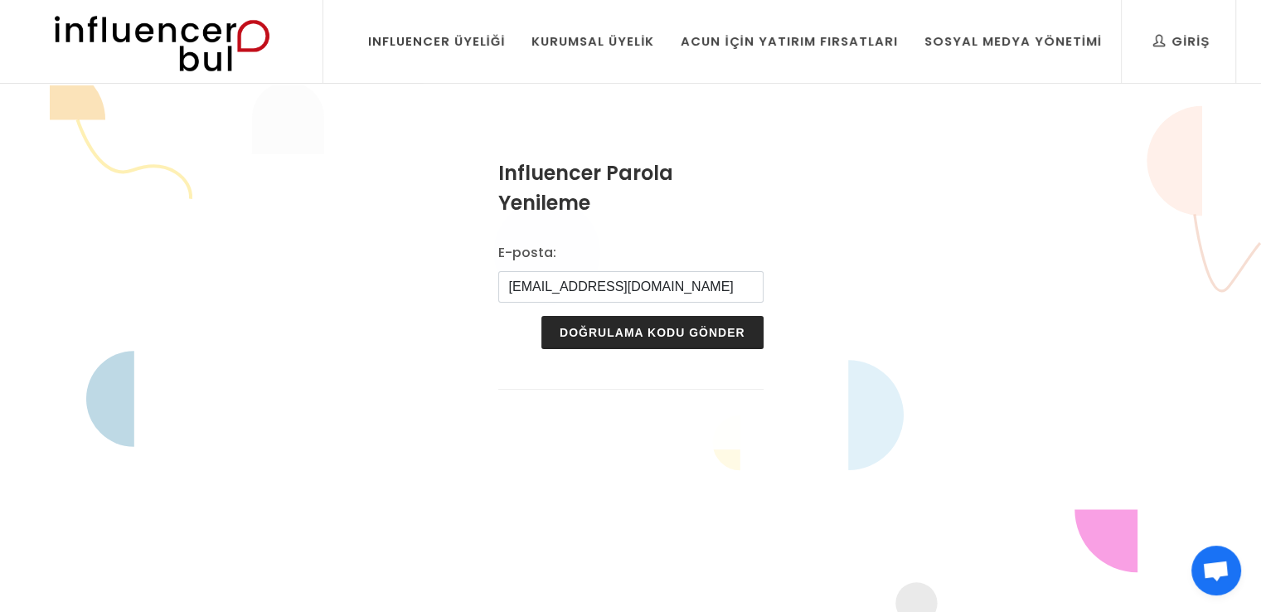
click at [623, 336] on button "Doğrulama Kodu Gönder" at bounding box center [651, 332] width 221 height 33
click at [541, 316] on button "Doğrulama Kodu Gönder" at bounding box center [651, 332] width 221 height 33
click at [623, 336] on button "Doğrulama Kodu Gönder" at bounding box center [651, 332] width 221 height 33
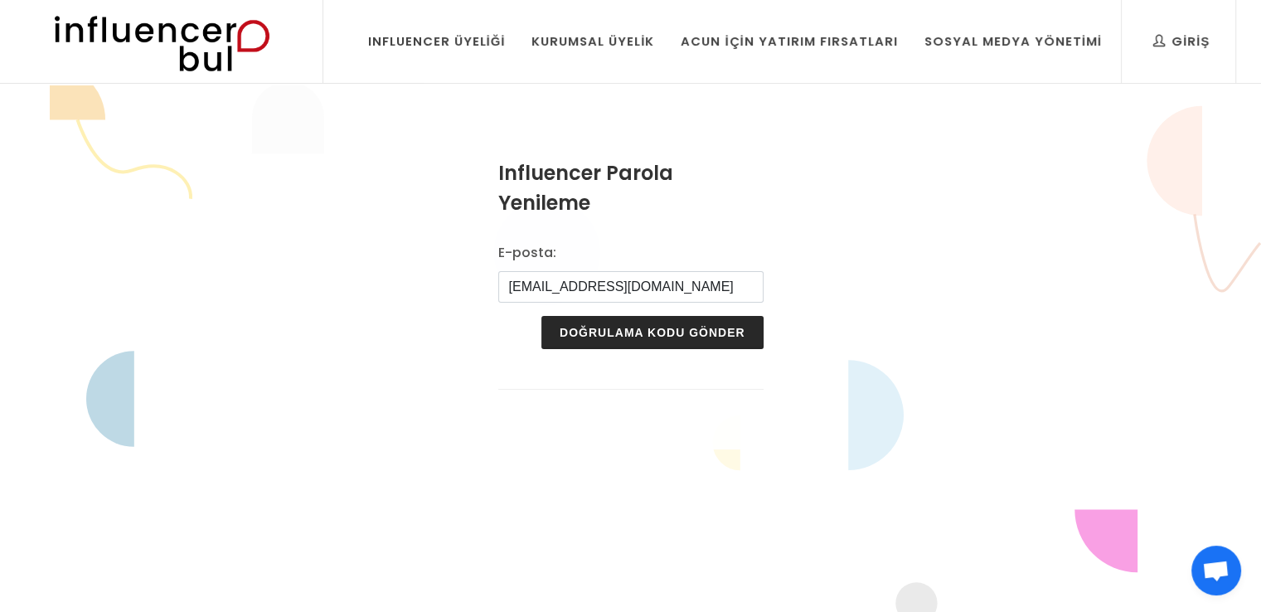
click at [623, 336] on button "Doğrulama Kodu Gönder" at bounding box center [651, 332] width 221 height 33
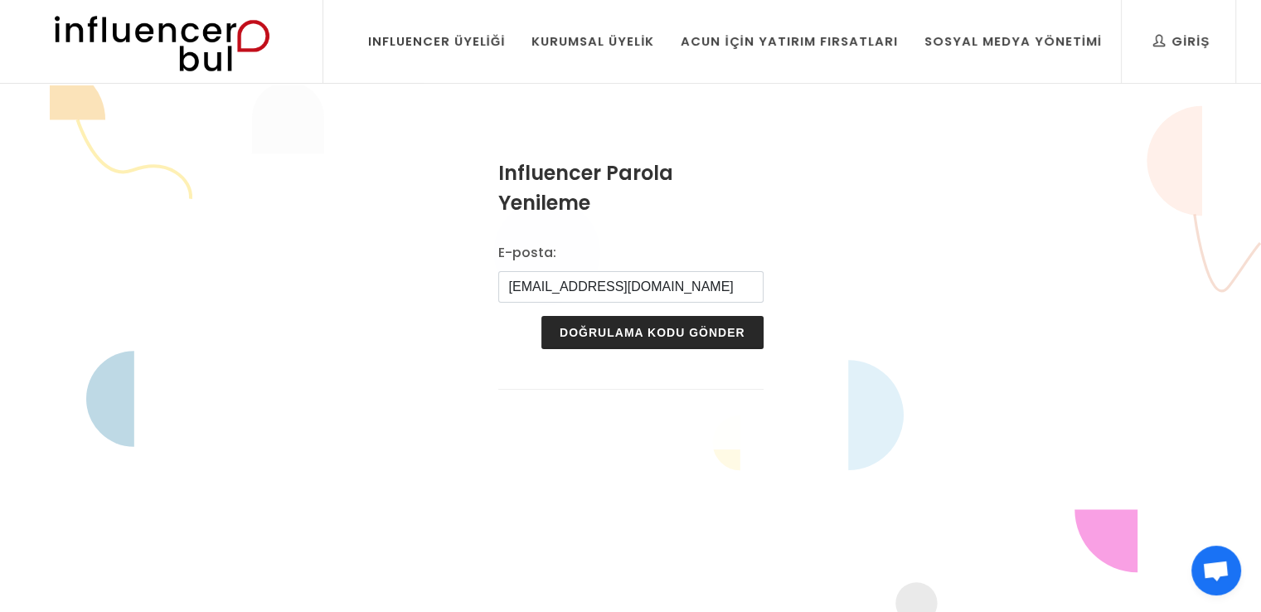
click at [623, 336] on button "Doğrulama Kodu Gönder" at bounding box center [651, 332] width 221 height 33
click at [587, 341] on button "Doğrulama Kodu Gönder" at bounding box center [651, 332] width 221 height 33
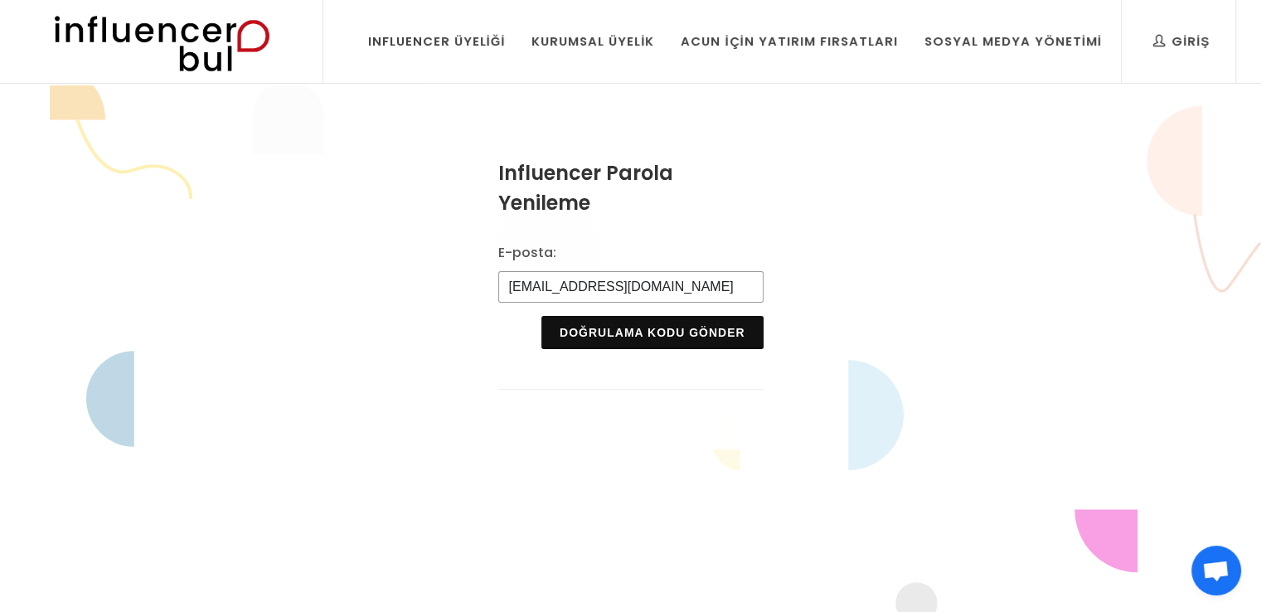
click at [686, 293] on input "mervegulkoc600@gmail.com" at bounding box center [630, 286] width 265 height 31
drag, startPoint x: 686, startPoint y: 293, endPoint x: 632, endPoint y: 274, distance: 56.9
click at [632, 274] on input "mervegulkoc600@gmail.com" at bounding box center [630, 286] width 265 height 31
